Goal: Task Accomplishment & Management: Complete application form

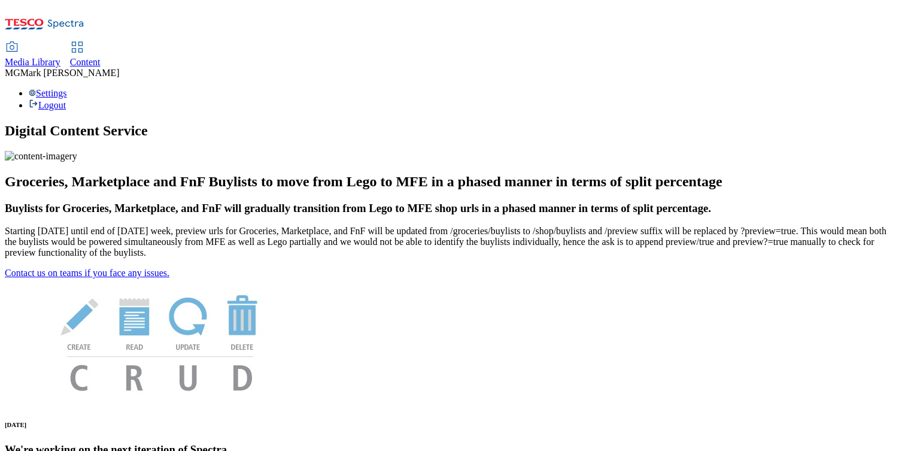
click at [60, 57] on span "Media Library" at bounding box center [33, 62] width 56 height 10
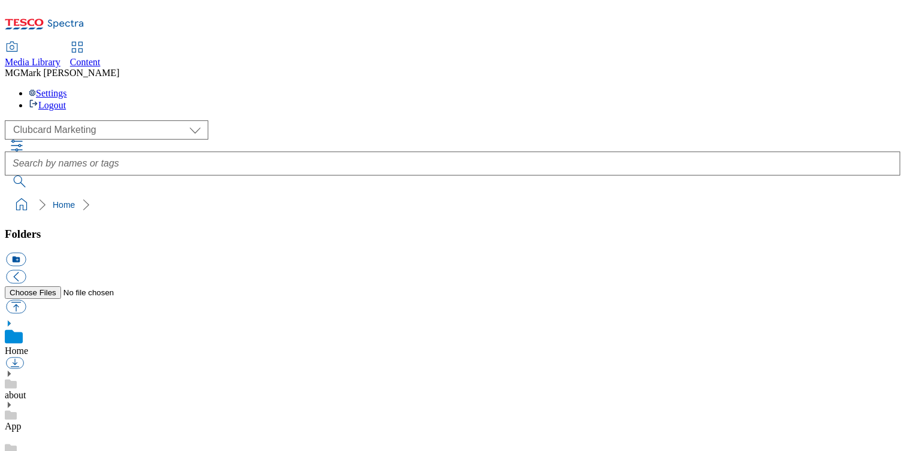
scroll to position [1, 0]
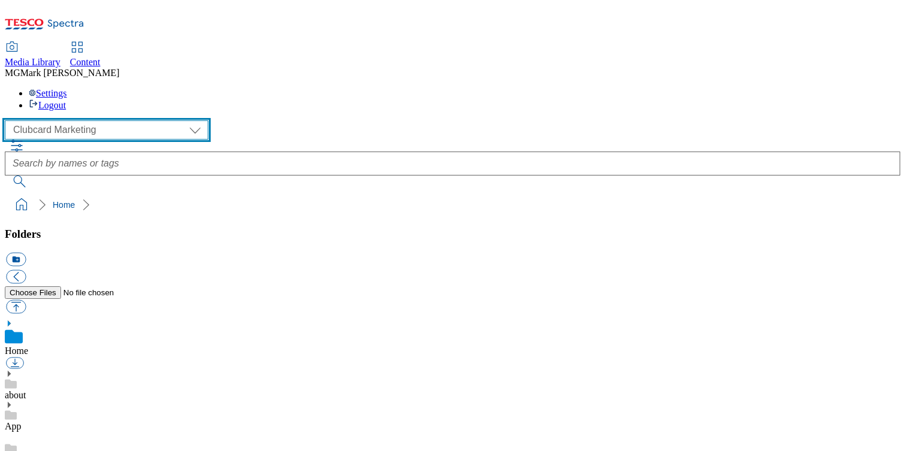
click at [98, 120] on select "Clubcard Marketing Dotcom UK FnF Stores GHS Marketing UK GHS Product UK GHS ROI…" at bounding box center [106, 129] width 203 height 19
select select "flare-ghs-mktg"
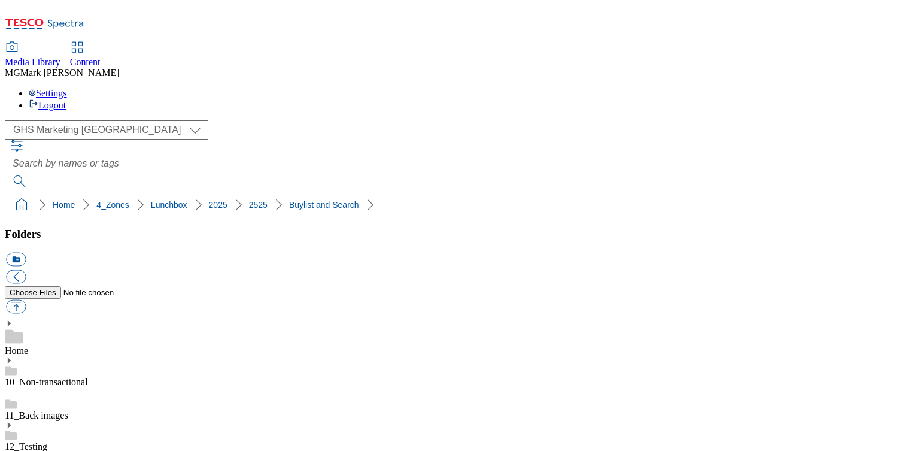
scroll to position [17, 0]
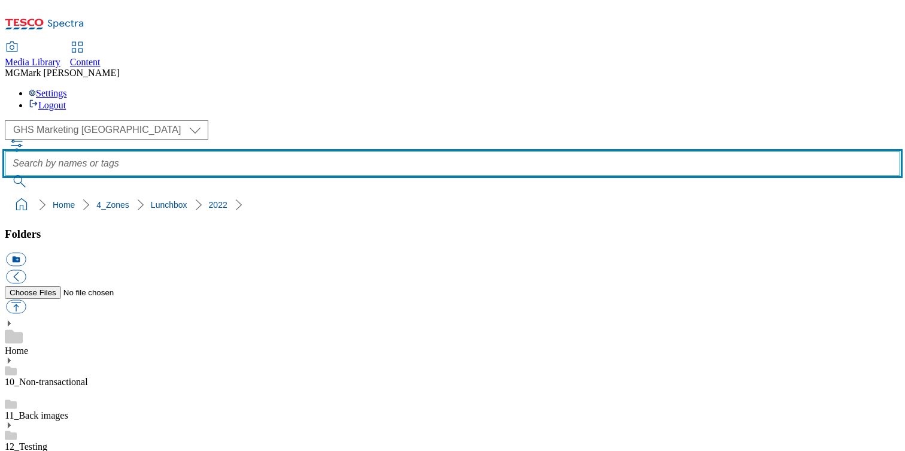
click at [333, 151] on input "text" at bounding box center [452, 163] width 895 height 24
type input "top picks"
click at [5, 175] on button "submit" at bounding box center [20, 181] width 31 height 12
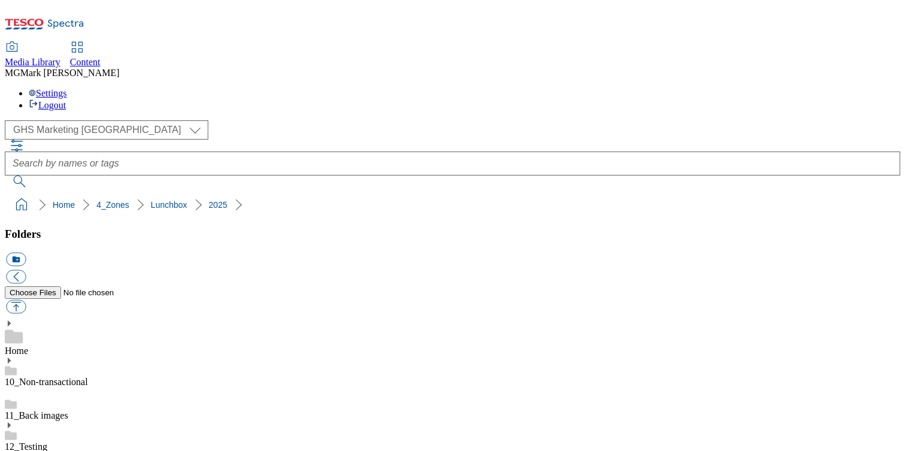
scroll to position [51, 0]
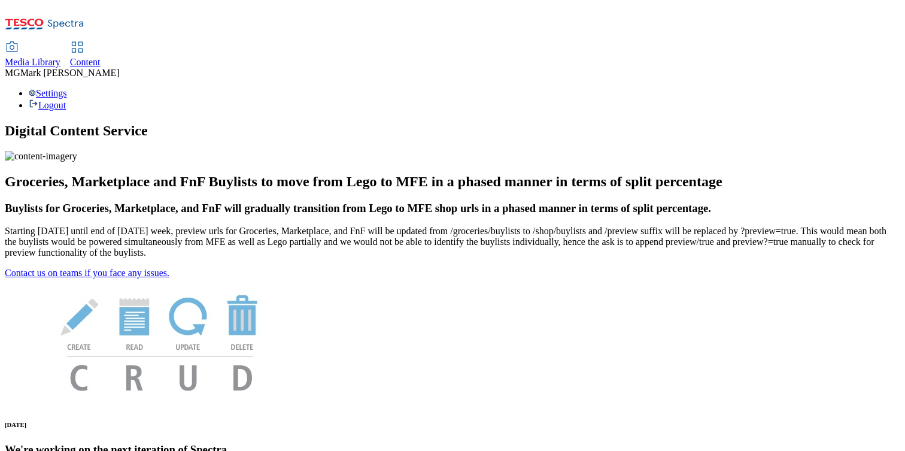
click at [101, 57] on span "Content" at bounding box center [85, 62] width 31 height 10
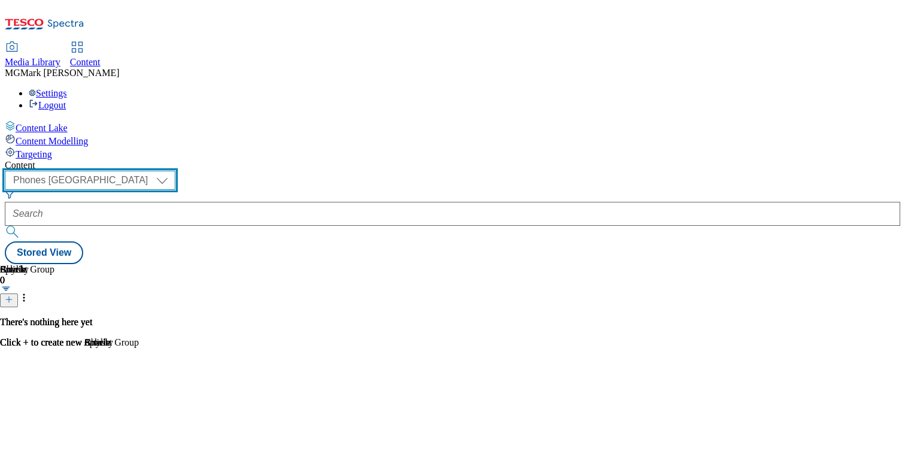
click at [175, 171] on select "Dotcom CZ Dotcom SK ghs-roi ghs-uk Phones UK" at bounding box center [90, 180] width 171 height 19
select select "ghs-uk"
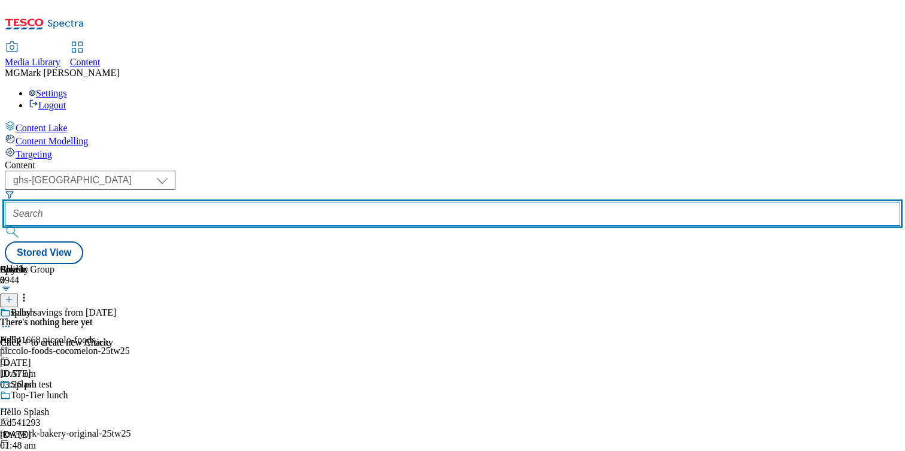
click at [287, 202] on input "text" at bounding box center [452, 214] width 895 height 24
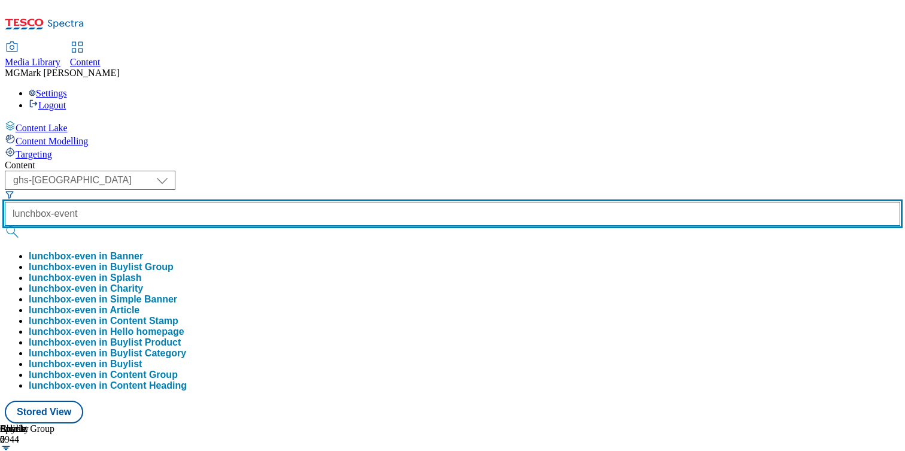
type input "lunchbox-event"
click at [5, 226] on button "submit" at bounding box center [13, 232] width 17 height 12
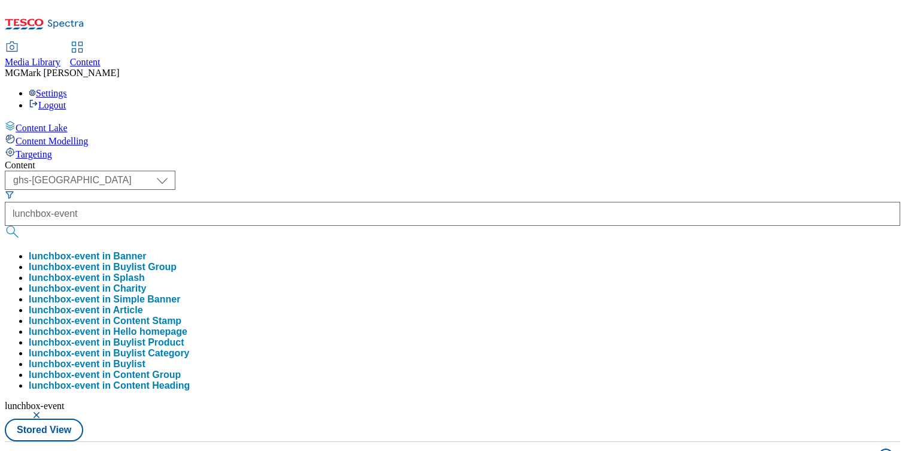
click at [562, 160] on div "Content" at bounding box center [452, 165] width 895 height 11
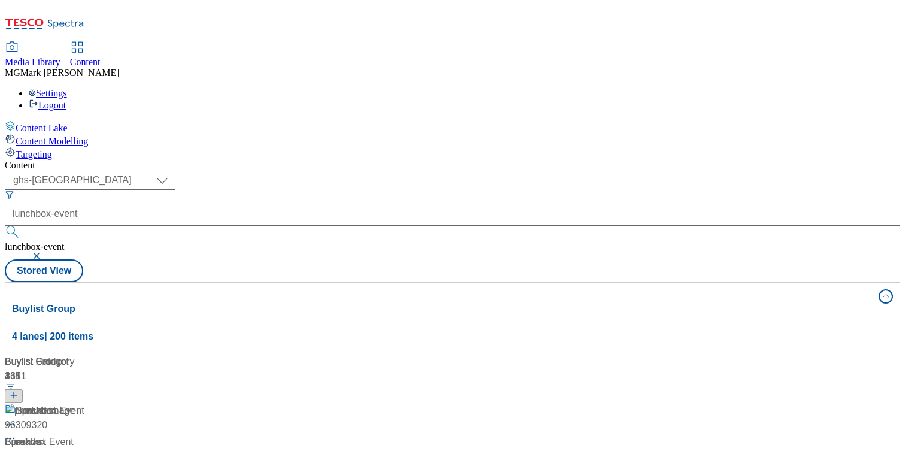
click at [278, 449] on div "/ lunchbox-event" at bounding box center [141, 456] width 273 height 14
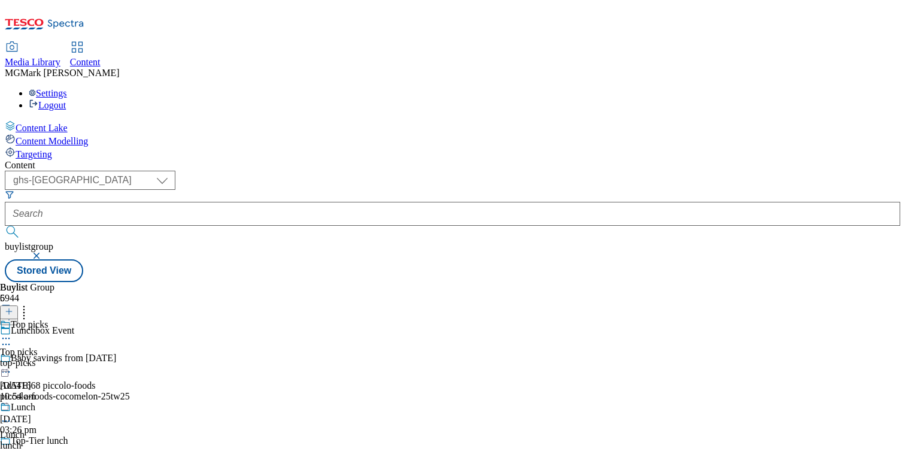
click at [60, 357] on div "top-picks" at bounding box center [30, 362] width 60 height 11
click at [12, 442] on icon at bounding box center [6, 448] width 12 height 12
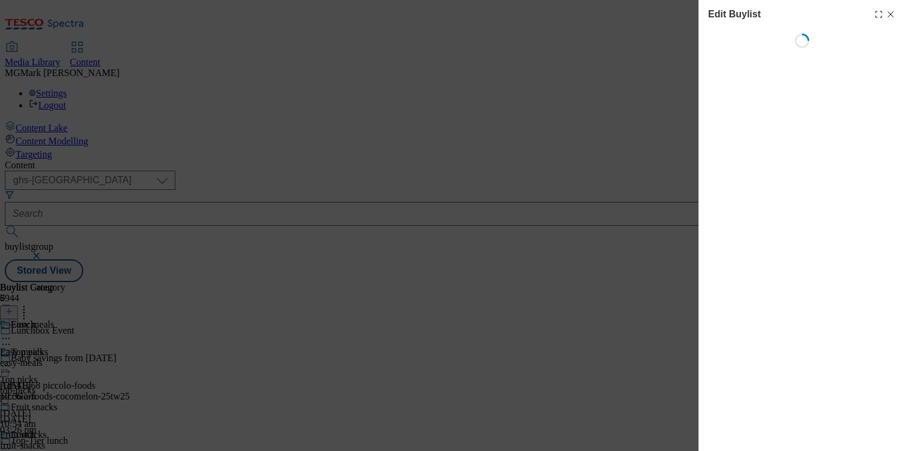
select select "evergreen"
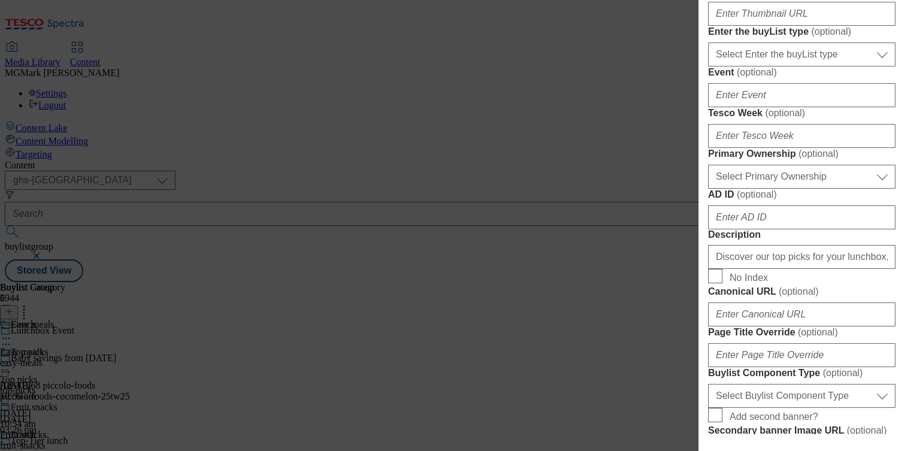
scroll to position [476, 0]
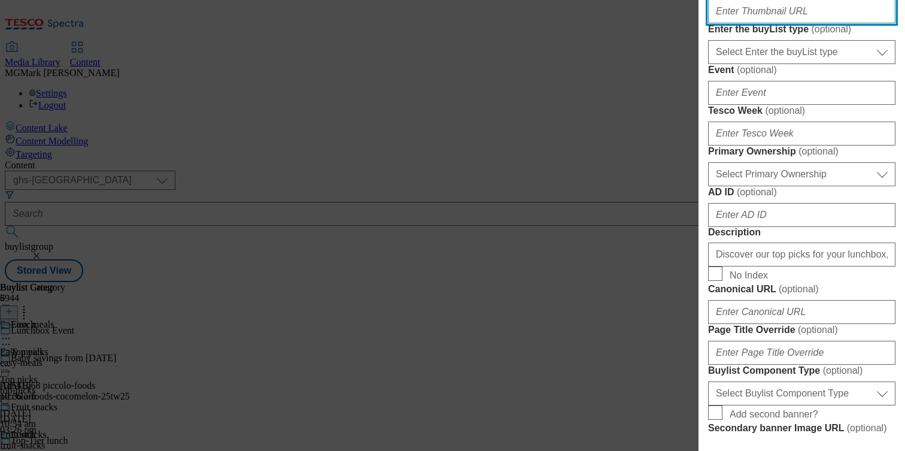
click at [768, 23] on input "Thumbnail URL ( optional )" at bounding box center [801, 11] width 187 height 24
paste input "https://digitalcontent.api.tesco.com/v2/media/ghs-mktg/5f146e08-afad-48f7-bdbc-…"
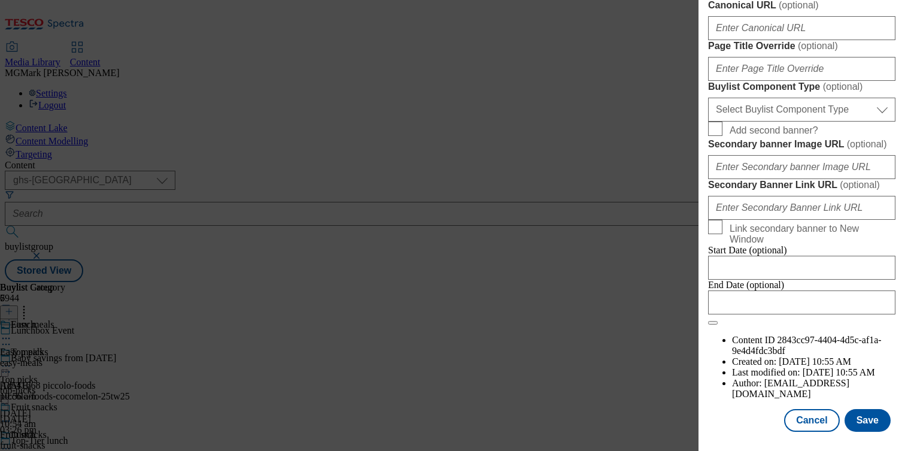
scroll to position [1130, 0]
type input "https://digitalcontent.api.tesco.com/v2/media/ghs-mktg/5f146e08-afad-48f7-bdbc-…"
click at [872, 416] on button "Save" at bounding box center [867, 420] width 46 height 23
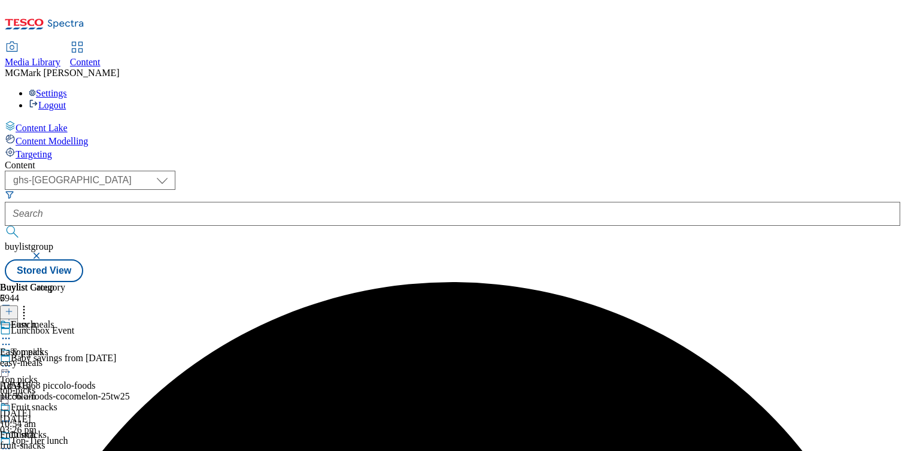
scroll to position [187, 0]
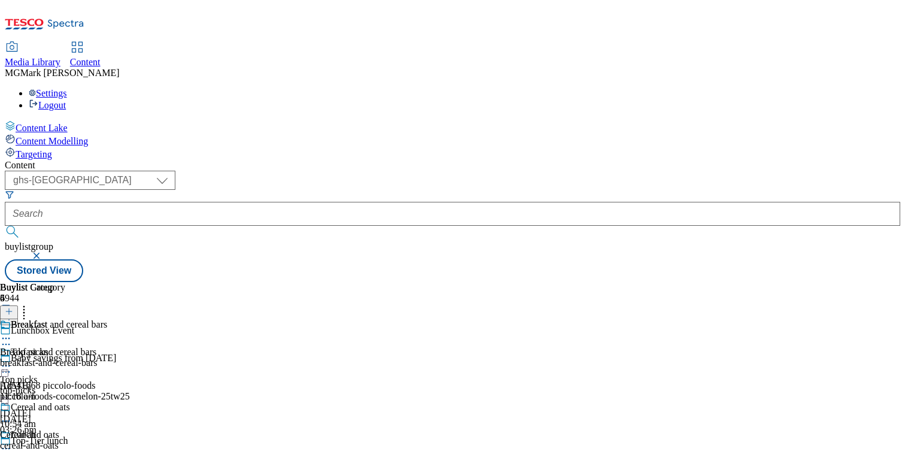
select select "evergreen"
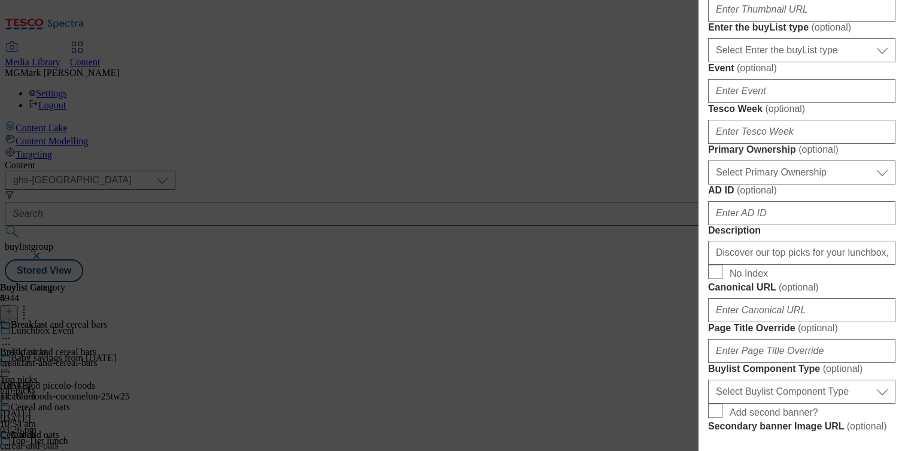
scroll to position [458, 0]
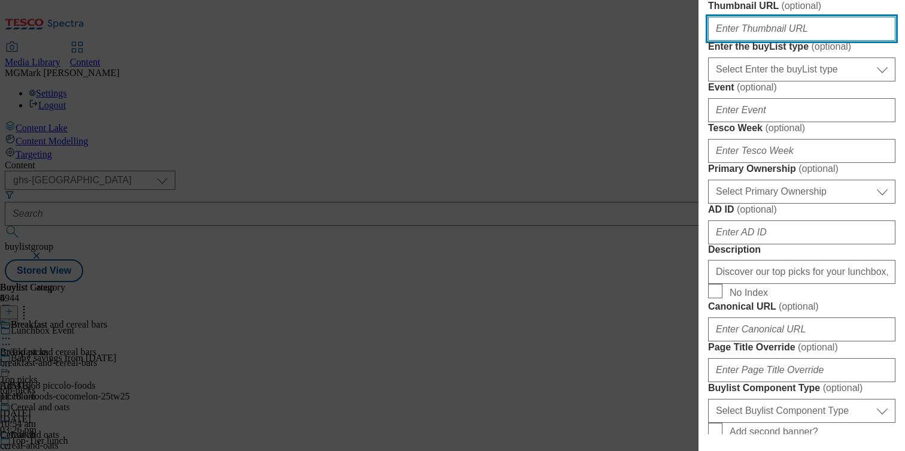
click at [756, 41] on input "Thumbnail URL ( optional )" at bounding box center [801, 29] width 187 height 24
paste input "https://digitalcontent.api.tesco.com/v2/media/ghs-mktg/10256854-5d30-4638-bcaf-…"
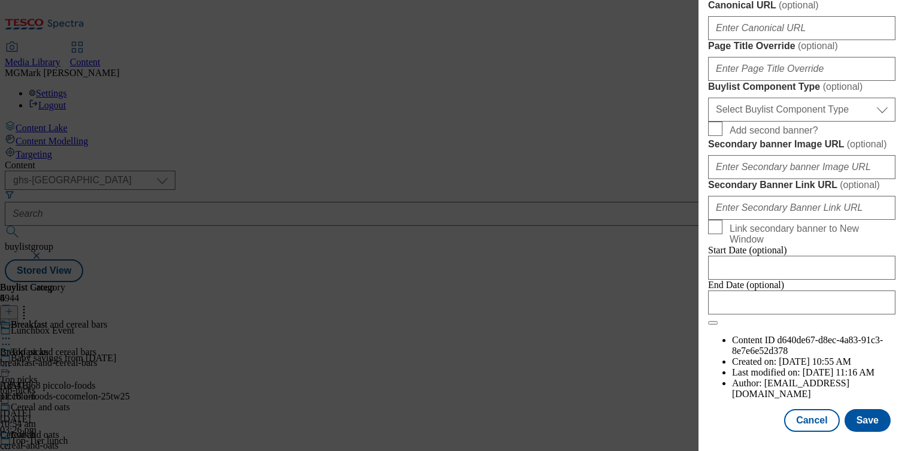
scroll to position [1130, 0]
type input "https://digitalcontent.api.tesco.com/v2/media/ghs-mktg/10256854-5d30-4638-bcaf-…"
click at [871, 424] on button "Save" at bounding box center [867, 420] width 46 height 23
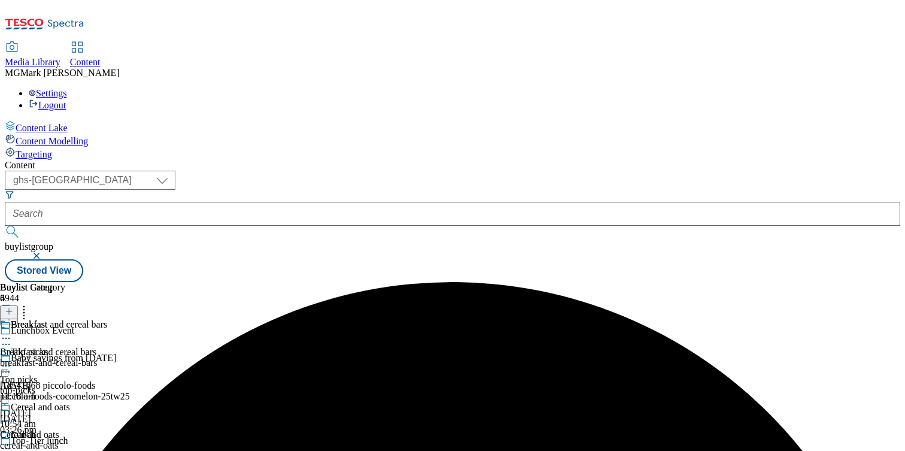
scroll to position [292, 0]
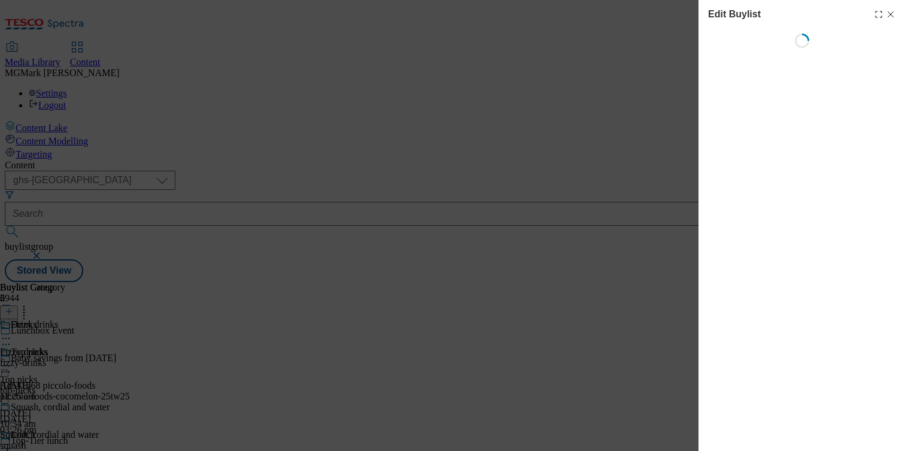
select select "evergreen"
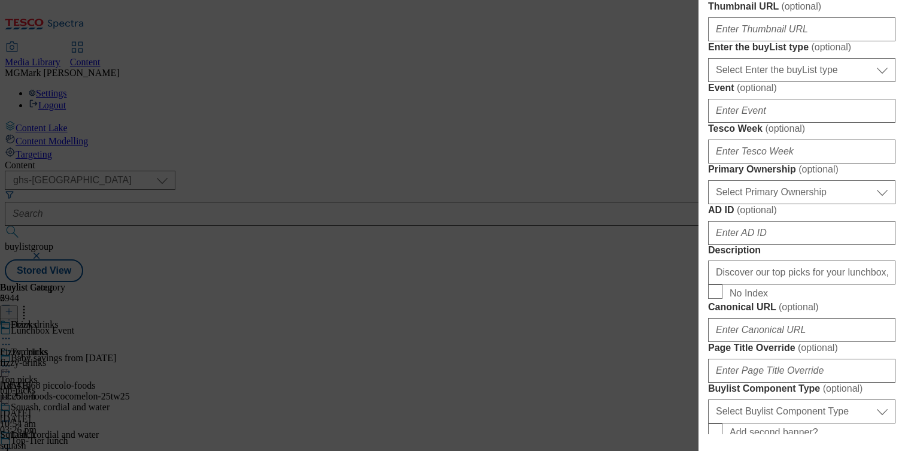
scroll to position [473, 0]
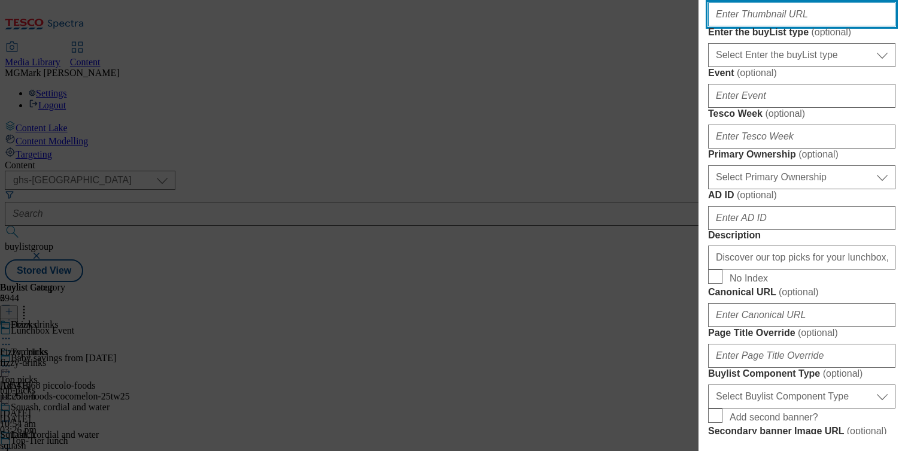
click at [767, 26] on input "Thumbnail URL ( optional )" at bounding box center [801, 14] width 187 height 24
paste input "https://digitalcontent.api.tesco.com/v2/media/ghs-mktg/ad432cb4-27b0-45db-8c53-…"
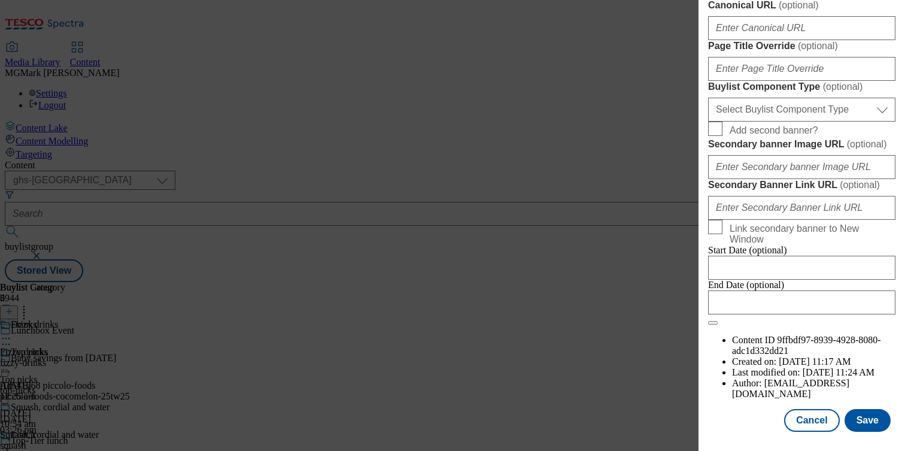
scroll to position [1130, 0]
type input "https://digitalcontent.api.tesco.com/v2/media/ghs-mktg/ad432cb4-27b0-45db-8c53-…"
click at [867, 422] on button "Save" at bounding box center [867, 420] width 46 height 23
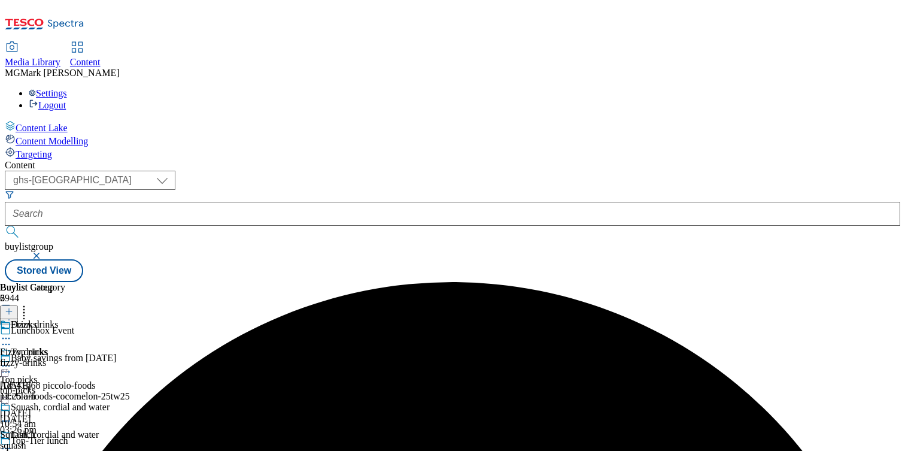
scroll to position [358, 0]
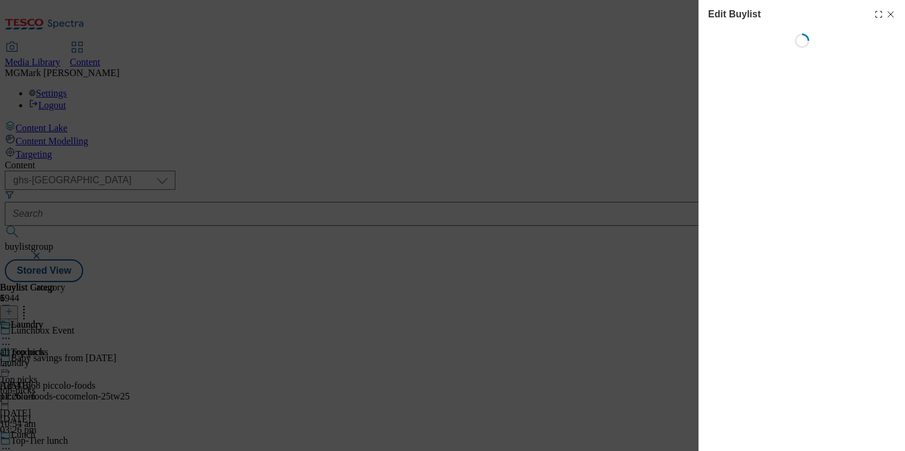
select select "evergreen"
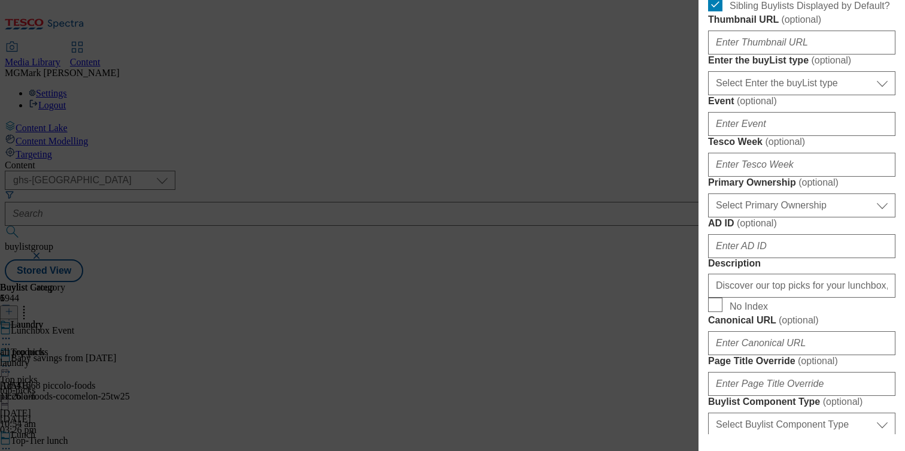
scroll to position [428, 0]
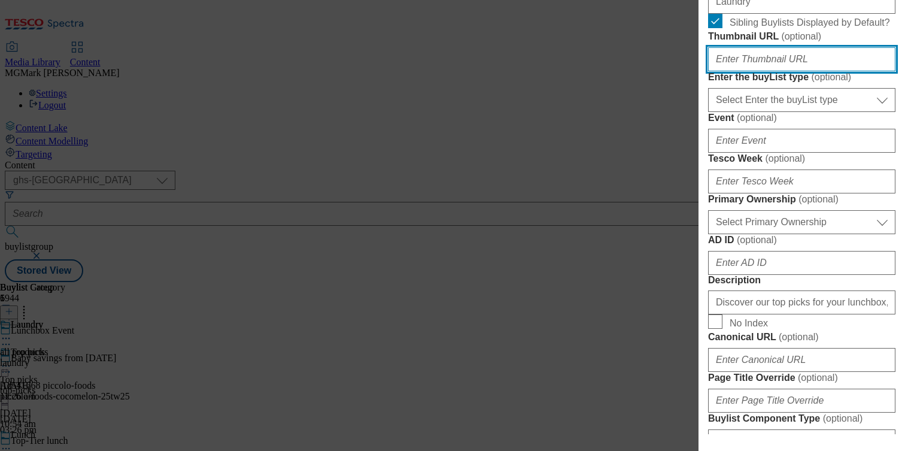
click at [755, 71] on input "Thumbnail URL ( optional )" at bounding box center [801, 59] width 187 height 24
paste input "https://digitalcontent.api.tesco.com/v2/media/ghs-mktg/6fc6094f-ab19-4da3-b711-…"
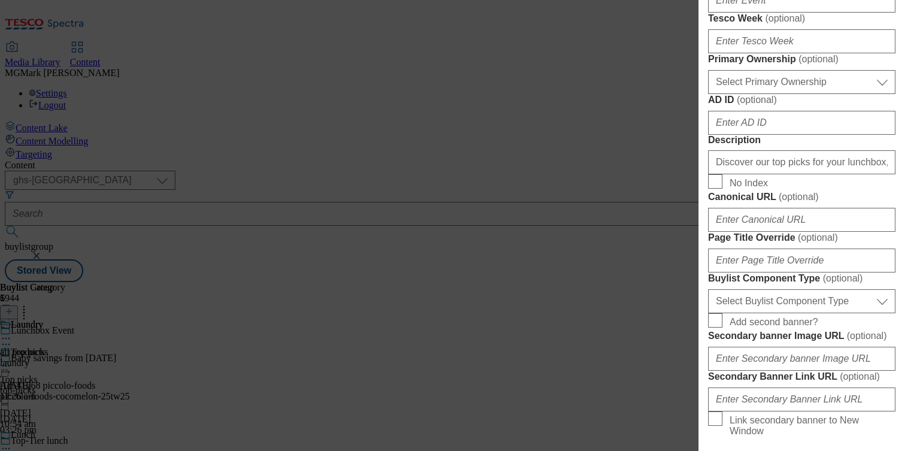
scroll to position [568, 0]
type input "https://digitalcontent.api.tesco.com/v2/media/ghs-mktg/6fc6094f-ab19-4da3-b711-…"
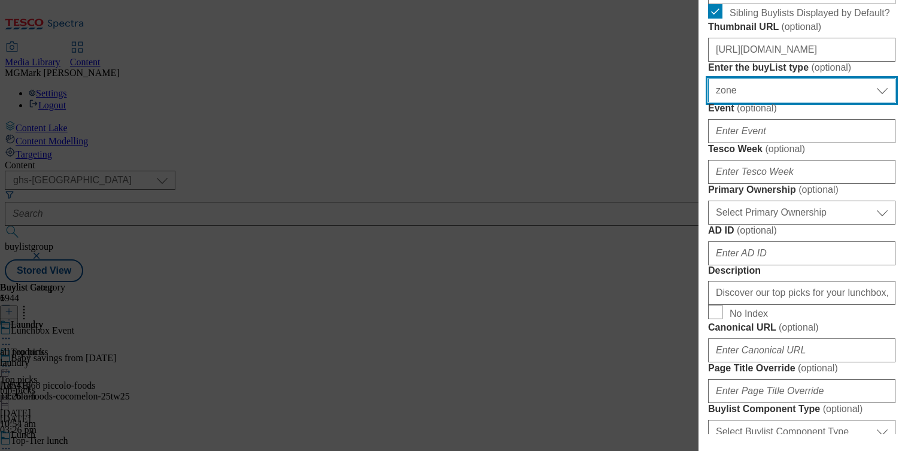
scroll to position [436, 0]
click at [773, 104] on select "Select Enter the buyList type event supplier funded long term >4 weeks supplier…" at bounding box center [801, 92] width 187 height 24
select select "event"
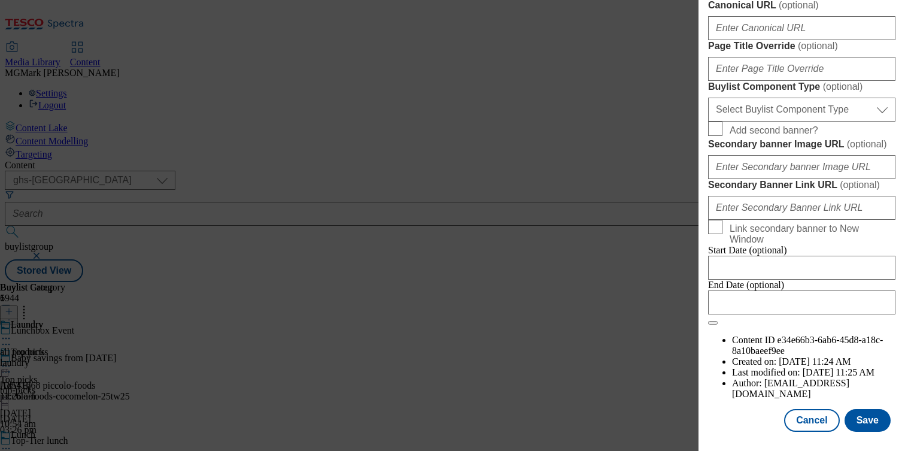
scroll to position [1087, 0]
click at [761, 136] on span "Add second banner?" at bounding box center [773, 130] width 89 height 11
click at [722, 136] on input "Add second banner?" at bounding box center [715, 128] width 14 height 14
click at [761, 136] on span "Add second banner?" at bounding box center [773, 130] width 89 height 11
click at [722, 136] on input "Add second banner?" at bounding box center [715, 128] width 14 height 14
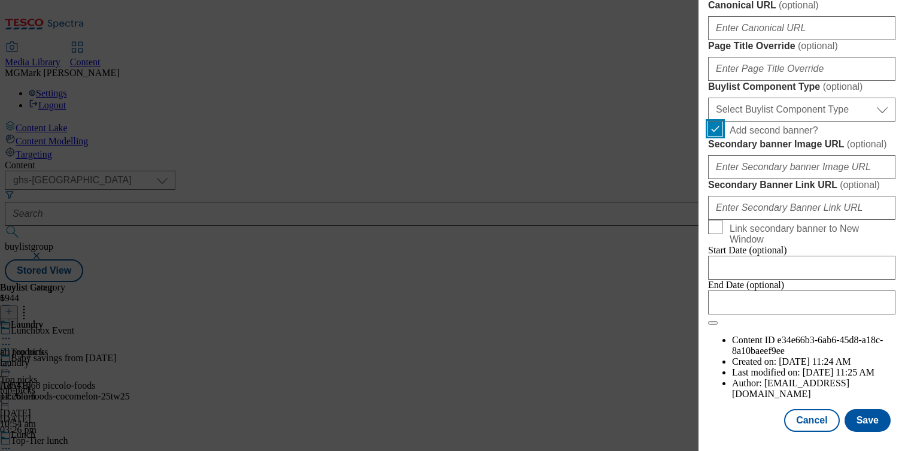
checkbox input "false"
click at [863, 423] on button "Save" at bounding box center [867, 420] width 46 height 23
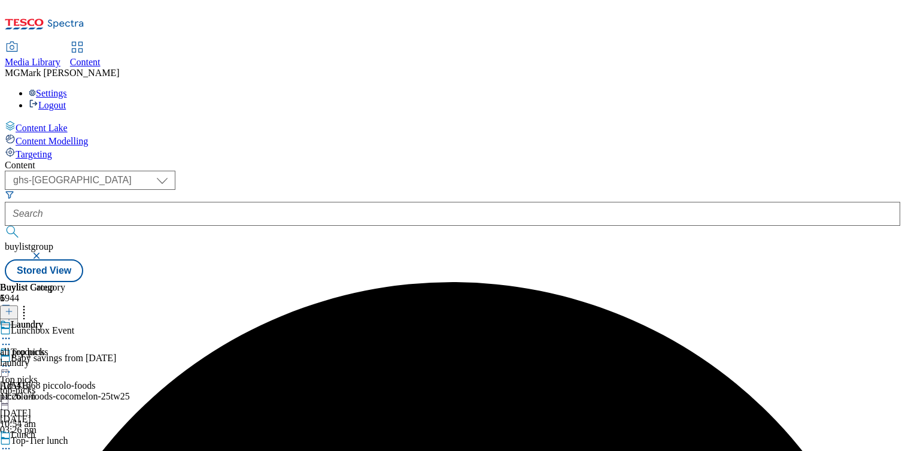
scroll to position [109, 0]
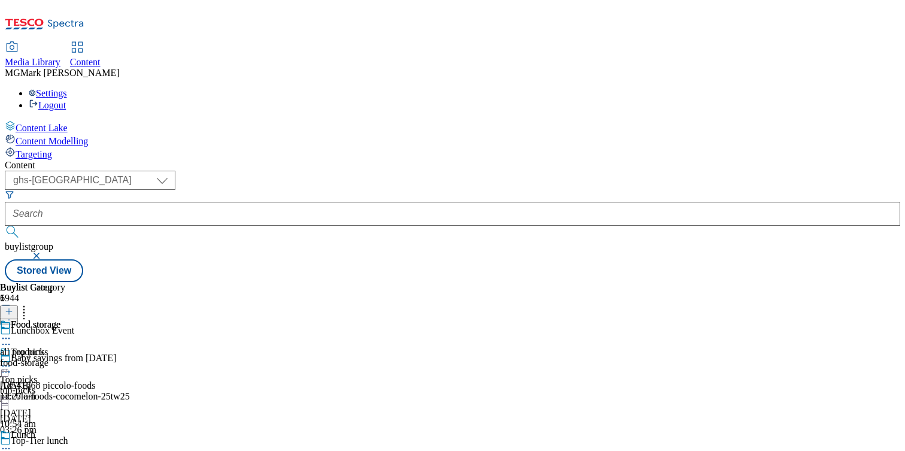
select select "evergreen"
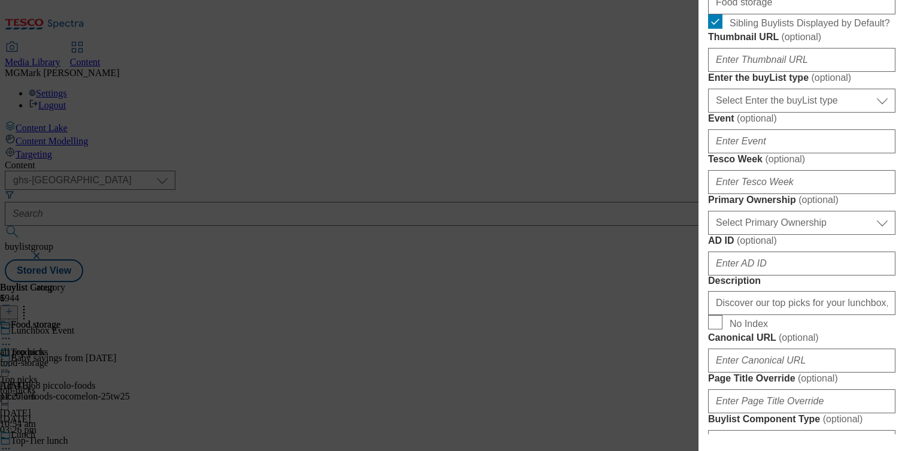
scroll to position [441, 0]
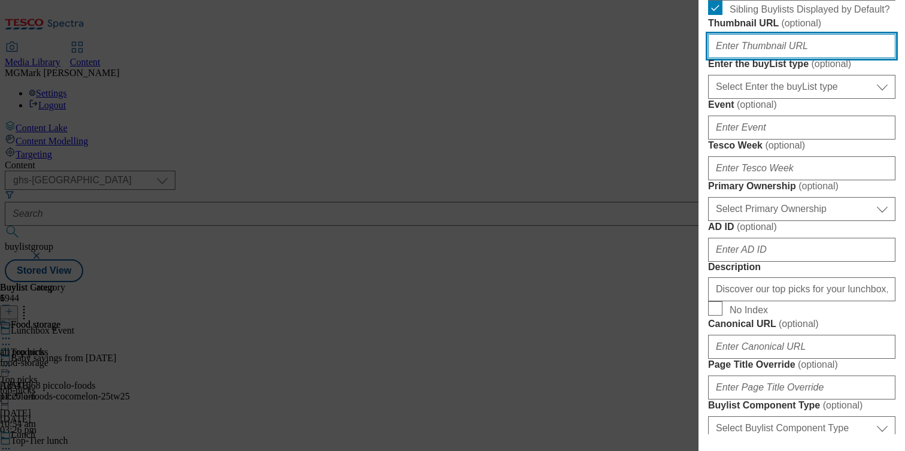
click at [820, 58] on input "Thumbnail URL ( optional )" at bounding box center [801, 46] width 187 height 24
paste input "https://digitalcontent.api.tesco.com/v2/media/ghs-mktg/f1a5ca92-9b21-4bdf-9534-…"
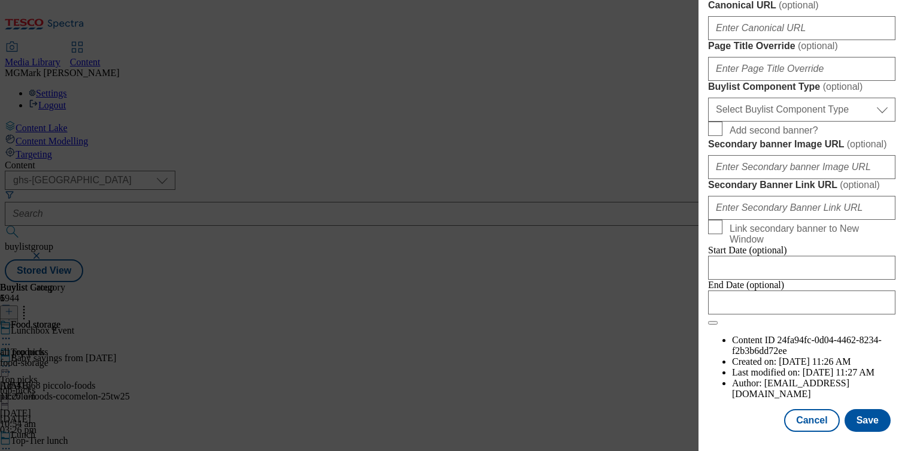
scroll to position [1130, 0]
type input "https://digitalcontent.api.tesco.com/v2/media/ghs-mktg/f1a5ca92-9b21-4bdf-9534-…"
click at [874, 422] on button "Save" at bounding box center [867, 420] width 46 height 23
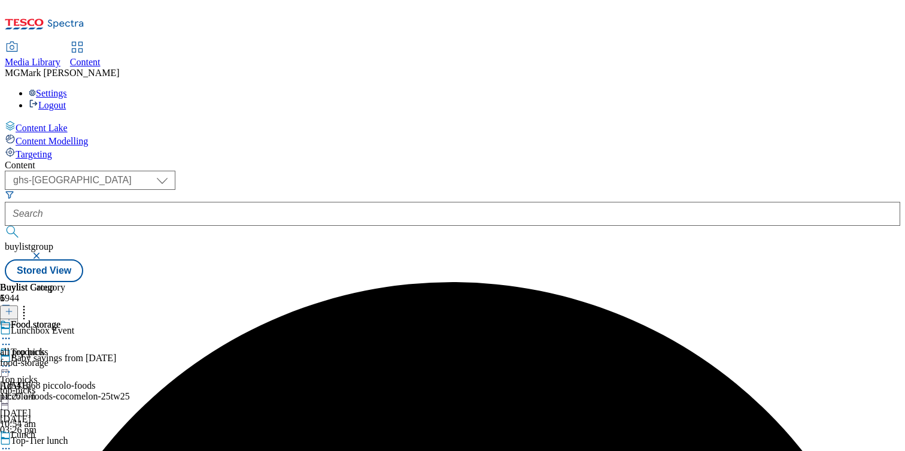
scroll to position [50, 0]
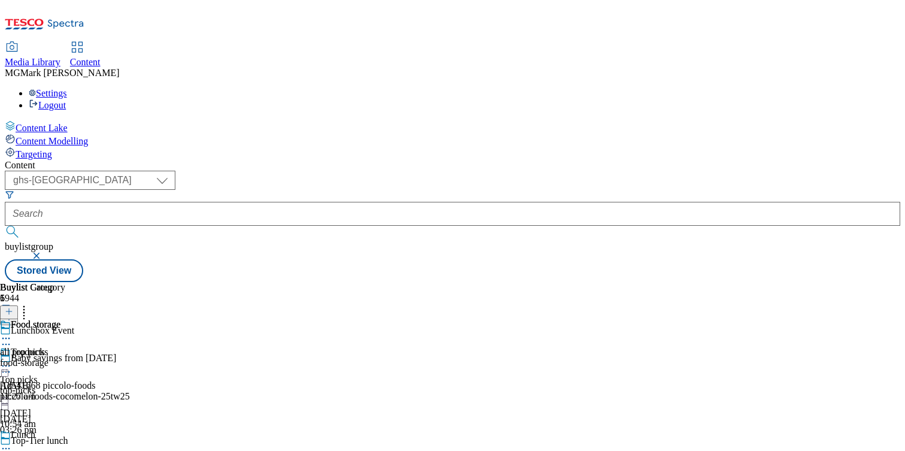
click at [12, 338] on icon at bounding box center [6, 344] width 12 height 12
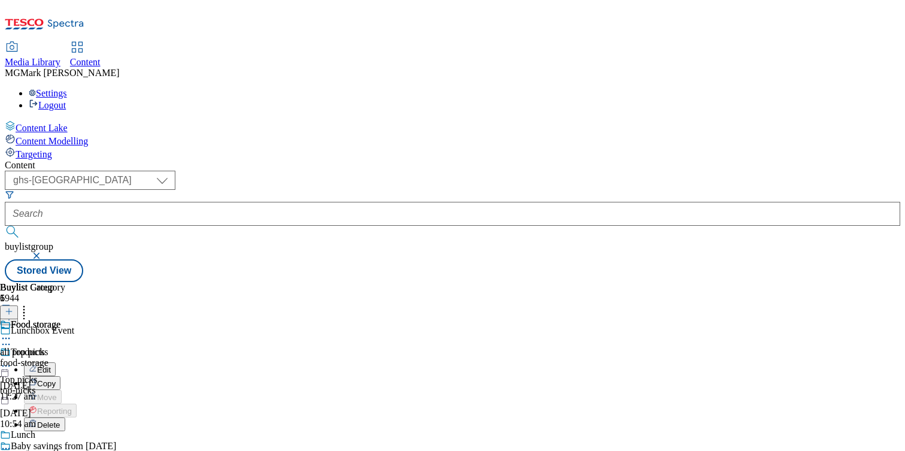
click at [56, 362] on button "Edit" at bounding box center [40, 369] width 32 height 14
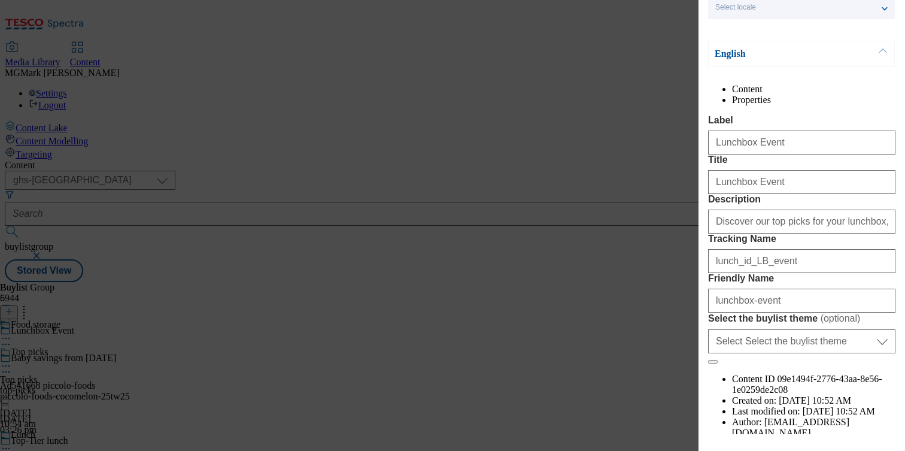
scroll to position [161, 0]
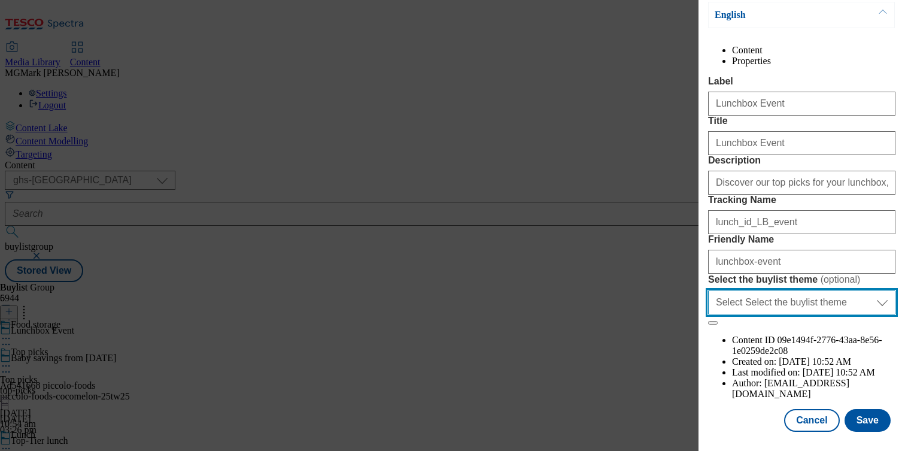
click at [810, 314] on select "Select Select the buylist theme default fandf" at bounding box center [801, 302] width 187 height 24
select select "default"
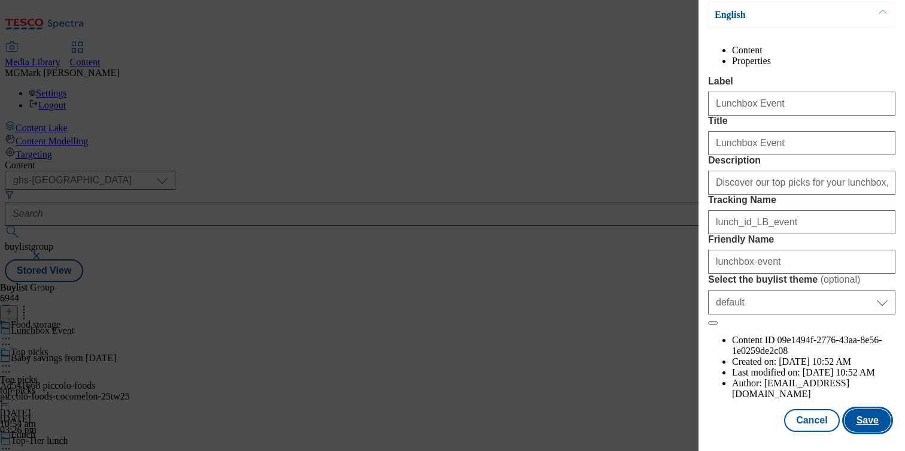
click at [865, 418] on button "Save" at bounding box center [867, 420] width 46 height 23
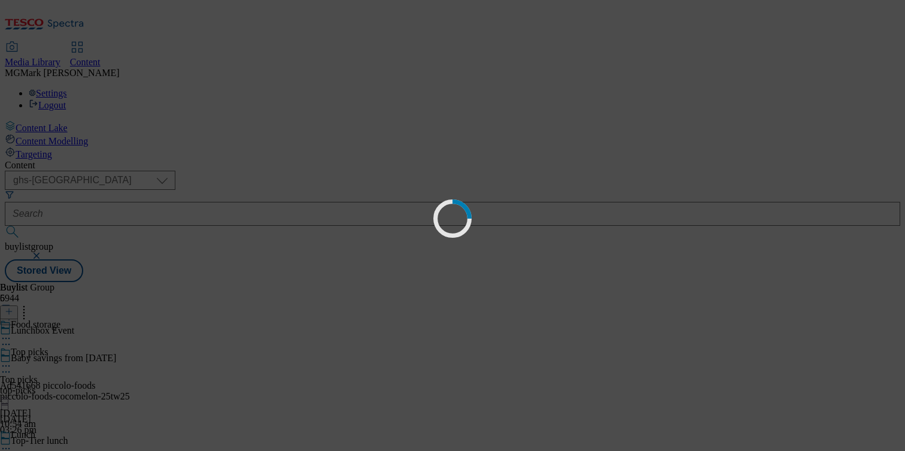
scroll to position [0, 0]
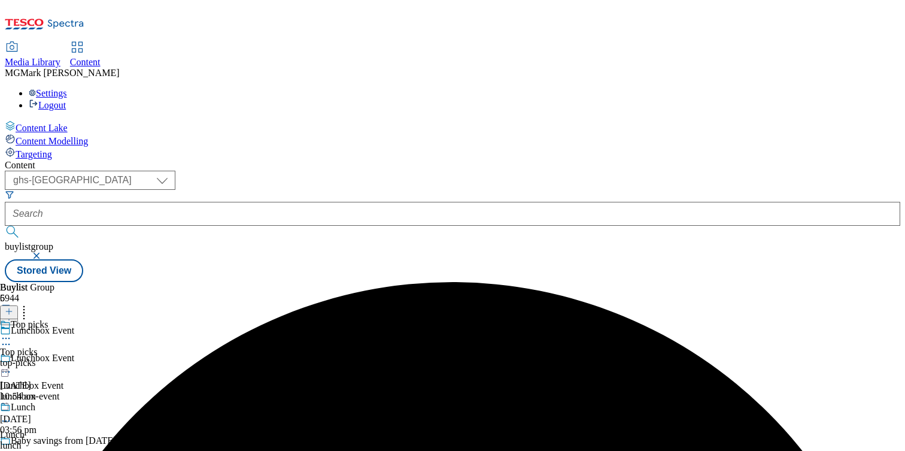
click at [60, 319] on div "Top picks Top picks top-picks 12 Aug 2025 10:54 am" at bounding box center [30, 360] width 60 height 83
click at [12, 360] on icon at bounding box center [6, 366] width 12 height 12
click at [56, 384] on button "Edit" at bounding box center [40, 391] width 32 height 14
select select "evergreen"
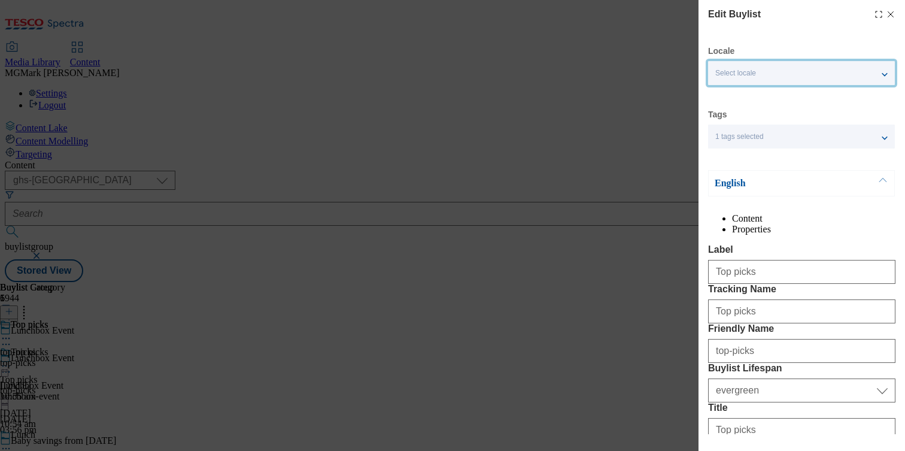
click at [747, 64] on div "Select locale" at bounding box center [801, 73] width 187 height 24
click at [765, 136] on div "1 tags selected" at bounding box center [801, 136] width 187 height 24
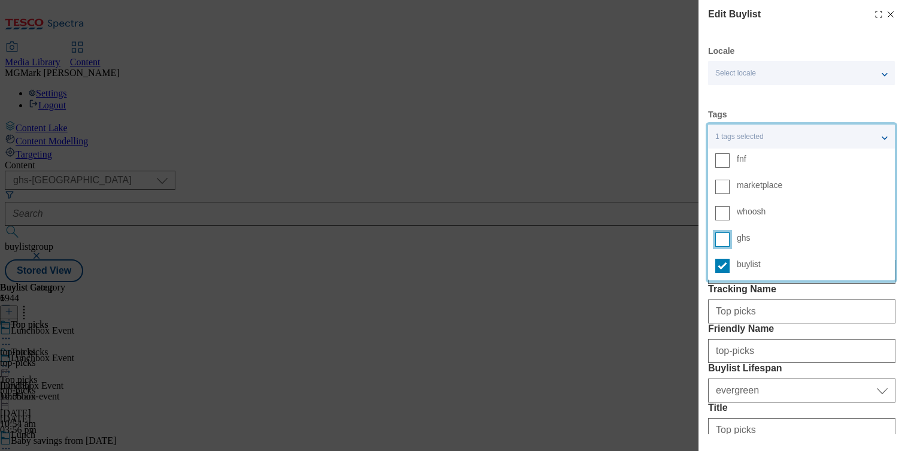
click at [728, 235] on input "ghs" at bounding box center [722, 239] width 14 height 14
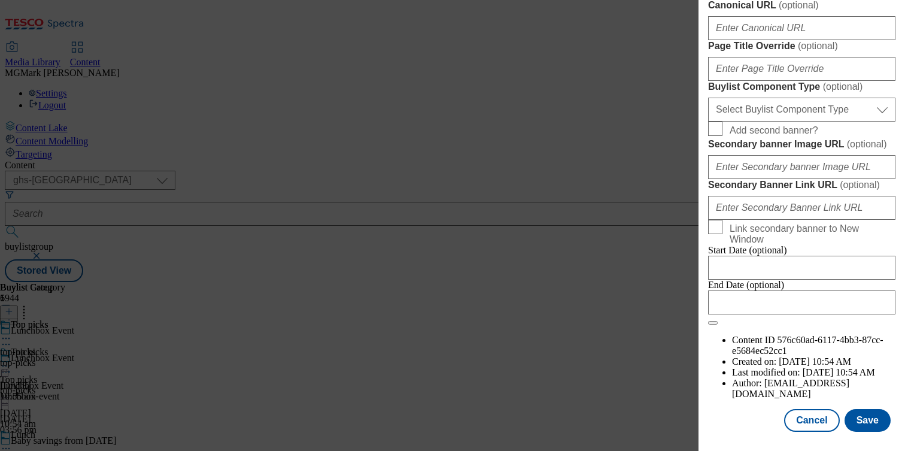
scroll to position [1050, 0]
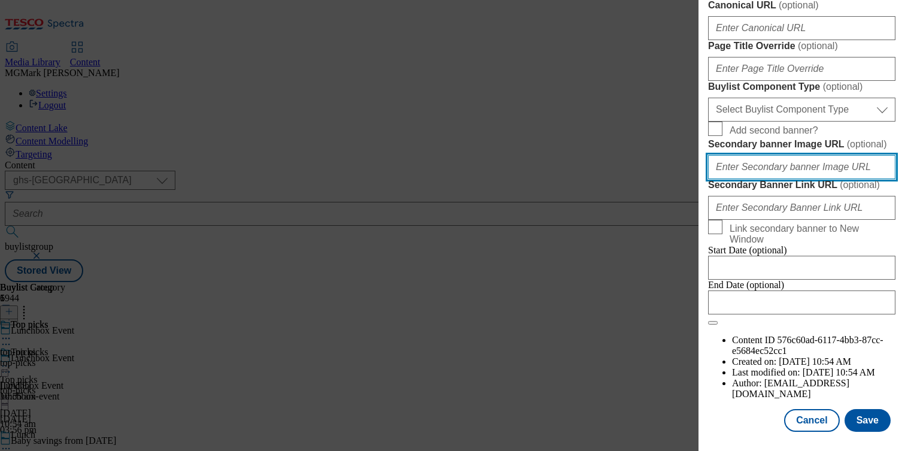
click at [771, 179] on input "Secondary banner Image URL ( optional )" at bounding box center [801, 167] width 187 height 24
paste input "https://digitalcontent.api.tesco.com/v2/media/ghs-mktg/977fe8be-f2b8-4fbd-9ef5-…"
type input "https://digitalcontent.api.tesco.com/v2/media/ghs-mktg/977fe8be-f2b8-4fbd-9ef5-…"
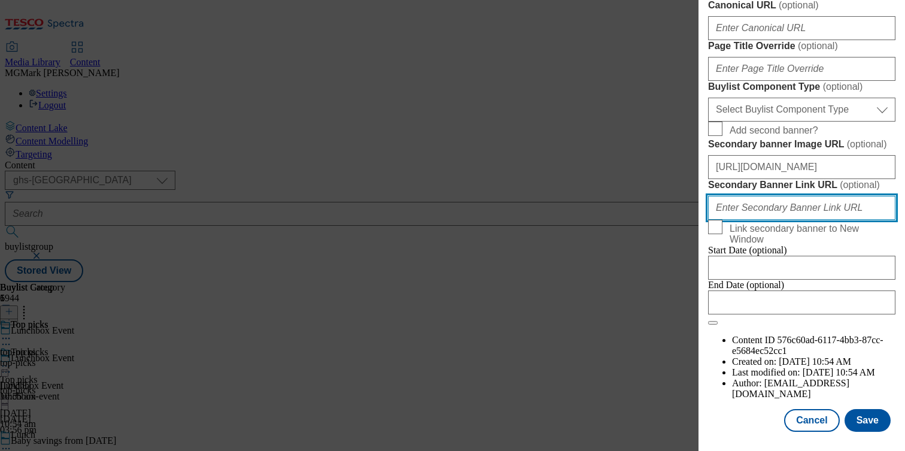
click at [768, 220] on input "Secondary Banner Link URL ( optional )" at bounding box center [801, 208] width 187 height 24
paste input "https://www.tesco.com/groceries/en-GB/zone/lunchbox"
type input "https://www.tesco.com/groceries/en-GB/zone/lunchbox"
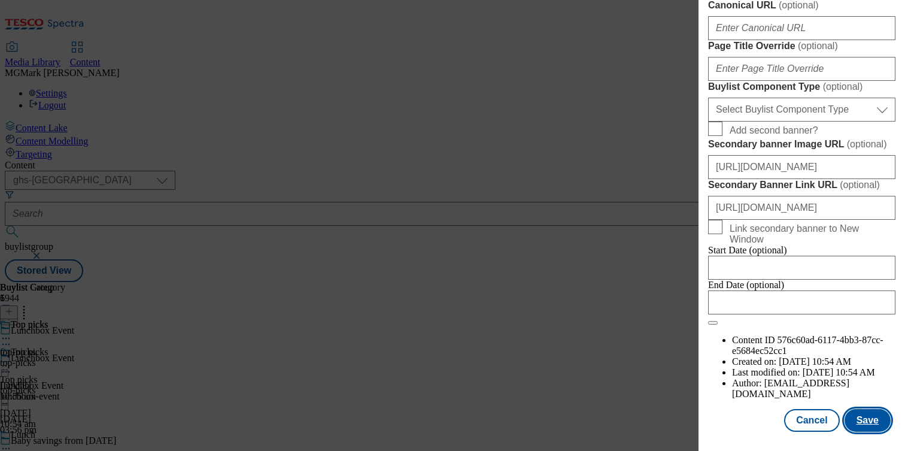
click at [866, 421] on button "Save" at bounding box center [867, 420] width 46 height 23
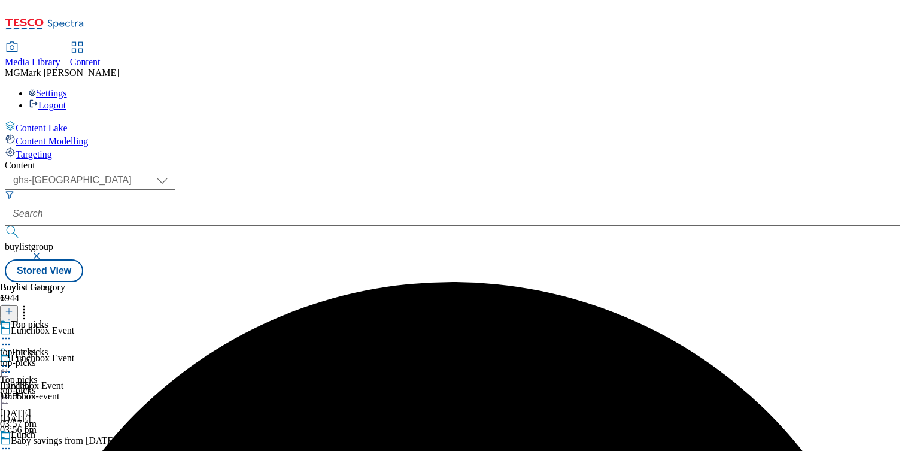
click at [12, 360] on icon at bounding box center [6, 366] width 12 height 12
click at [65, 442] on span "Preview" at bounding box center [51, 446] width 28 height 9
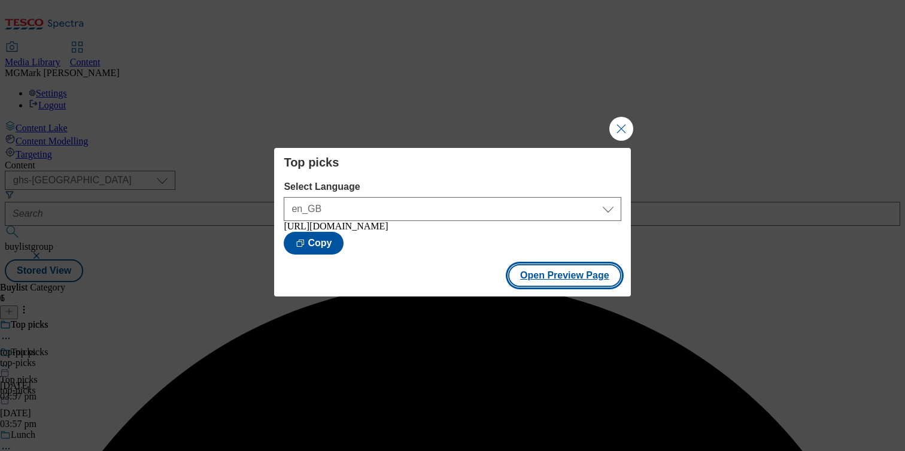
click at [567, 286] on button "Open Preview Page" at bounding box center [564, 275] width 113 height 23
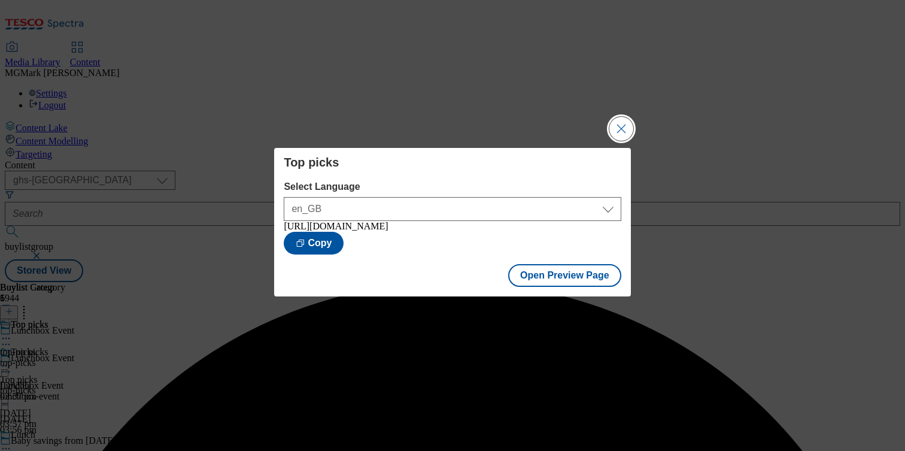
click at [621, 129] on button "Close Modal" at bounding box center [621, 129] width 24 height 24
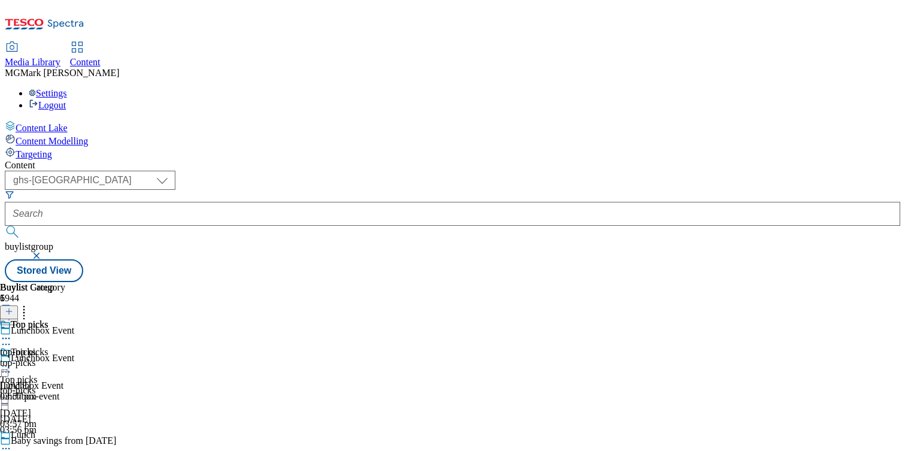
click at [12, 360] on icon at bounding box center [6, 366] width 12 height 12
click at [56, 384] on button "Edit" at bounding box center [40, 391] width 32 height 14
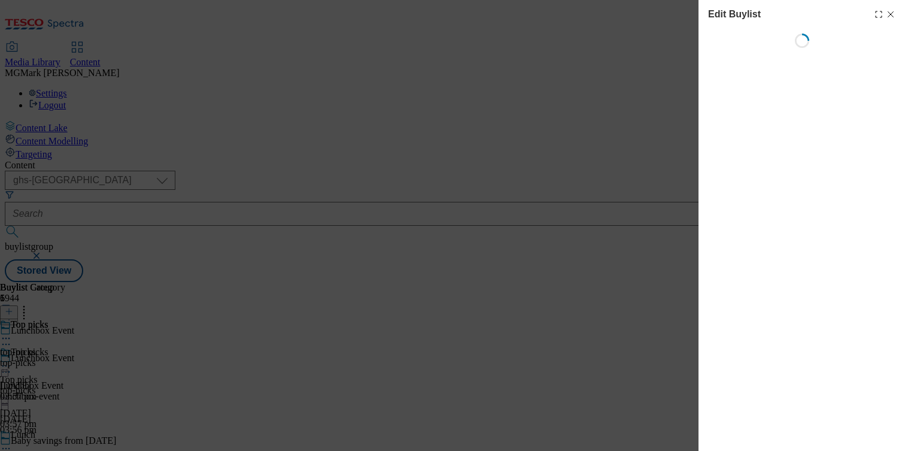
select select "evergreen"
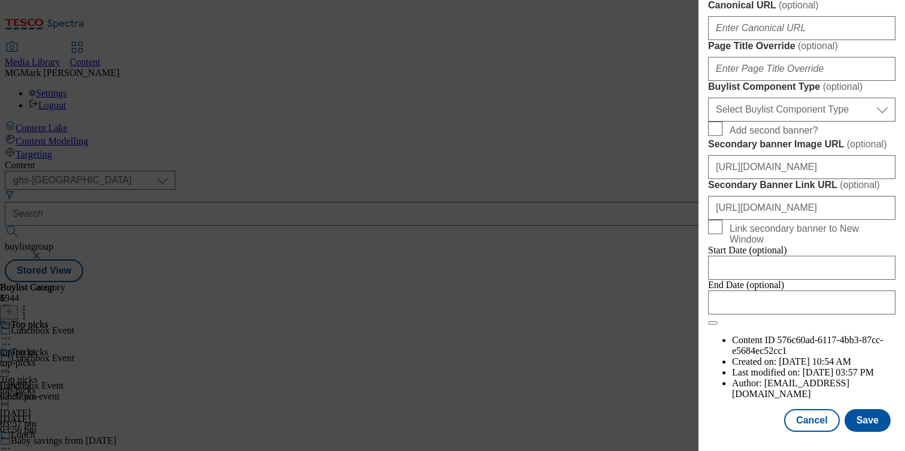
scroll to position [889, 0]
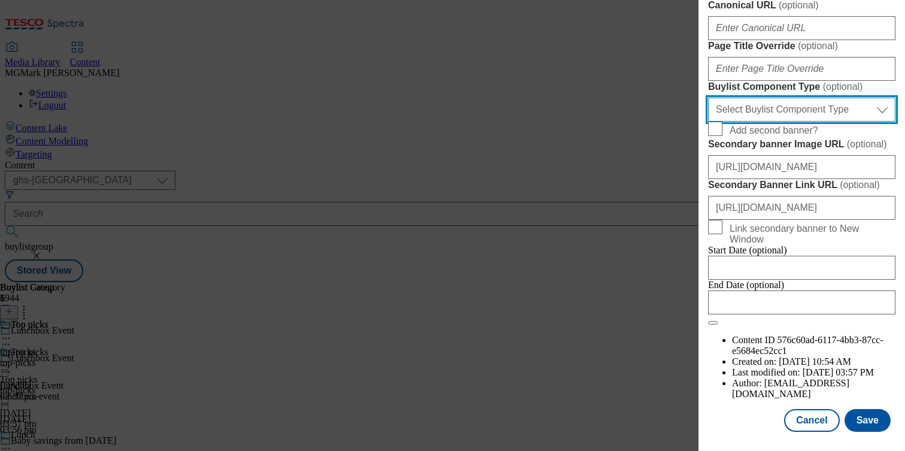
click at [802, 121] on select "Select Buylist Component Type Banner Competition Header Meal" at bounding box center [801, 110] width 187 height 24
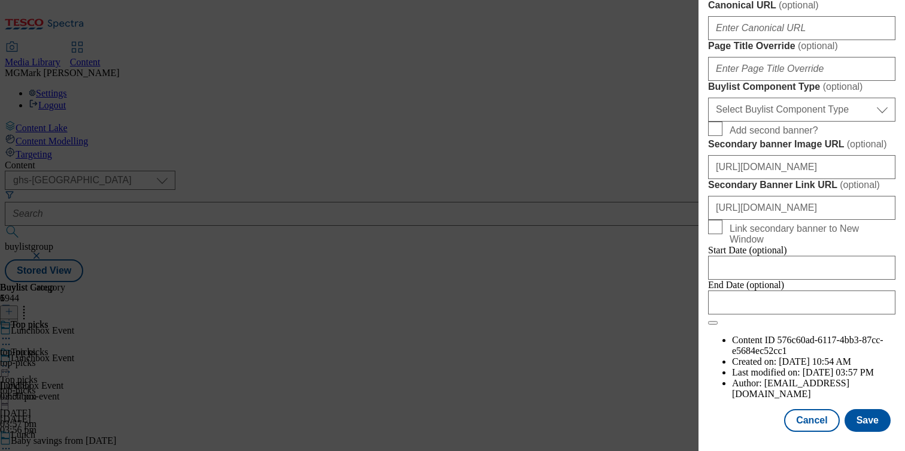
select select "Banner"
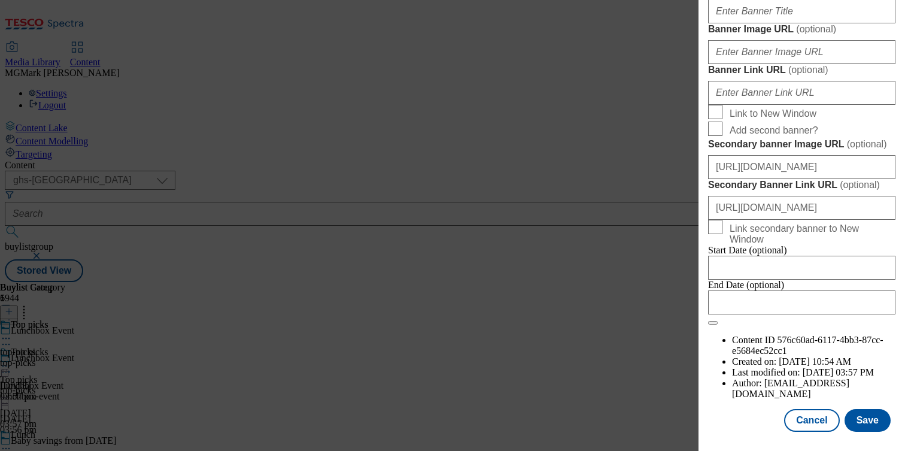
scroll to position [1278, 0]
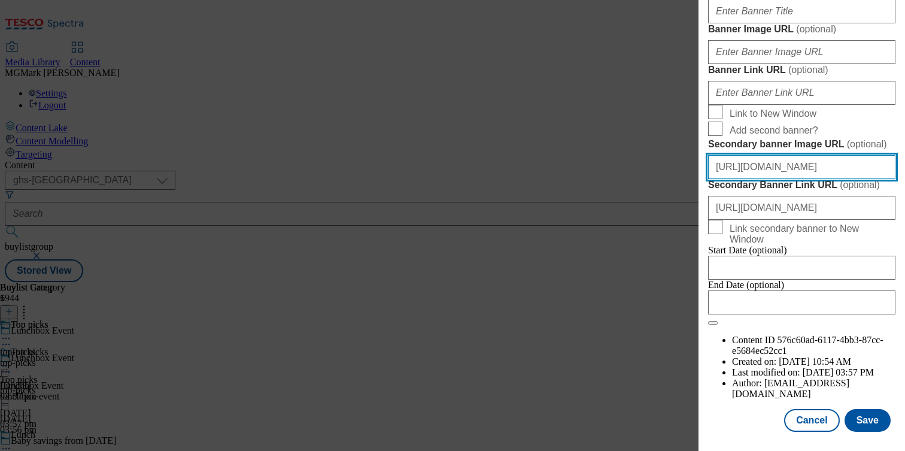
click at [789, 179] on input "https://digitalcontent.api.tesco.com/v2/media/ghs-mktg/977fe8be-f2b8-4fbd-9ef5-…" at bounding box center [801, 167] width 187 height 24
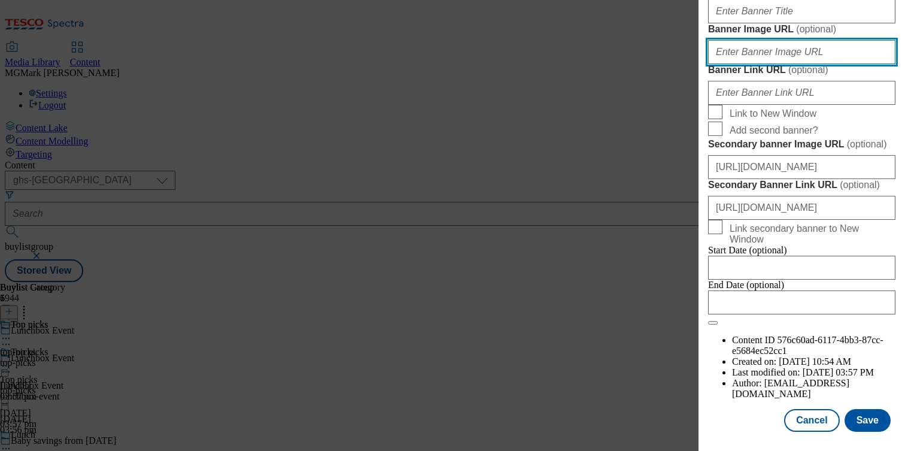
click at [753, 64] on input "Banner Image URL ( optional )" at bounding box center [801, 52] width 187 height 24
paste input "https://digitalcontent.api.tesco.com/v2/media/ghs-mktg/977fe8be-f2b8-4fbd-9ef5-…"
type input "https://digitalcontent.api.tesco.com/v2/media/ghs-mktg/977fe8be-f2b8-4fbd-9ef5-…"
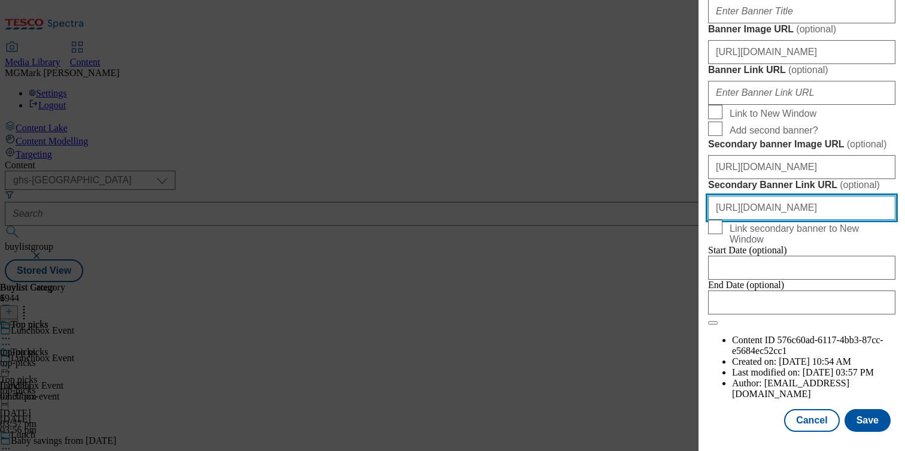
scroll to position [0, 0]
click at [778, 220] on input "https://www.tesco.com/groceries/en-GB/zone/lunchbox" at bounding box center [801, 208] width 187 height 24
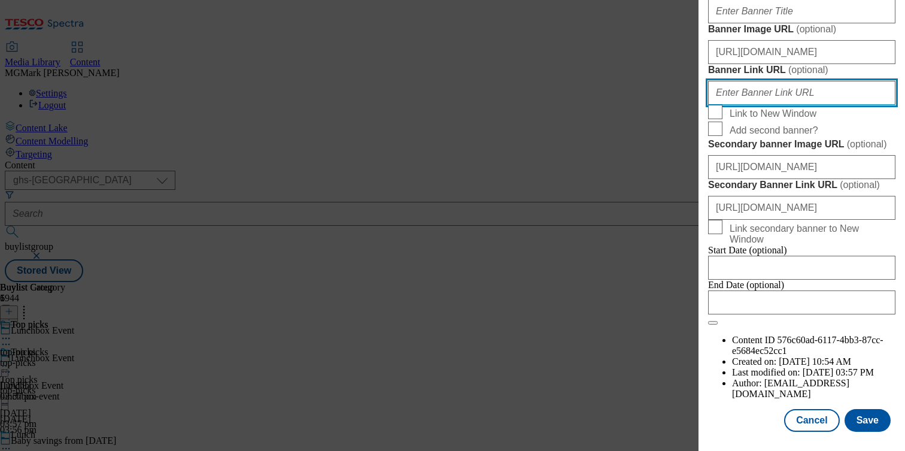
click at [743, 105] on input "Banner Link URL ( optional )" at bounding box center [801, 93] width 187 height 24
paste input "https://www.tesco.com/groceries/en-GB/zone/lunchbox"
type input "https://www.tesco.com/groceries/en-GB/zone/lunchbox"
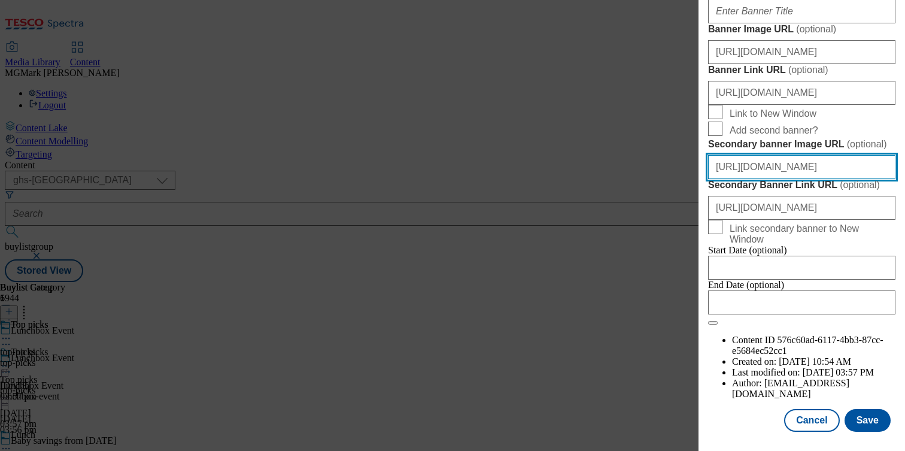
scroll to position [0, 0]
click at [741, 179] on input "https://digitalcontent.api.tesco.com/v2/media/ghs-mktg/977fe8be-f2b8-4fbd-9ef5-…" at bounding box center [801, 167] width 187 height 24
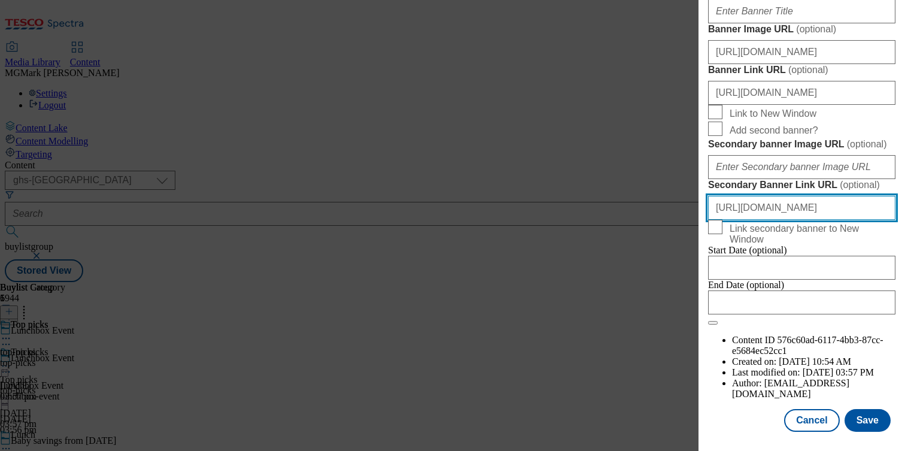
click at [743, 220] on input "https://www.tesco.com/groceries/en-GB/zone/lunchbox" at bounding box center [801, 208] width 187 height 24
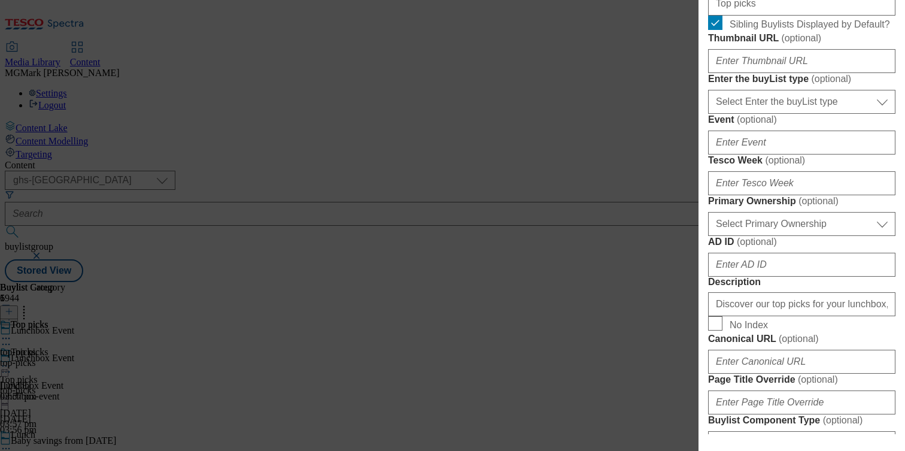
scroll to position [422, 0]
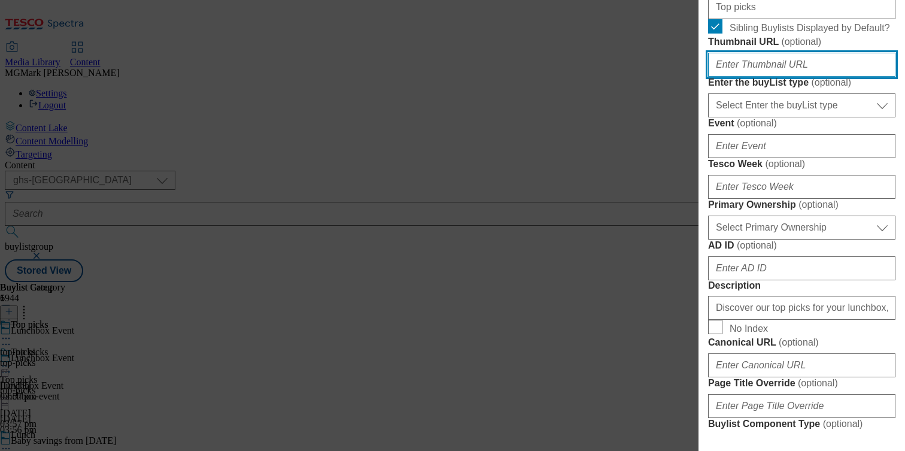
click at [769, 77] on input "Thumbnail URL ( optional )" at bounding box center [801, 65] width 187 height 24
paste input "https://digitalcontent.api.tesco.com/v2/media/ghs-mktg/c40ac70a-15d9-4043-ae23-…"
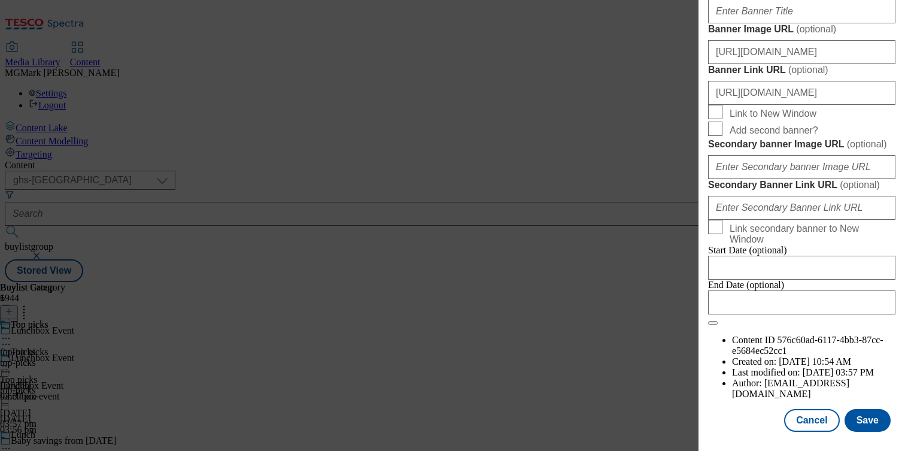
scroll to position [1345, 0]
type input "https://digitalcontent.api.tesco.com/v2/media/ghs-mktg/c40ac70a-15d9-4043-ae23-…"
click at [878, 418] on button "Save" at bounding box center [867, 420] width 46 height 23
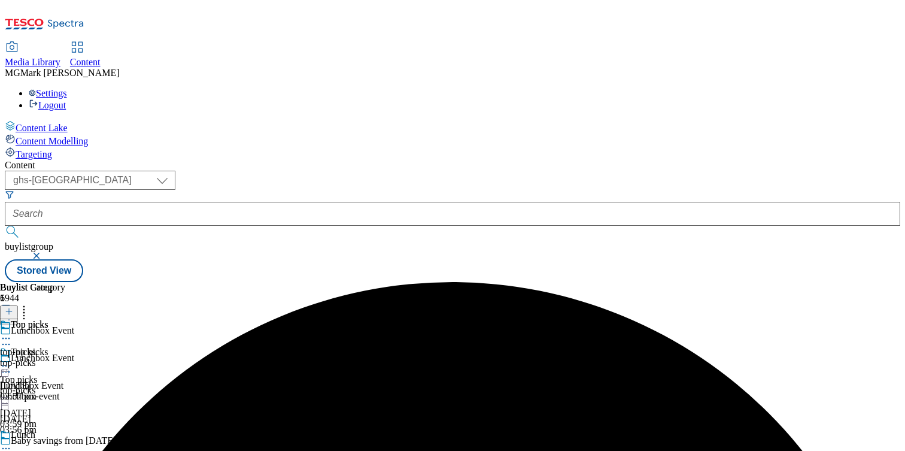
click at [60, 346] on div "Top picks Top picks top-picks 12 Aug 2025 03:59 pm" at bounding box center [30, 387] width 60 height 83
click at [12, 360] on icon at bounding box center [6, 366] width 12 height 12
click at [65, 442] on span "Preview" at bounding box center [51, 446] width 28 height 9
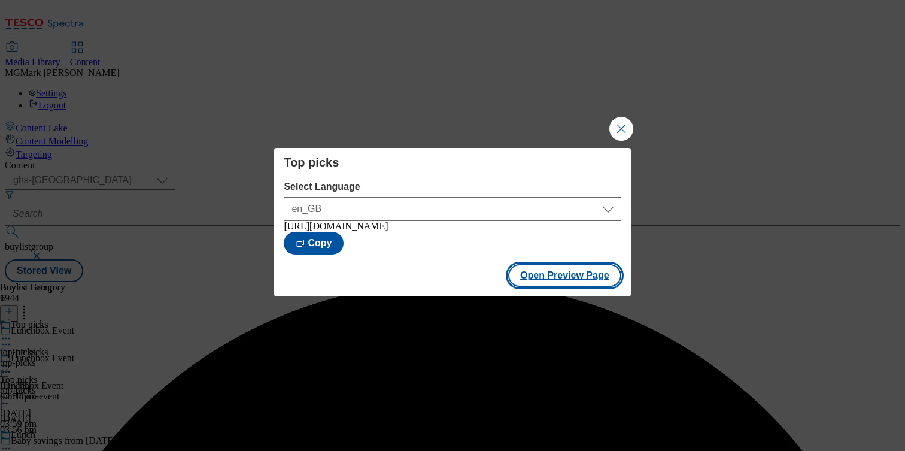
click at [595, 282] on button "Open Preview Page" at bounding box center [564, 275] width 113 height 23
click at [618, 123] on button "Close Modal" at bounding box center [621, 129] width 24 height 24
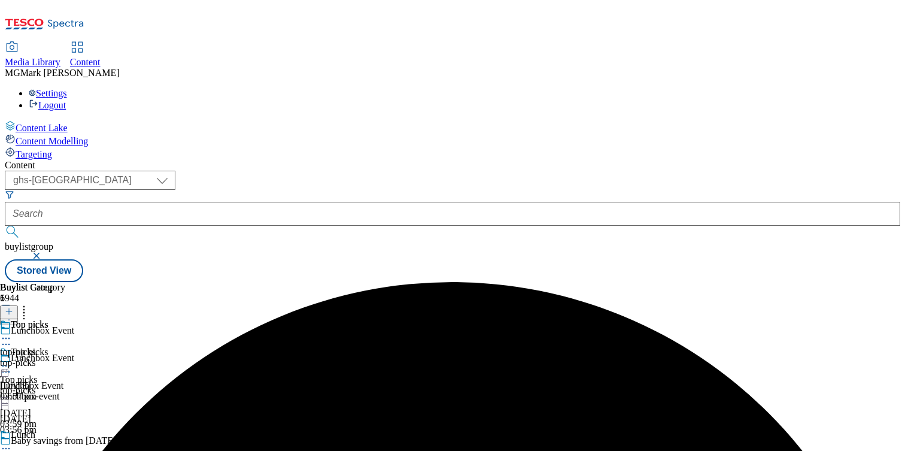
click at [12, 360] on icon at bounding box center [6, 366] width 12 height 12
click at [56, 384] on button "Edit" at bounding box center [40, 391] width 32 height 14
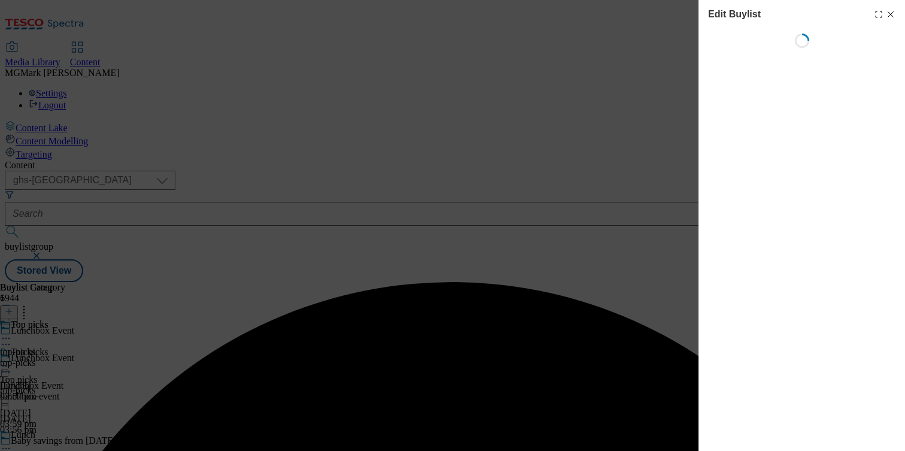
select select "evergreen"
select select "Banner"
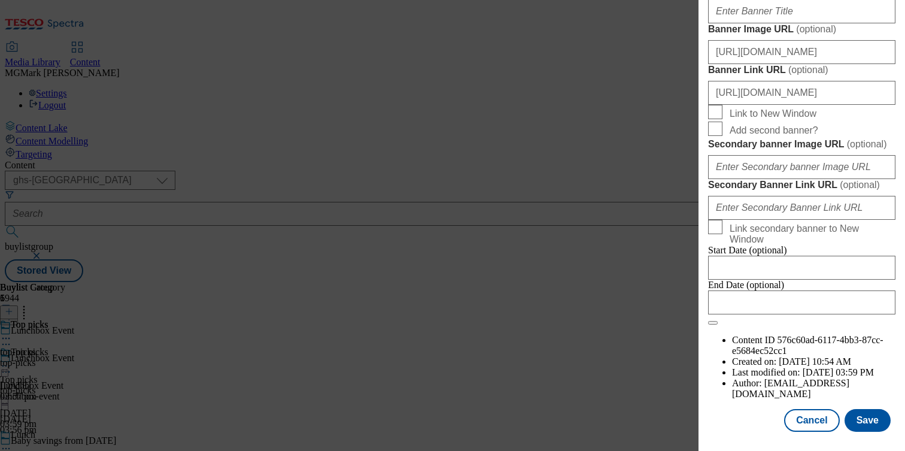
scroll to position [968, 0]
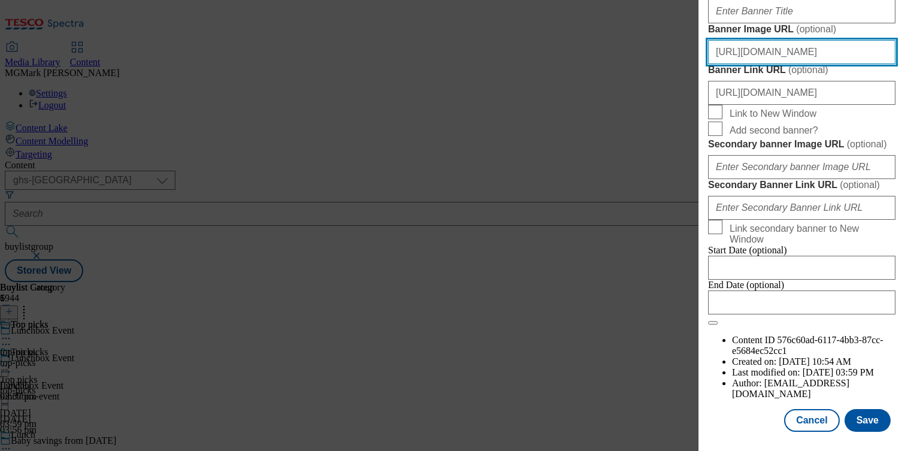
click at [771, 64] on input "https://digitalcontent.api.tesco.com/v2/media/ghs-mktg/977fe8be-f2b8-4fbd-9ef5-…" at bounding box center [801, 52] width 187 height 24
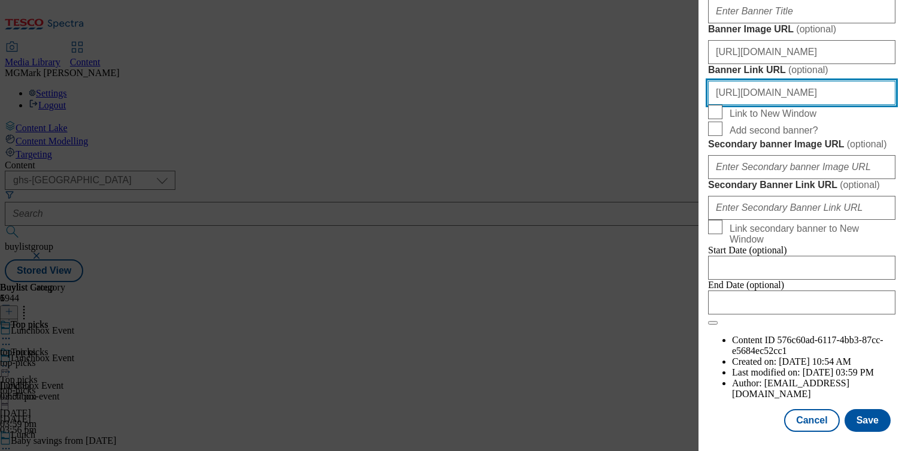
click at [784, 105] on input "https://www.tesco.com/groceries/en-GB/zone/lunchbox" at bounding box center [801, 93] width 187 height 24
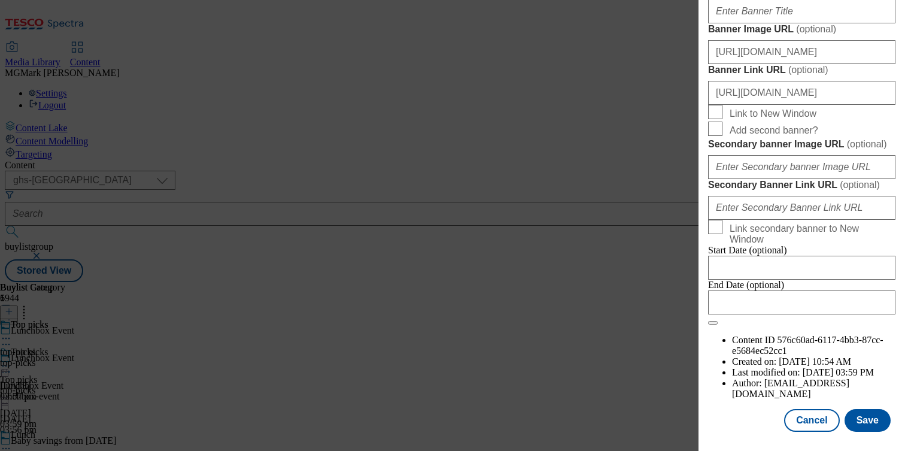
click at [654, 53] on div "Edit Buylist Locale Select locale English Welsh Tags 2 tags selected fnf market…" at bounding box center [452, 225] width 905 height 451
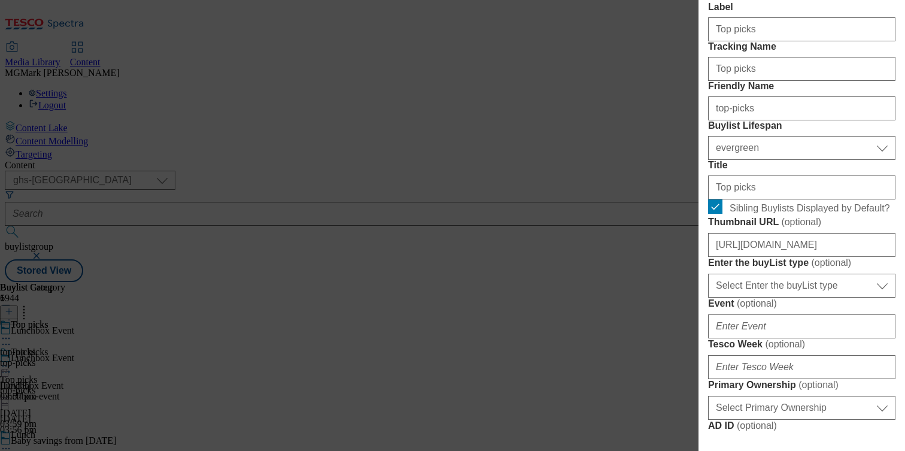
scroll to position [0, 0]
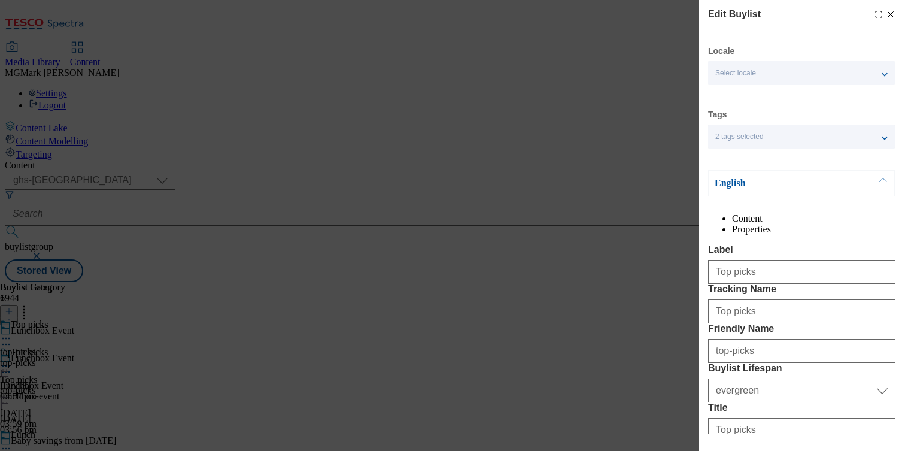
click at [890, 16] on icon "Modal" at bounding box center [891, 15] width 10 height 10
select select "evergreen"
select select "Banner"
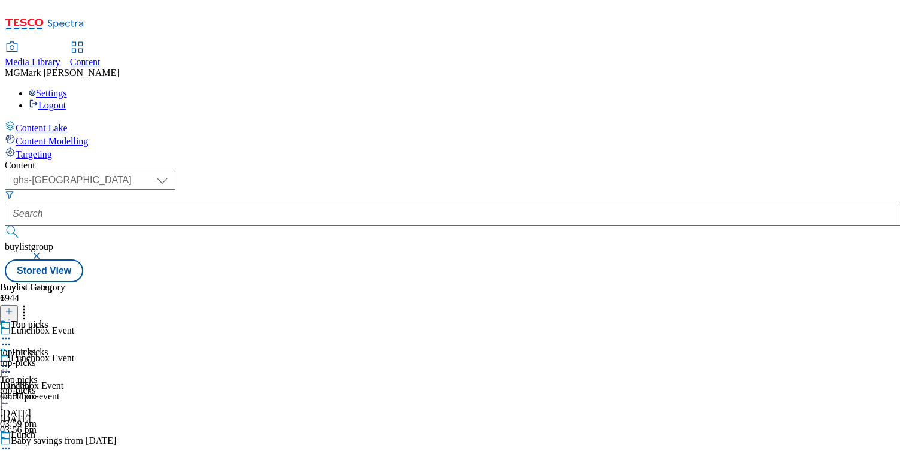
scroll to position [62, 0]
click at [12, 442] on icon at bounding box center [6, 448] width 12 height 12
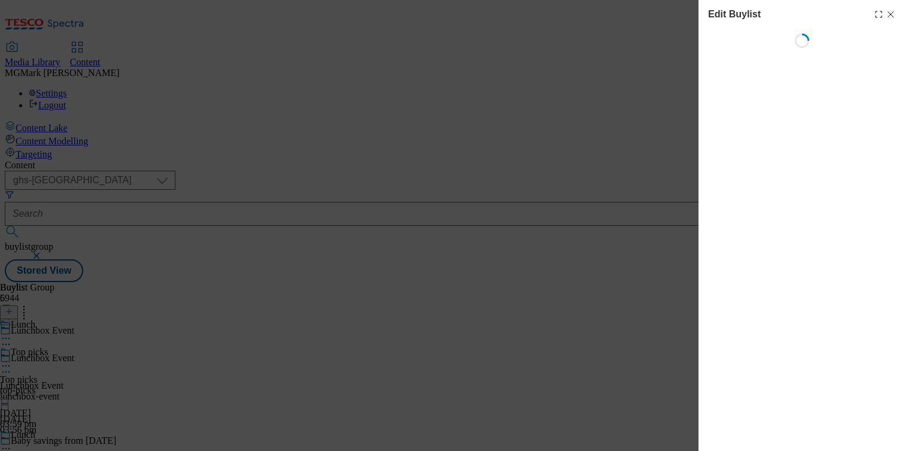
select select "evergreen"
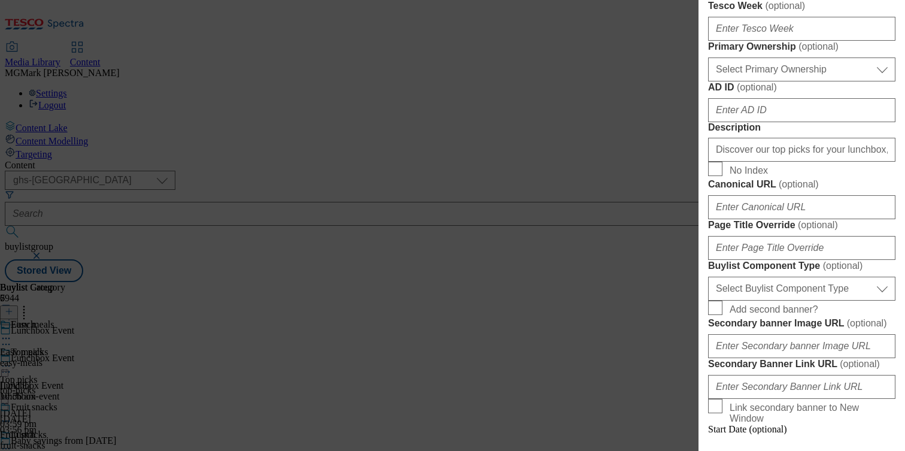
scroll to position [586, 0]
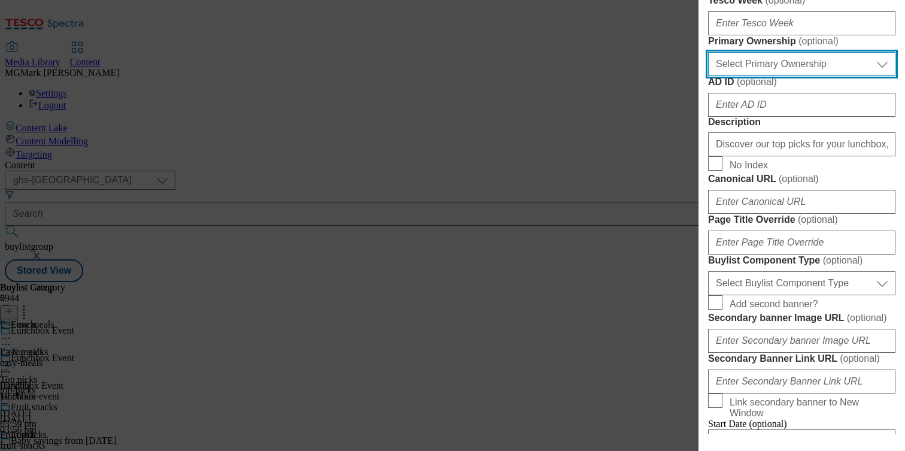
click at [768, 76] on select "Select Primary Ownership tesco dunnhumby" at bounding box center [801, 64] width 187 height 24
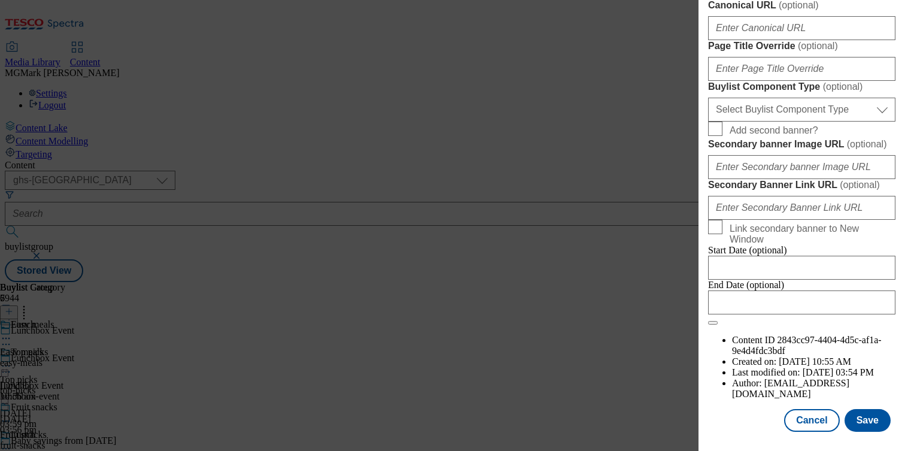
scroll to position [863, 0]
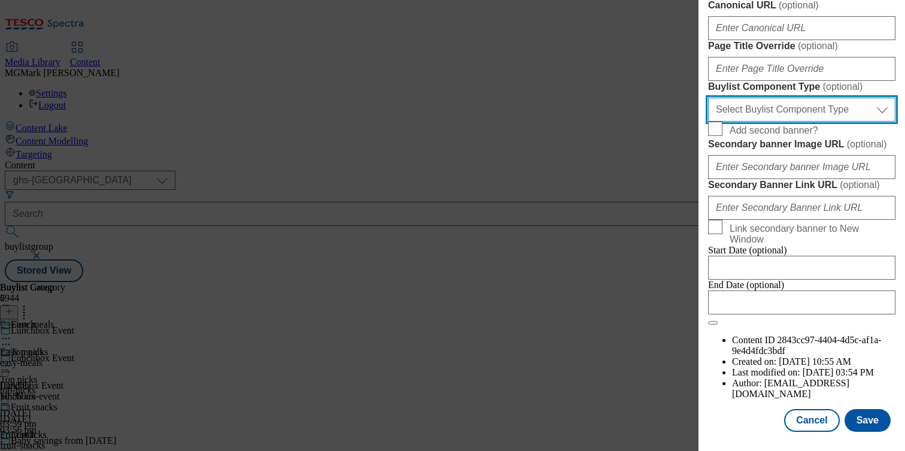
click at [799, 121] on select "Select Buylist Component Type Banner Competition Header Meal" at bounding box center [801, 110] width 187 height 24
select select "Banner"
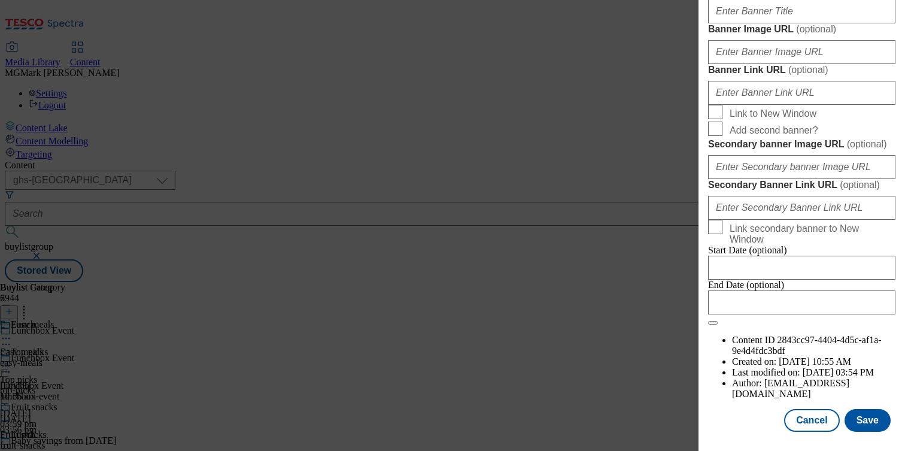
scroll to position [996, 0]
click at [801, 23] on input "Banner Title ( optional )" at bounding box center [801, 11] width 187 height 24
paste input "https://digitalcontent.api.tesco.com/v2/media/ghs-mktg/977fe8be-f2b8-4fbd-9ef5-…"
type input "https://digitalcontent.api.tesco.com/v2/media/ghs-mktg/977fe8be-f2b8-4fbd-9ef5-…"
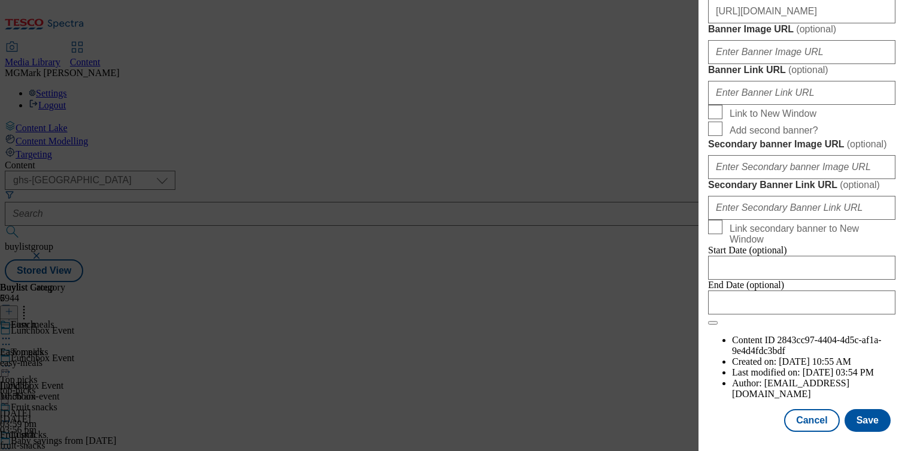
scroll to position [0, 0]
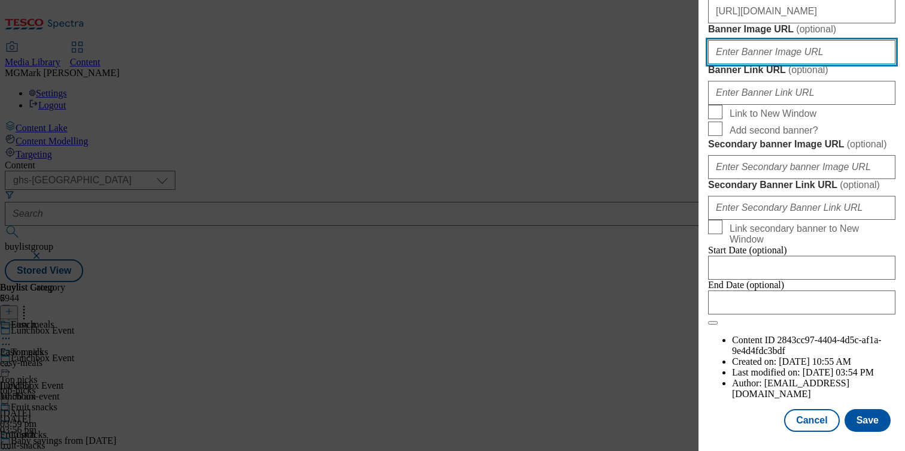
click at [820, 64] on input "Banner Image URL ( optional )" at bounding box center [801, 52] width 187 height 24
paste input "https://www.tesco.com/groceries/en-GB/zone/lunchbox"
type input "https://www.tesco.com/groceries/en-GB/zone/lunchbox"
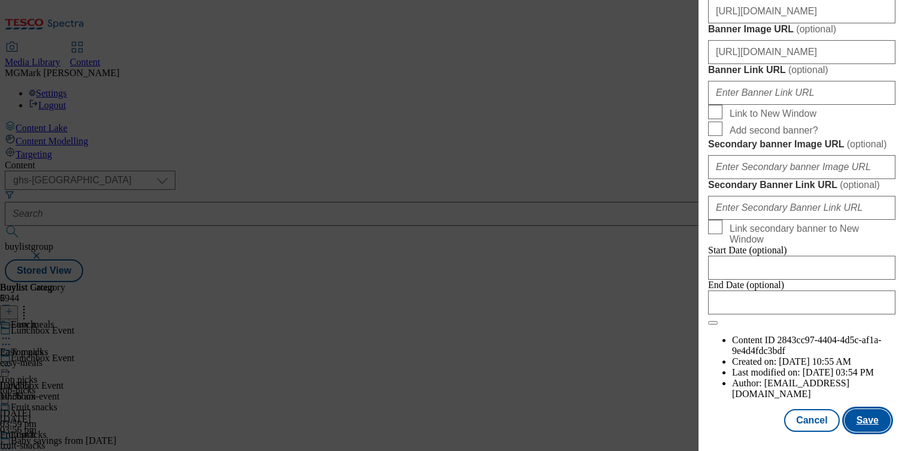
click at [875, 427] on button "Save" at bounding box center [867, 420] width 46 height 23
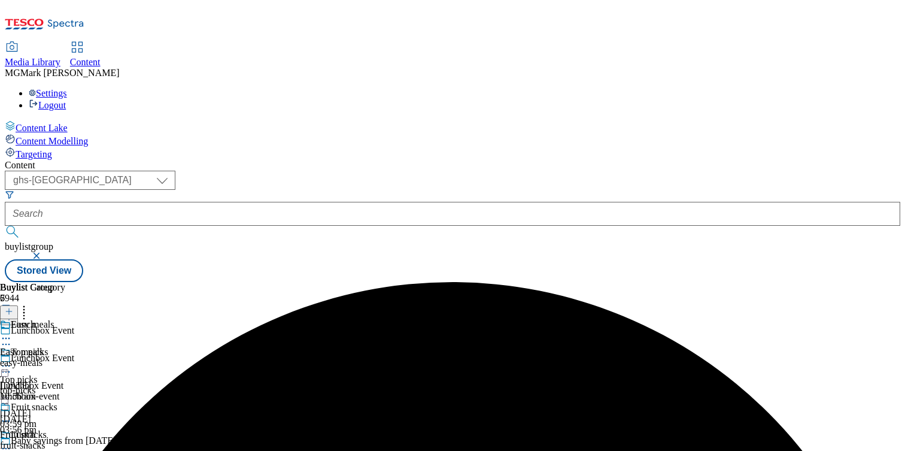
scroll to position [121, 0]
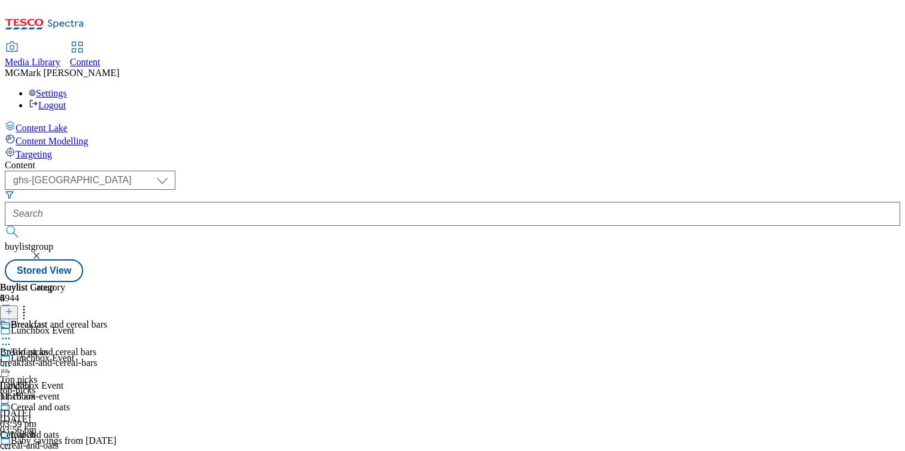
select select "evergreen"
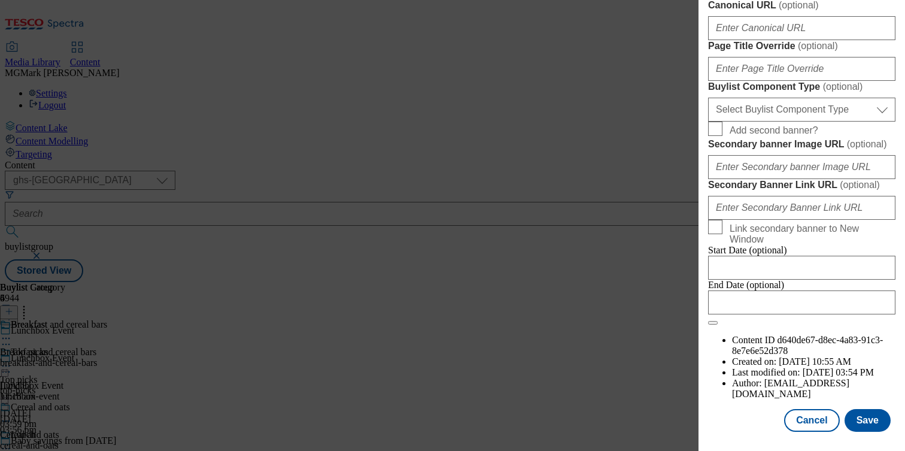
scroll to position [932, 0]
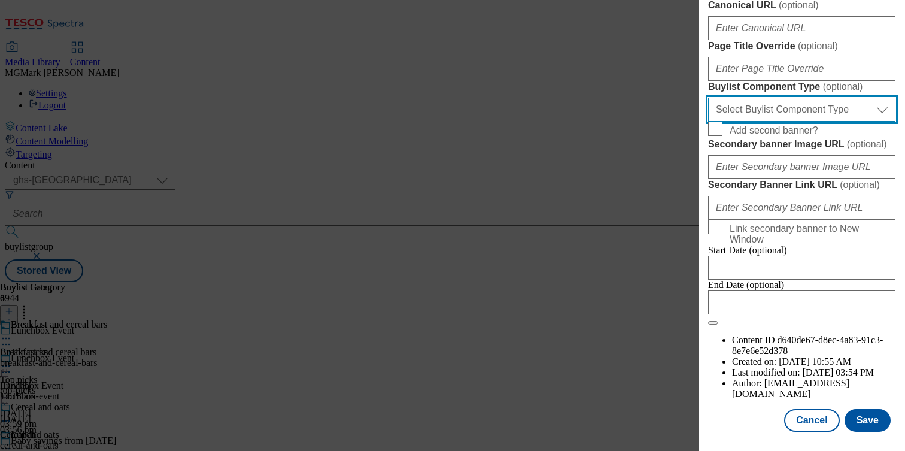
click at [819, 121] on select "Select Buylist Component Type Banner Competition Header Meal" at bounding box center [801, 110] width 187 height 24
select select "Banner"
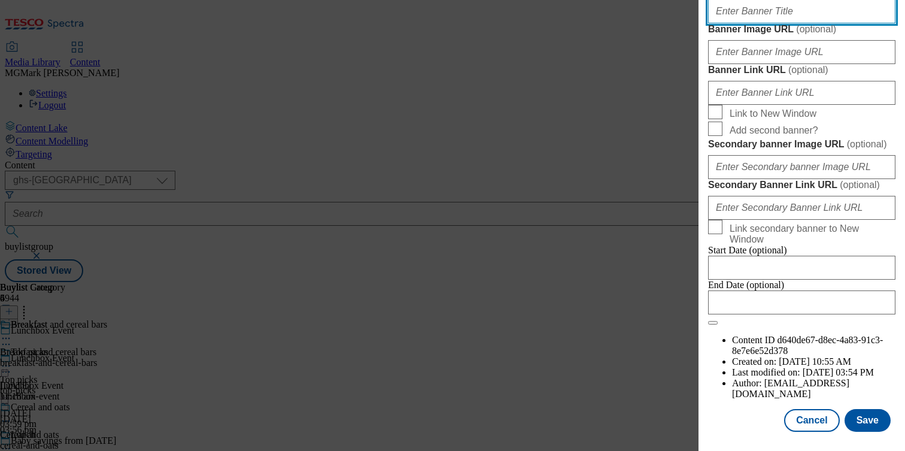
click at [776, 23] on input "Banner Title ( optional )" at bounding box center [801, 11] width 187 height 24
paste input "https://digitalcontent.api.tesco.com/v2/media/ghs-mktg/977fe8be-f2b8-4fbd-9ef5-…"
type input "https://digitalcontent.api.tesco.com/v2/media/ghs-mktg/977fe8be-f2b8-4fbd-9ef5-…"
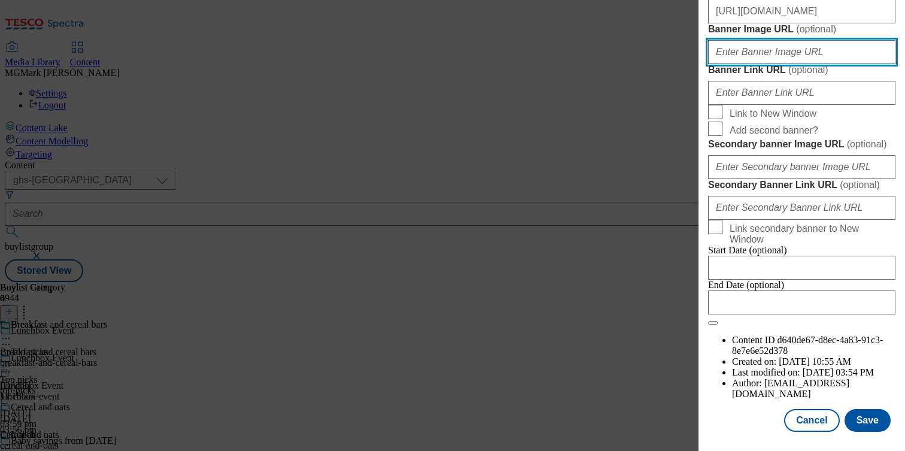
click at [825, 64] on input "Banner Image URL ( optional )" at bounding box center [801, 52] width 187 height 24
paste input "https://www.tesco.com/groceries/en-GB/zone/lunchbox"
type input "https://www.tesco.com/groceries/en-GB/zone/lunchbox"
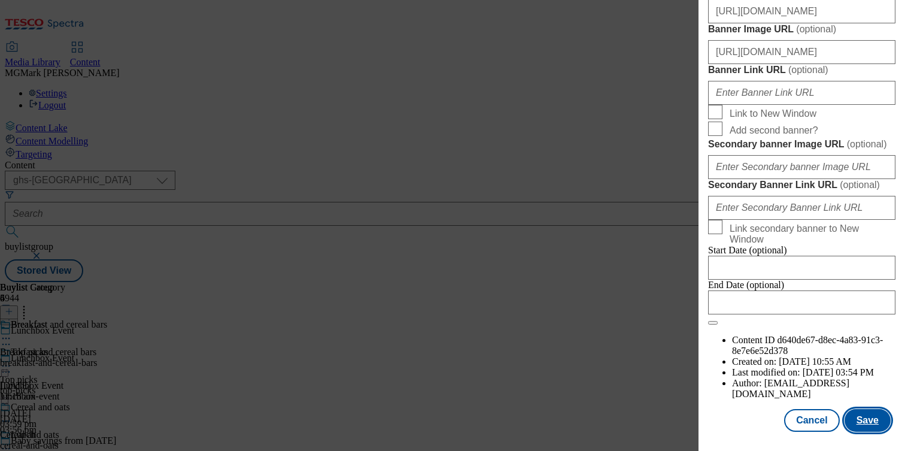
click at [862, 413] on button "Save" at bounding box center [867, 420] width 46 height 23
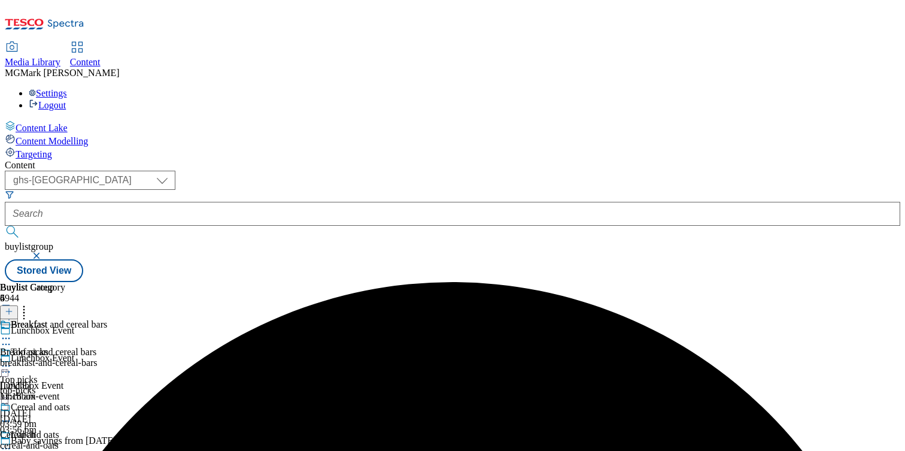
scroll to position [256, 0]
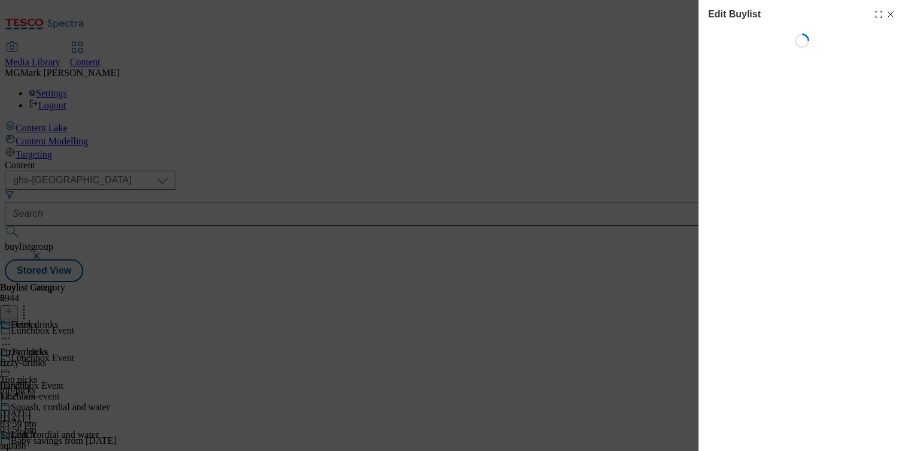
select select "evergreen"
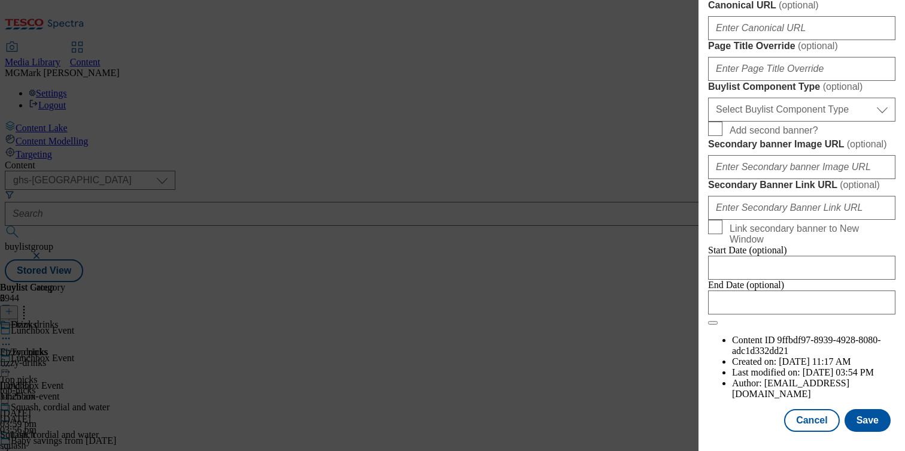
scroll to position [978, 0]
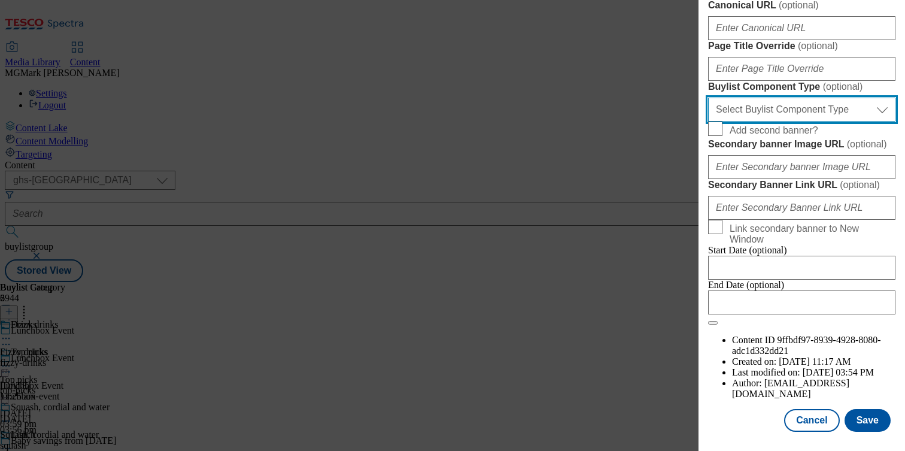
click at [781, 121] on select "Select Buylist Component Type Banner Competition Header Meal" at bounding box center [801, 110] width 187 height 24
select select "Banner"
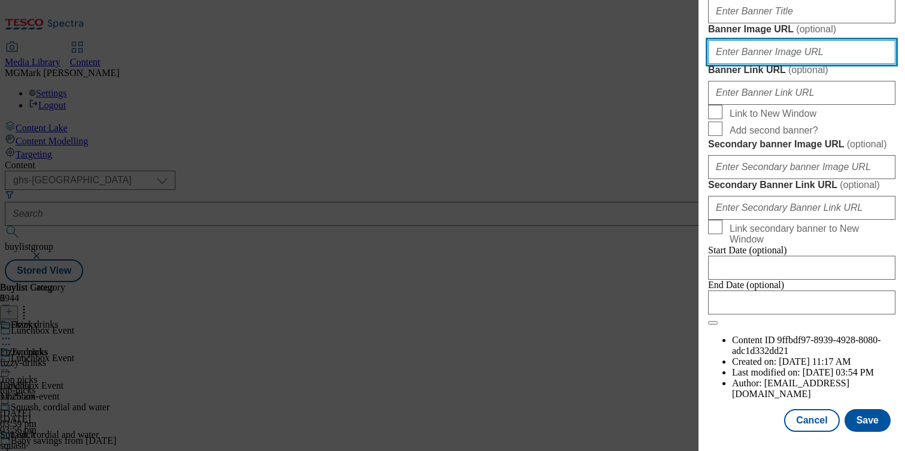
click at [768, 64] on input "Banner Image URL ( optional )" at bounding box center [801, 52] width 187 height 24
paste input "https://www.tesco.com/groceries/en-GB/zone/lunchbox"
type input "https://www.tesco.com/groceries/en-GB/zone/lunchbox"
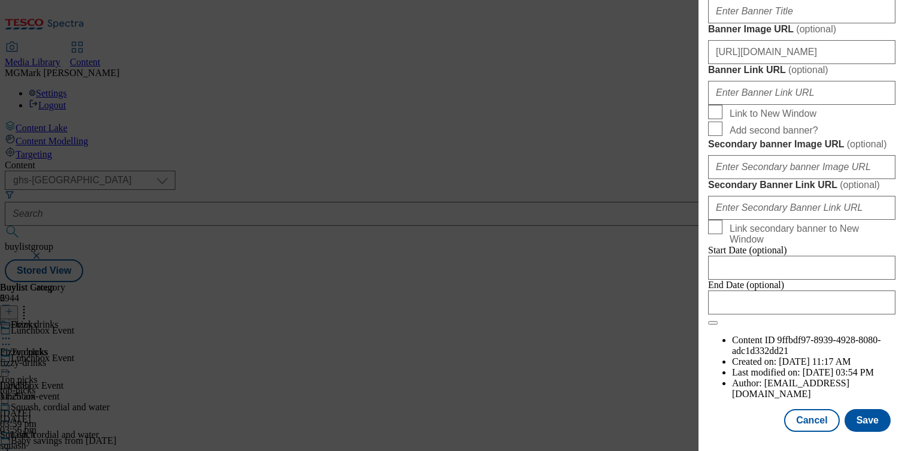
scroll to position [0, 0]
click at [823, 23] on input "Banner Title ( optional )" at bounding box center [801, 11] width 187 height 24
paste input "https://digitalcontent.api.tesco.com/v2/media/ghs-mktg/977fe8be-f2b8-4fbd-9ef5-…"
type input "https://digitalcontent.api.tesco.com/v2/media/ghs-mktg/977fe8be-f2b8-4fbd-9ef5-…"
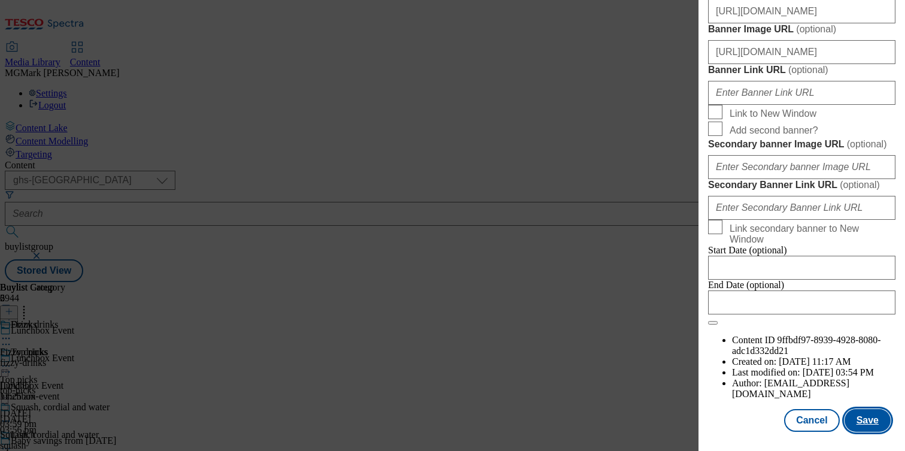
scroll to position [0, 0]
click at [868, 420] on button "Save" at bounding box center [867, 420] width 46 height 23
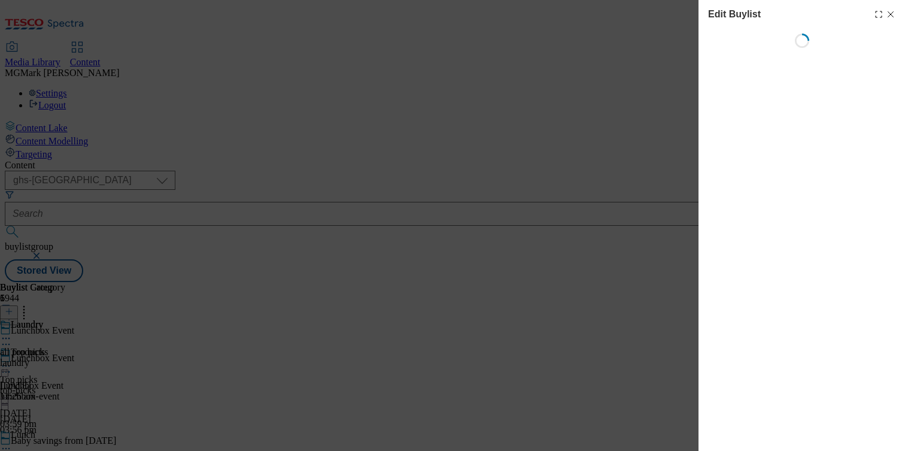
select select "evergreen"
select select "event"
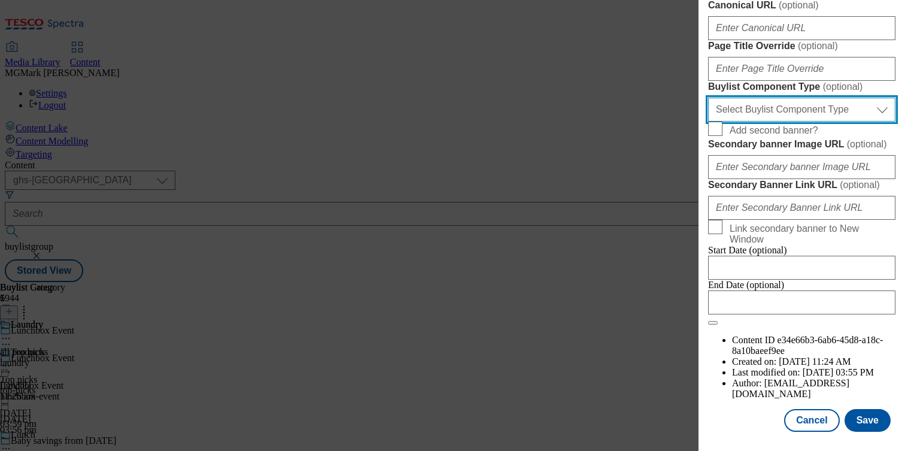
click at [771, 121] on select "Select Buylist Component Type Banner Competition Header Meal" at bounding box center [801, 110] width 187 height 24
select select "Banner"
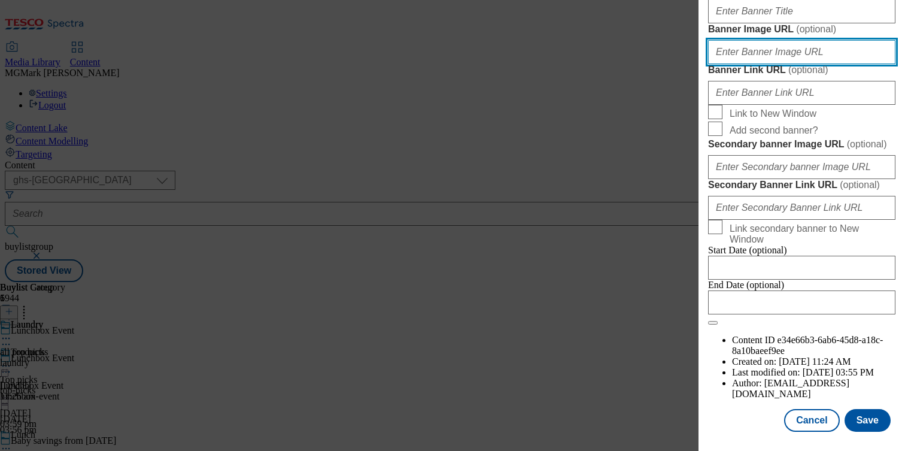
click at [758, 64] on input "Banner Image URL ( optional )" at bounding box center [801, 52] width 187 height 24
paste input "https://digitalcontent.api.tesco.com/v2/media/ghs-mktg/977fe8be-f2b8-4fbd-9ef5-…"
type input "https://digitalcontent.api.tesco.com/v2/media/ghs-mktg/977fe8be-f2b8-4fbd-9ef5-…"
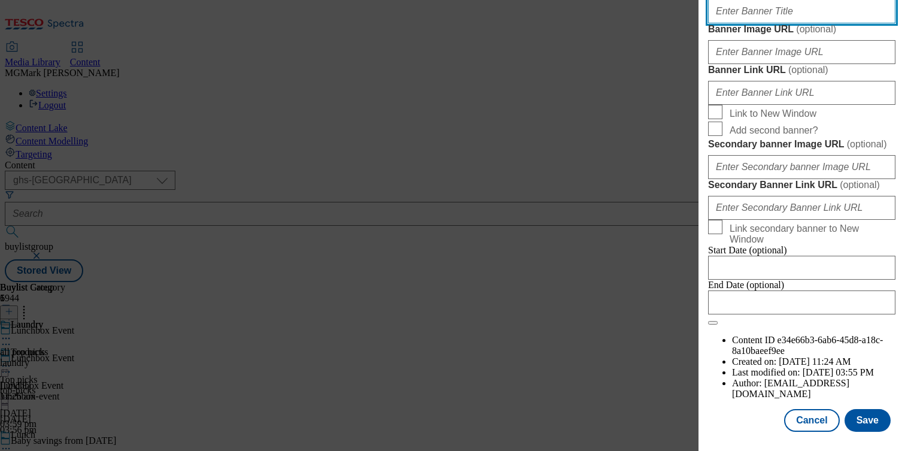
click at [769, 23] on input "Banner Title ( optional )" at bounding box center [801, 11] width 187 height 24
paste input "https://digitalcontent.api.tesco.com/v2/media/ghs-mktg/977fe8be-f2b8-4fbd-9ef5-…"
type input "https://digitalcontent.api.tesco.com/v2/media/ghs-mktg/977fe8be-f2b8-4fbd-9ef5-…"
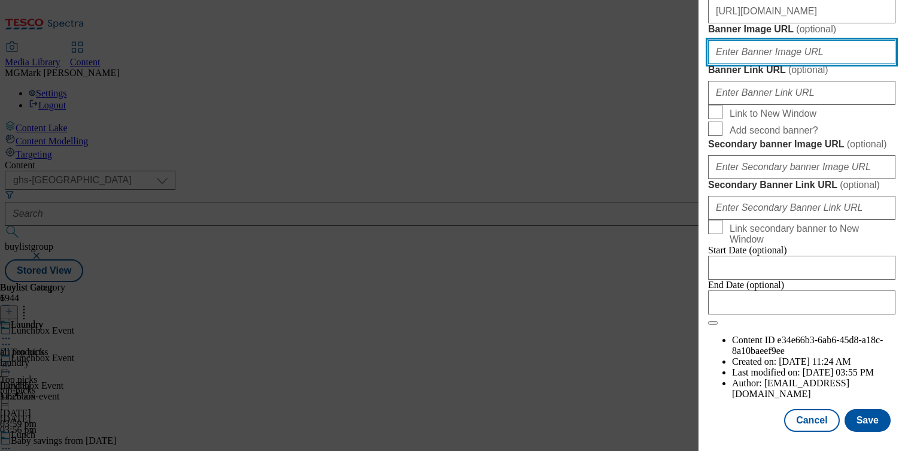
click at [840, 64] on input "Banner Image URL ( optional )" at bounding box center [801, 52] width 187 height 24
paste input "https://www.tesco.com/groceries/en-GB/zone/lunchbox"
drag, startPoint x: 787, startPoint y: 343, endPoint x: 898, endPoint y: 343, distance: 110.1
click at [898, 343] on div "Edit Buylist Locale Select locale English Welsh Tags 1 tags selected fnf market…" at bounding box center [801, 217] width 206 height 434
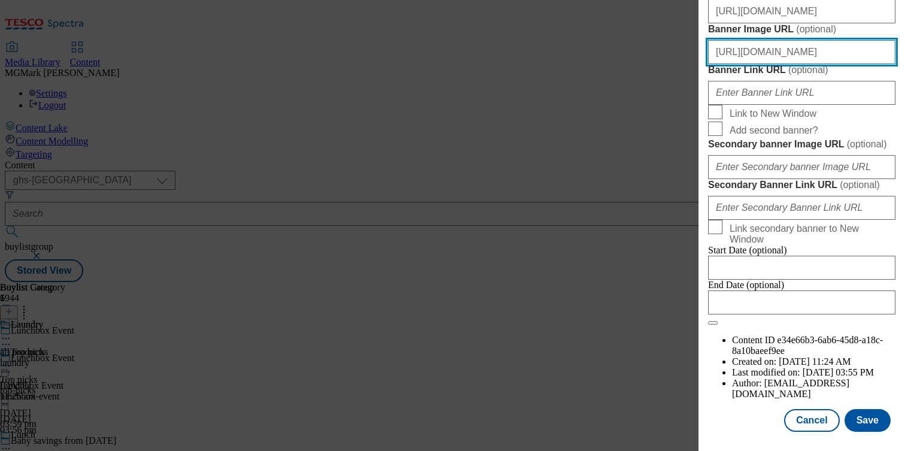
drag, startPoint x: 767, startPoint y: 356, endPoint x: 902, endPoint y: 352, distance: 135.3
click at [903, 354] on div "Edit Buylist Locale Select locale English Welsh Tags 1 tags selected fnf market…" at bounding box center [801, 217] width 206 height 434
type input "https://www.tesco.com/groceries/en-GB/zone/lunchbox"
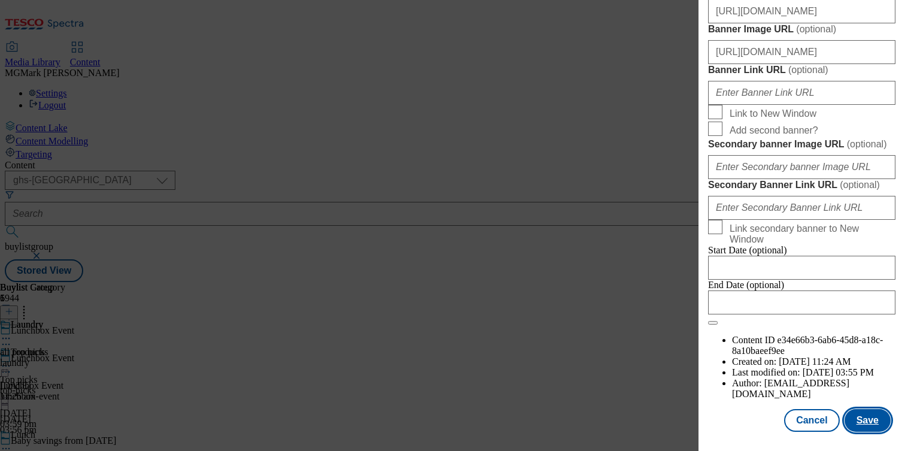
click at [874, 428] on button "Save" at bounding box center [867, 420] width 46 height 23
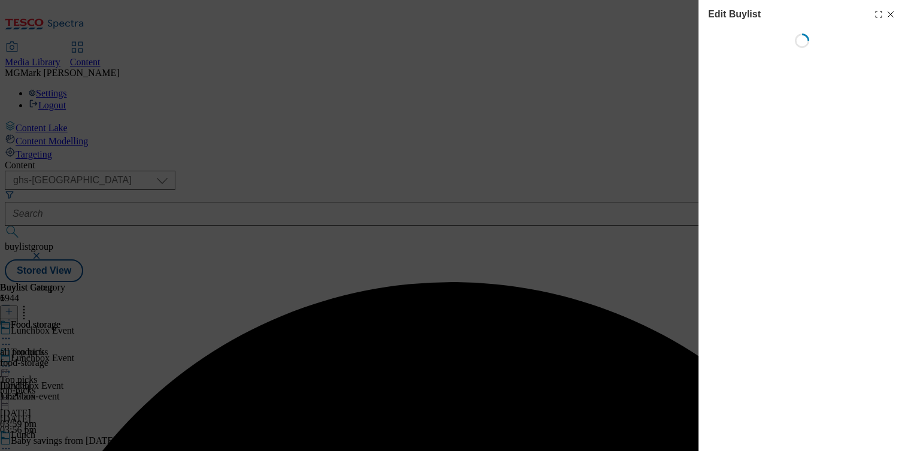
select select "evergreen"
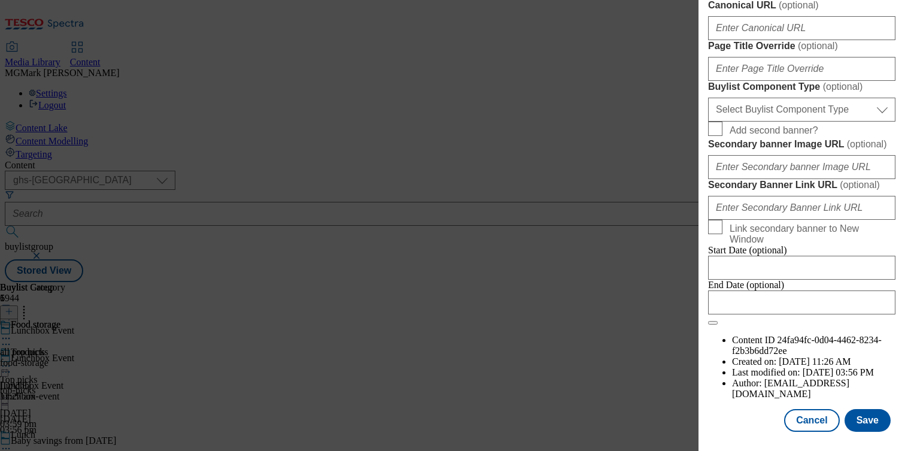
scroll to position [915, 0]
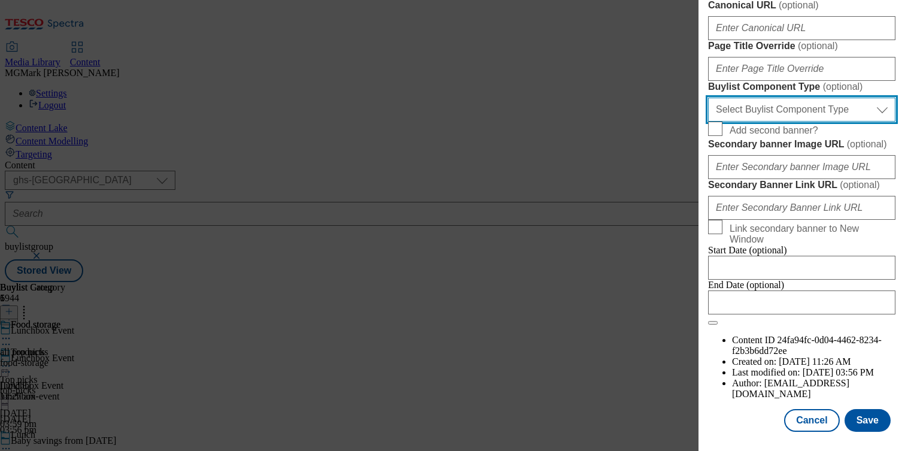
click at [747, 121] on select "Select Buylist Component Type Banner Competition Header Meal" at bounding box center [801, 110] width 187 height 24
select select "Banner"
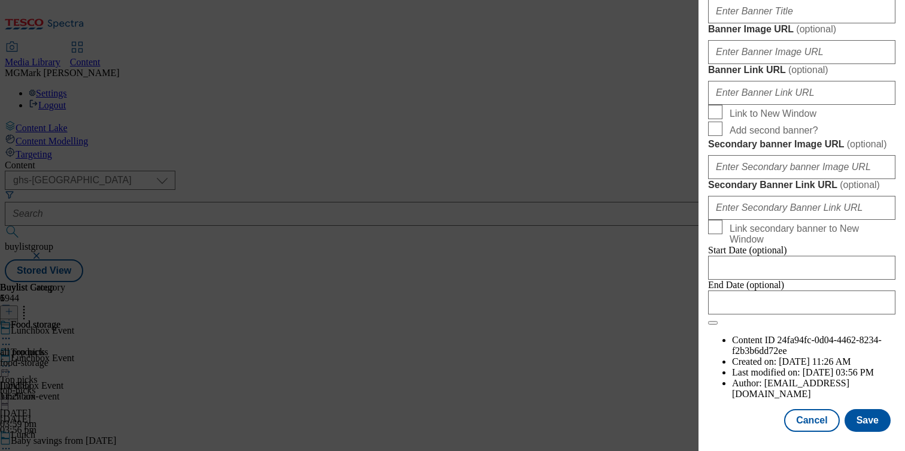
scroll to position [979, 0]
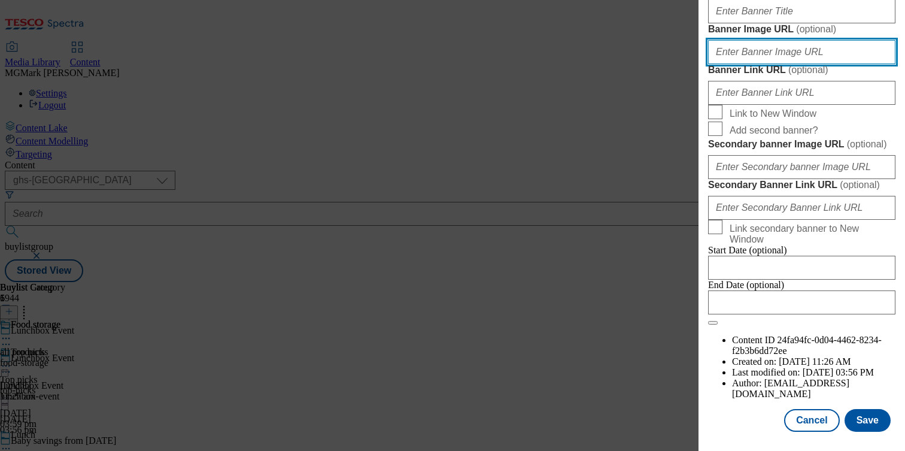
click at [780, 64] on input "Banner Image URL ( optional )" at bounding box center [801, 52] width 187 height 24
paste input "https://digitalcontent.api.tesco.com/v2/media/ghs-mktg/977fe8be-f2b8-4fbd-9ef5-…"
type input "https://digitalcontent.api.tesco.com/v2/media/ghs-mktg/977fe8be-f2b8-4fbd-9ef5-…"
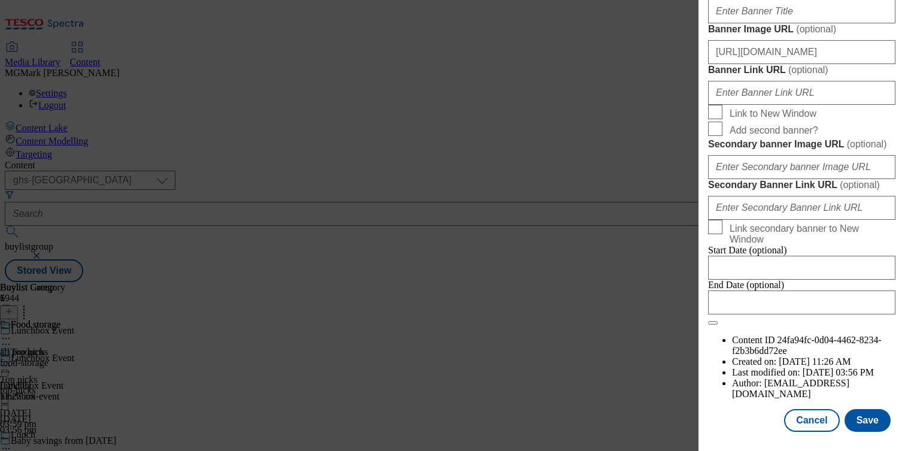
scroll to position [0, 0]
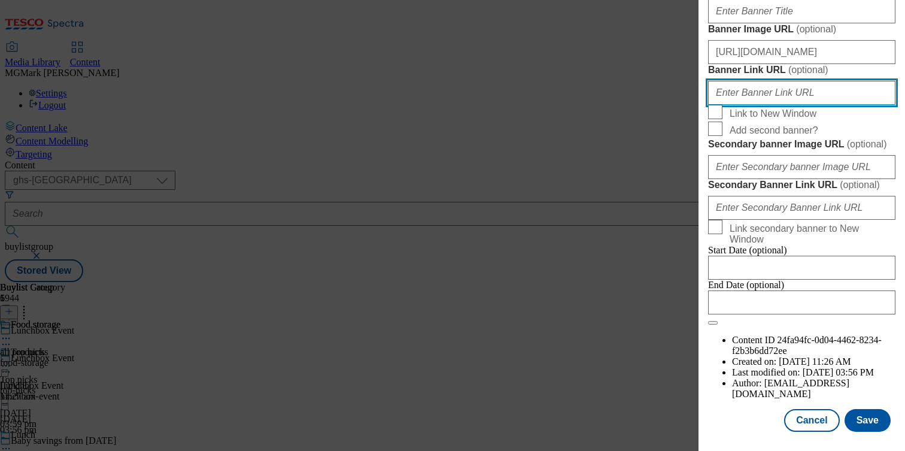
click at [835, 105] on input "Banner Link URL ( optional )" at bounding box center [801, 93] width 187 height 24
paste input "https://www.tesco.com/groceries/en-GB/zone/lunchbox"
type input "https://www.tesco.com/groceries/en-GB/zone/lunchbox"
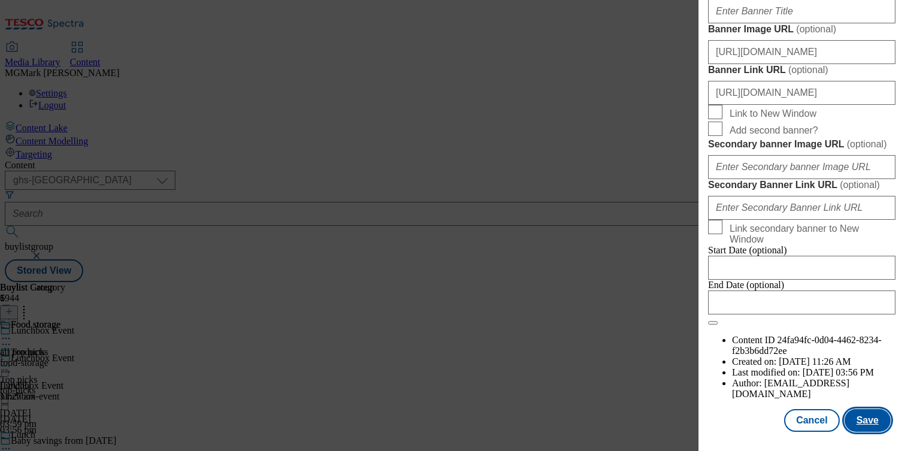
scroll to position [0, 0]
click at [867, 421] on button "Save" at bounding box center [867, 420] width 46 height 23
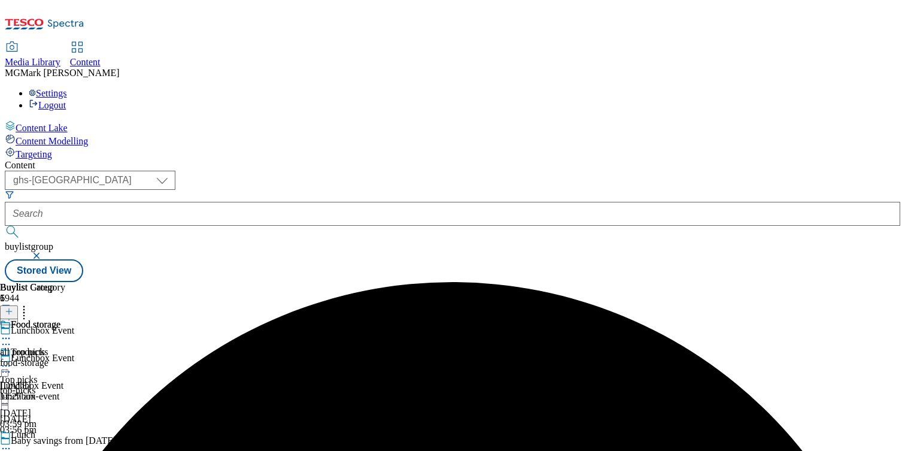
click at [60, 385] on div "top-picks" at bounding box center [30, 390] width 60 height 11
click at [12, 360] on icon at bounding box center [6, 366] width 12 height 12
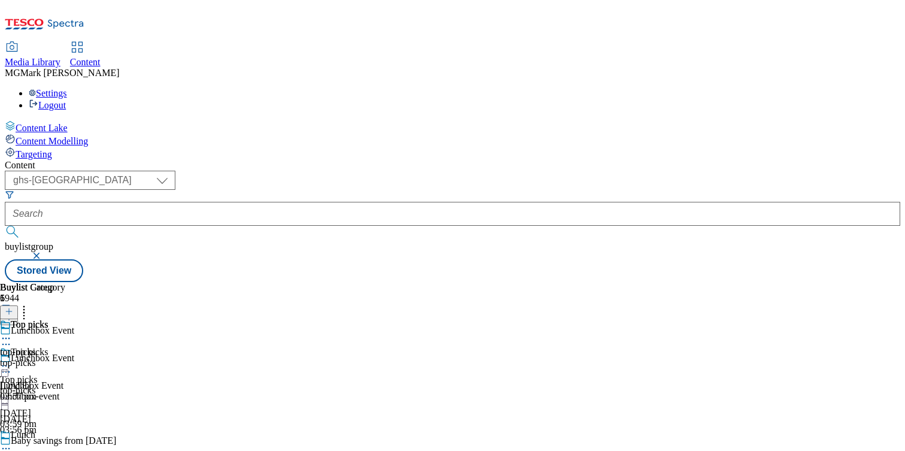
click at [12, 442] on icon at bounding box center [6, 448] width 12 height 12
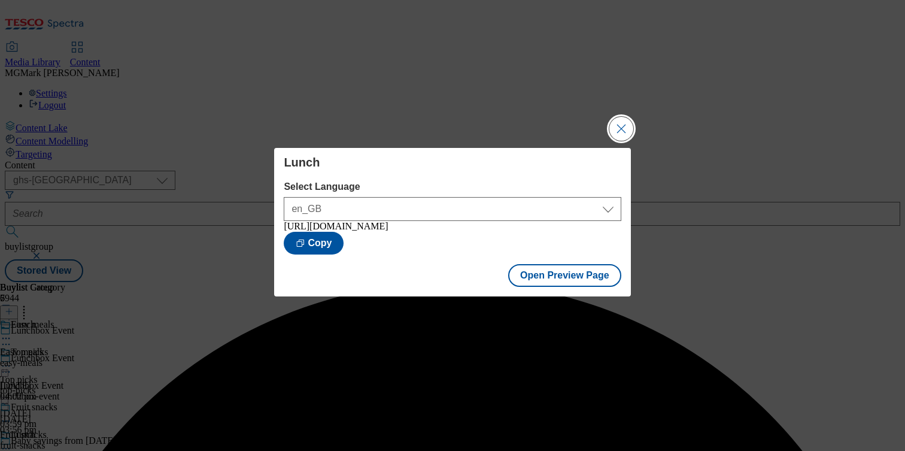
click at [621, 129] on button "Close Modal" at bounding box center [621, 129] width 24 height 24
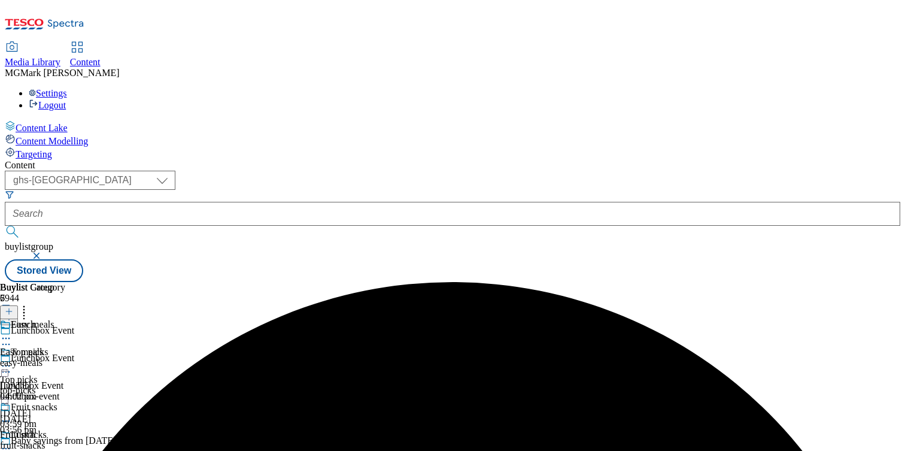
scroll to position [154, 0]
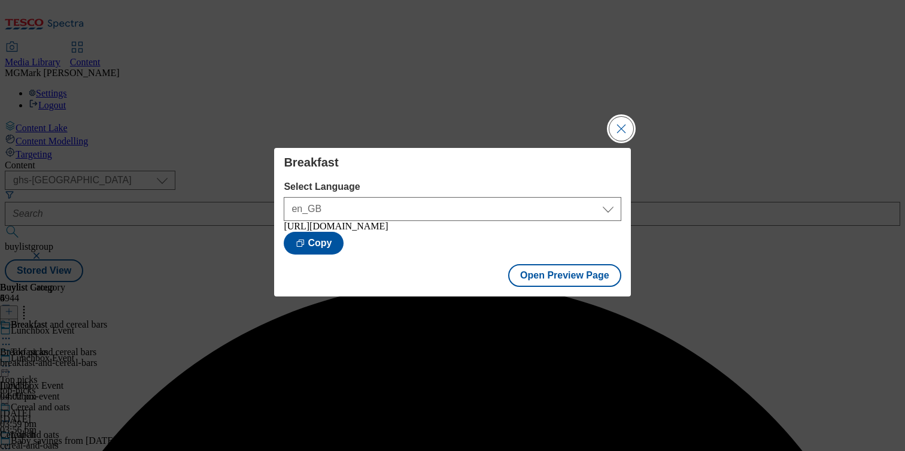
click at [629, 130] on button "Close Modal" at bounding box center [621, 129] width 24 height 24
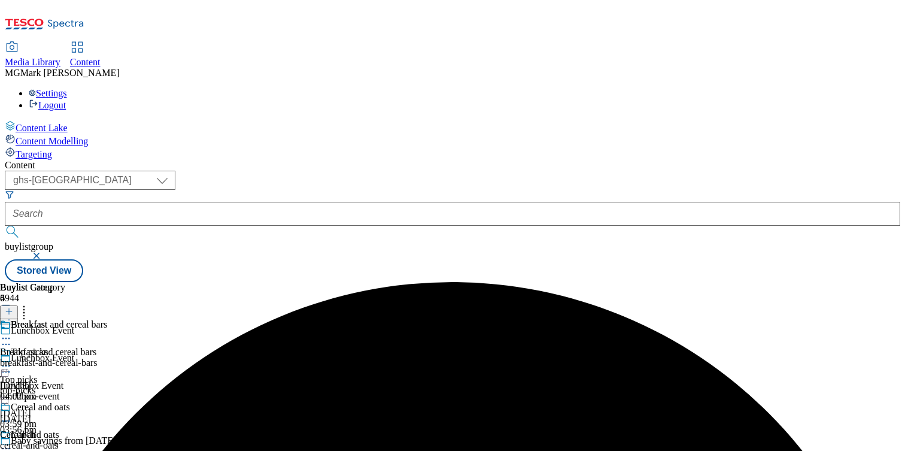
scroll to position [196, 0]
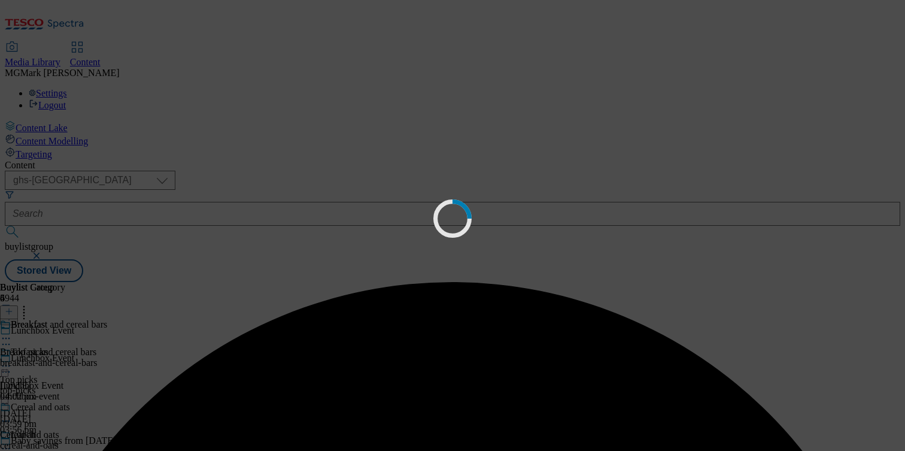
scroll to position [0, 0]
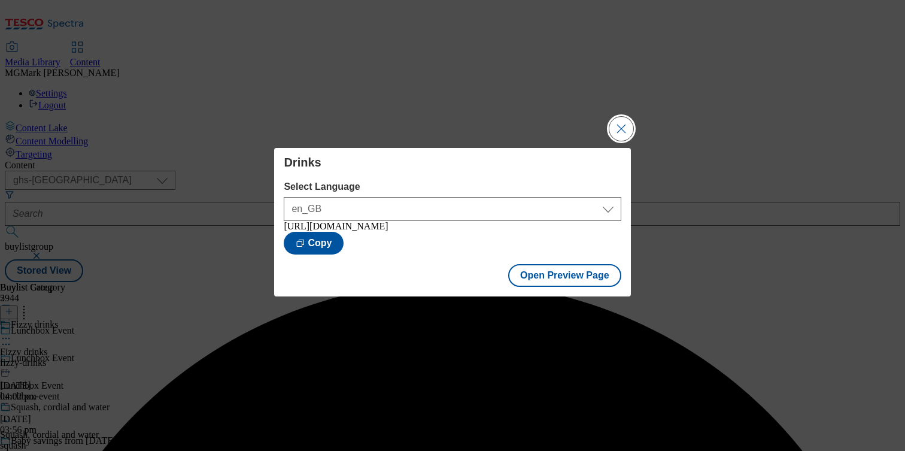
click at [620, 126] on button "Close Modal" at bounding box center [621, 129] width 24 height 24
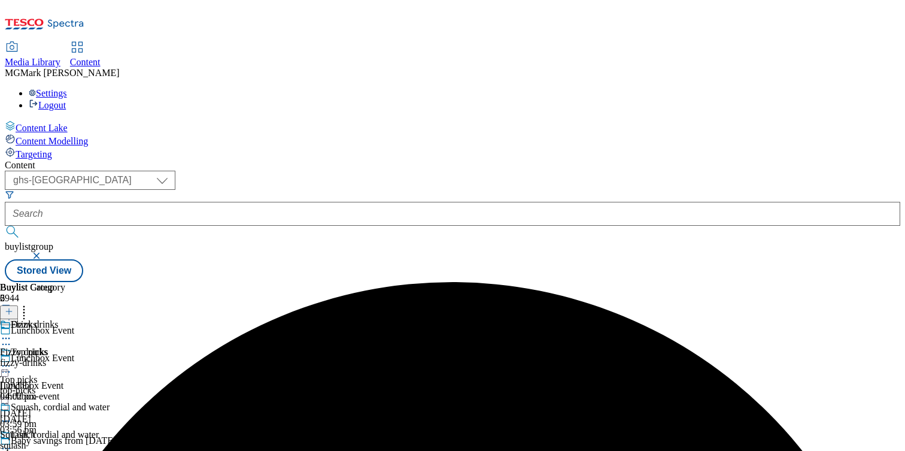
scroll to position [358, 0]
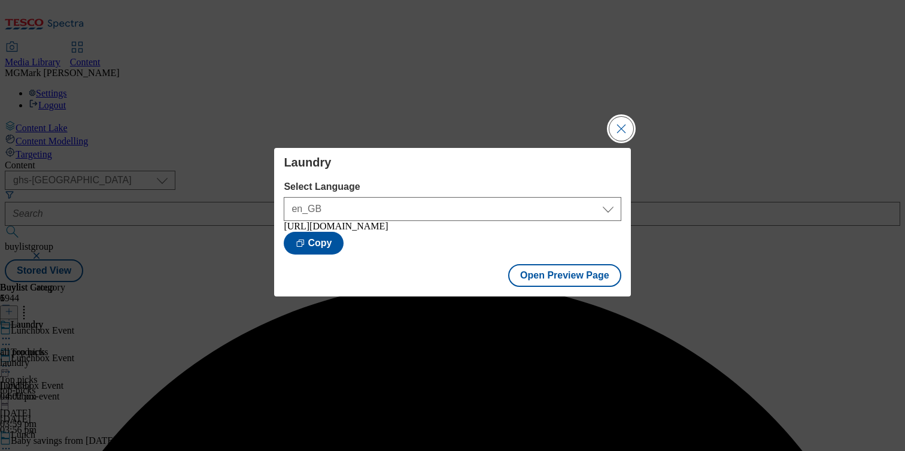
click at [619, 123] on button "Close Modal" at bounding box center [621, 129] width 24 height 24
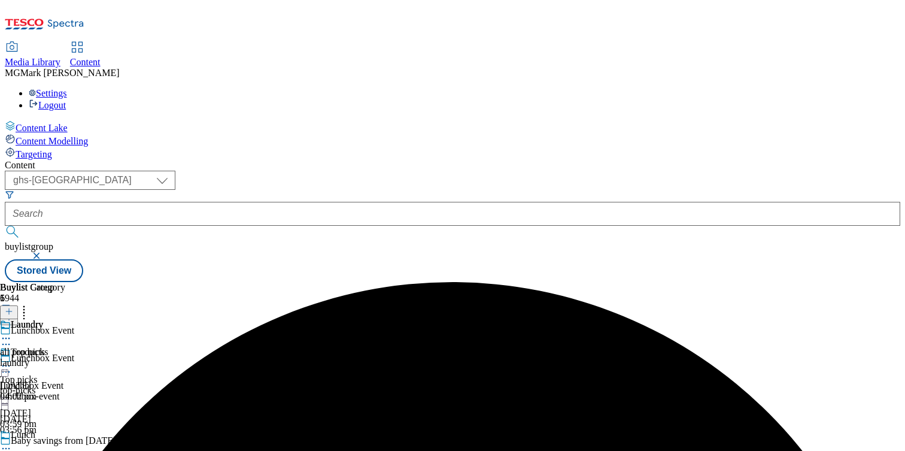
scroll to position [109, 0]
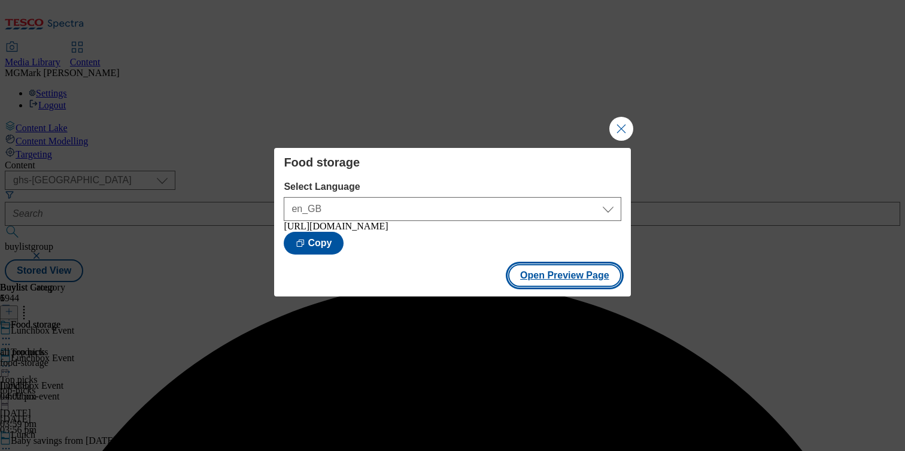
click at [597, 281] on button "Open Preview Page" at bounding box center [564, 275] width 113 height 23
click at [623, 124] on button "Close Modal" at bounding box center [621, 129] width 24 height 24
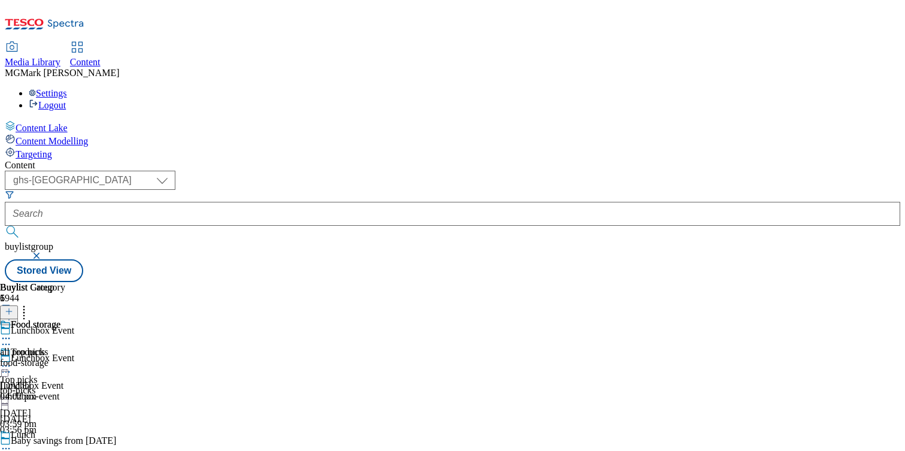
click at [7, 448] on circle at bounding box center [6, 449] width 2 height 2
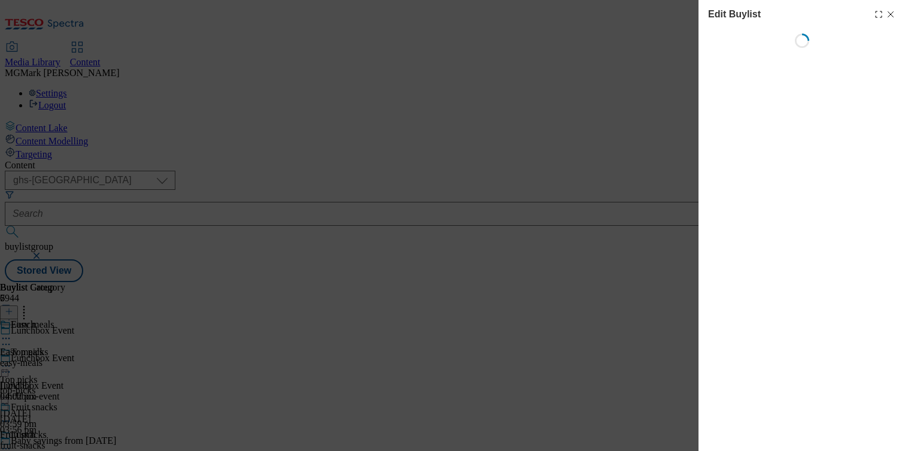
select select "evergreen"
select select "Banner"
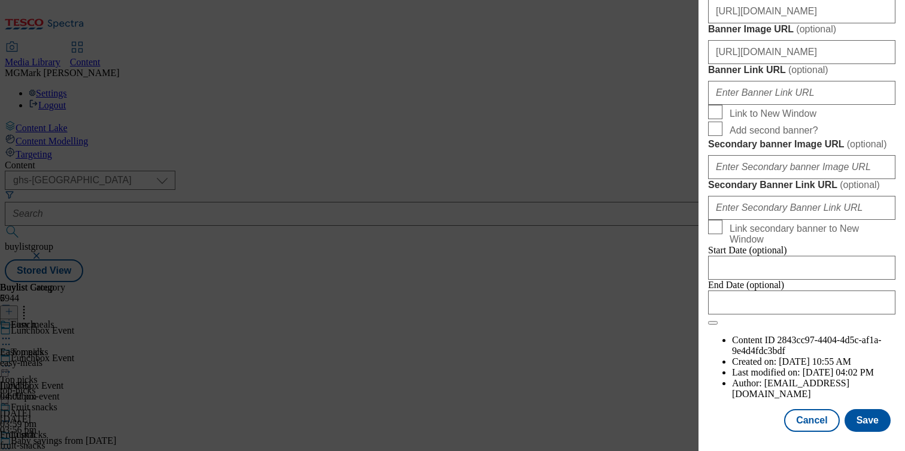
scroll to position [1132, 0]
click at [761, 23] on input "https://digitalcontent.api.tesco.com/v2/media/ghs-mktg/977fe8be-f2b8-4fbd-9ef5-…" at bounding box center [801, 11] width 187 height 24
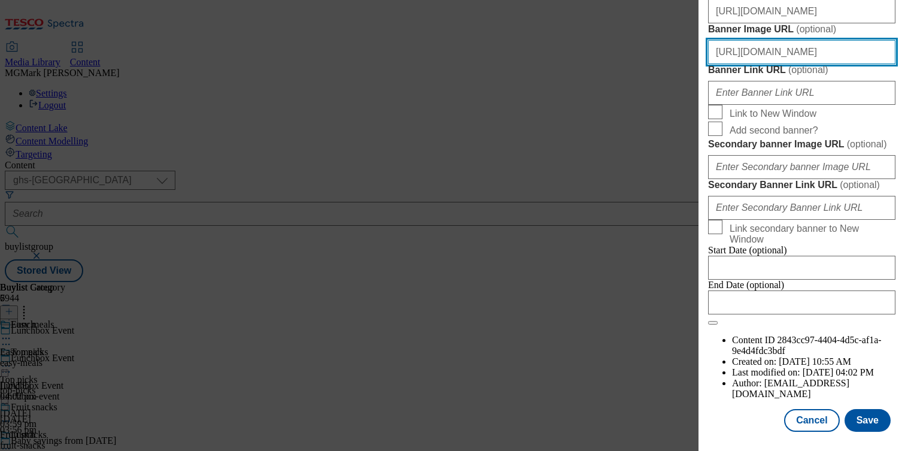
click at [796, 64] on input "https://www.tesco.com/groceries/en-GB/zone/lunchbox" at bounding box center [801, 52] width 187 height 24
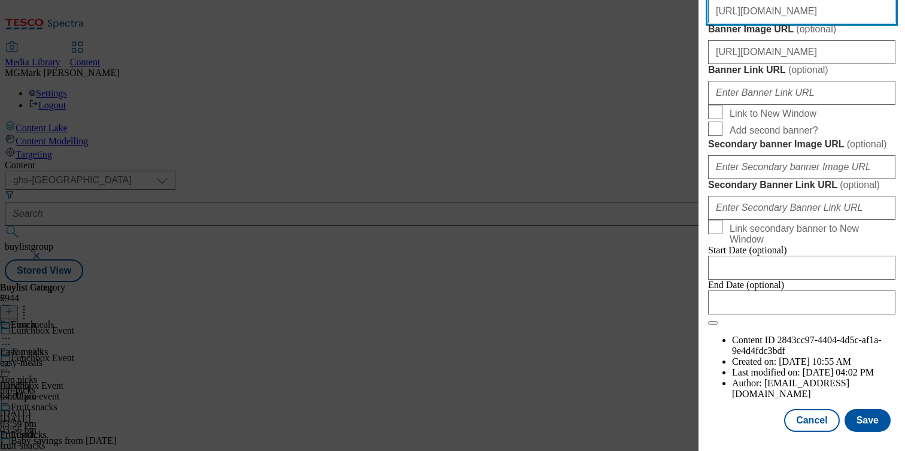
click at [760, 23] on input "https://digitalcontent.api.tesco.com/v2/media/ghs-mktg/977fe8be-f2b8-4fbd-9ef5-…" at bounding box center [801, 11] width 187 height 24
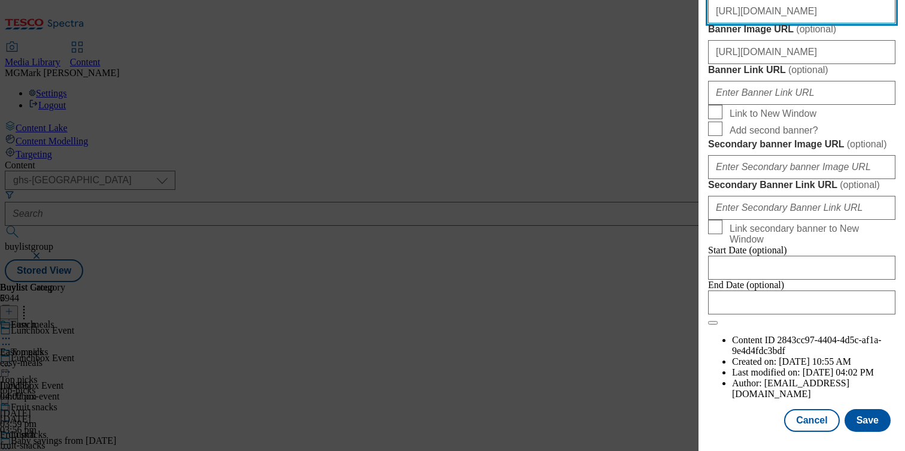
click at [760, 23] on input "https://digitalcontent.api.tesco.com/v2/media/ghs-mktg/977fe8be-f2b8-4fbd-9ef5-…" at bounding box center [801, 11] width 187 height 24
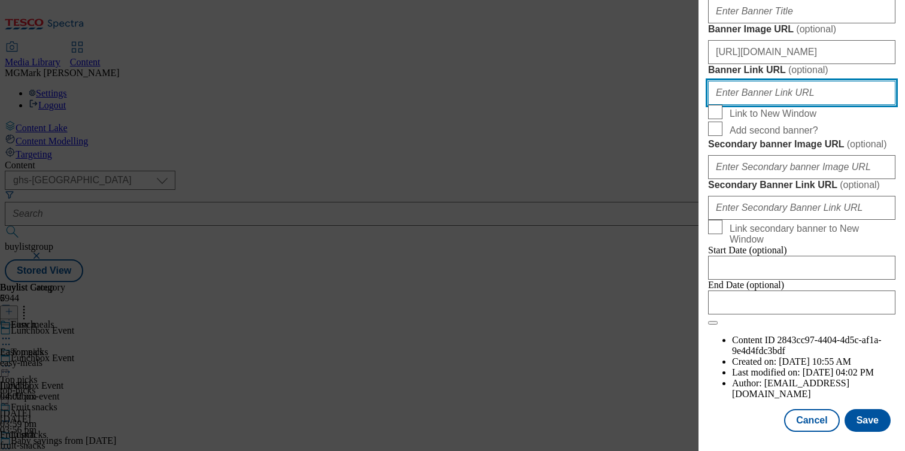
click at [768, 105] on input "Banner Link URL ( optional )" at bounding box center [801, 93] width 187 height 24
paste input "https://www.tesco.com/groceries/en-GB/zone/lunchbox"
drag, startPoint x: 823, startPoint y: 253, endPoint x: 594, endPoint y: 253, distance: 229.2
click at [594, 253] on div "Edit Buylist Locale Select locale English Welsh Tags 1 tags selected fnf market…" at bounding box center [452, 225] width 905 height 451
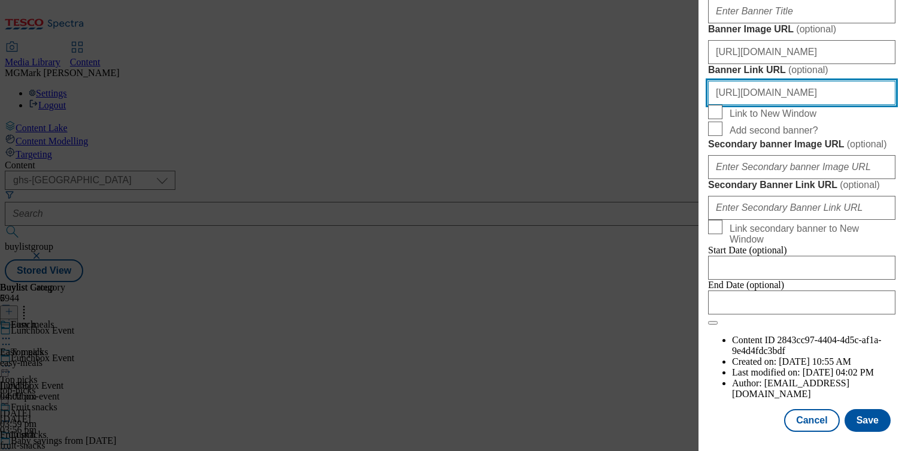
type input "https://www.tesco.com/groceries/en-GB/zone/lunchbox"
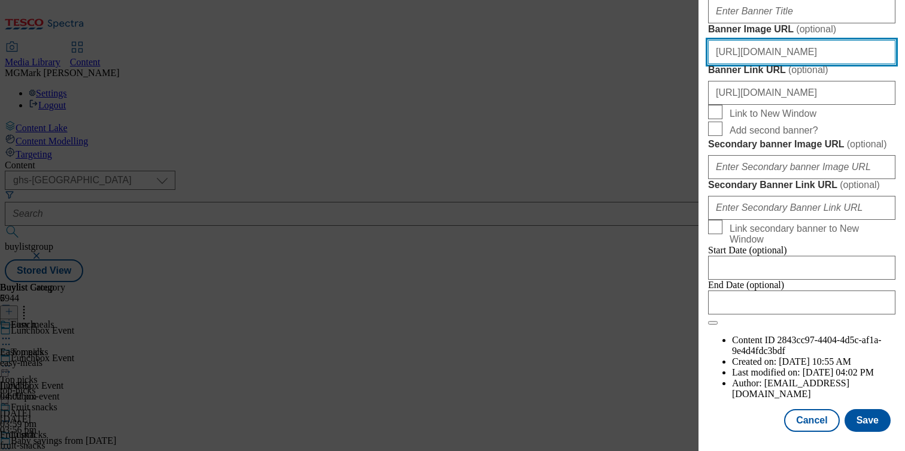
click at [795, 64] on input "https://www.tesco.com/groceries/en-GB/zone/lunchbox" at bounding box center [801, 52] width 187 height 24
paste input "digitalcontent.api.tesco.com/v2/media/ghs-mktg/977fe8be-f2b8-4fbd-9ef5-79e63c8c…"
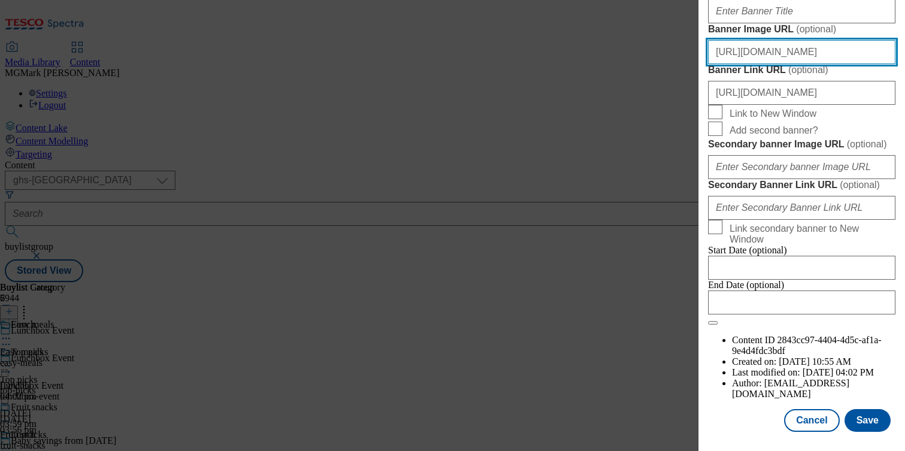
scroll to position [1345, 0]
type input "https://digitalcontent.api.tesco.com/v2/media/ghs-mktg/977fe8be-f2b8-4fbd-9ef5-…"
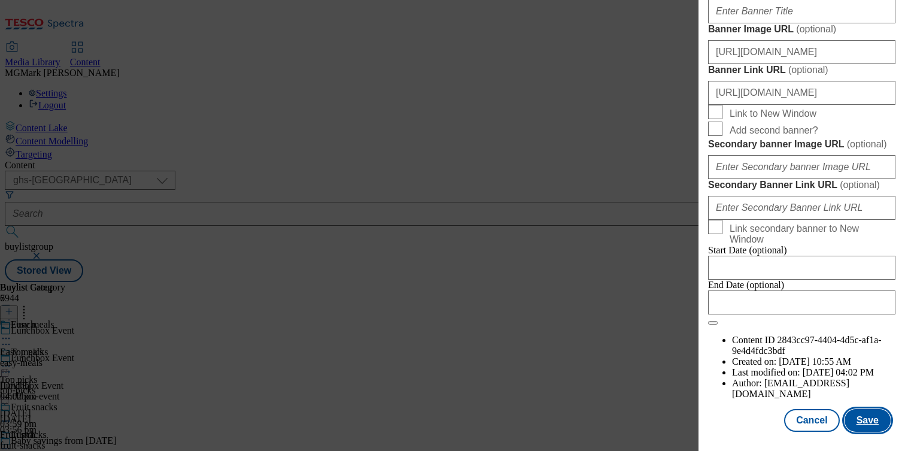
click at [872, 431] on button "Save" at bounding box center [867, 420] width 46 height 23
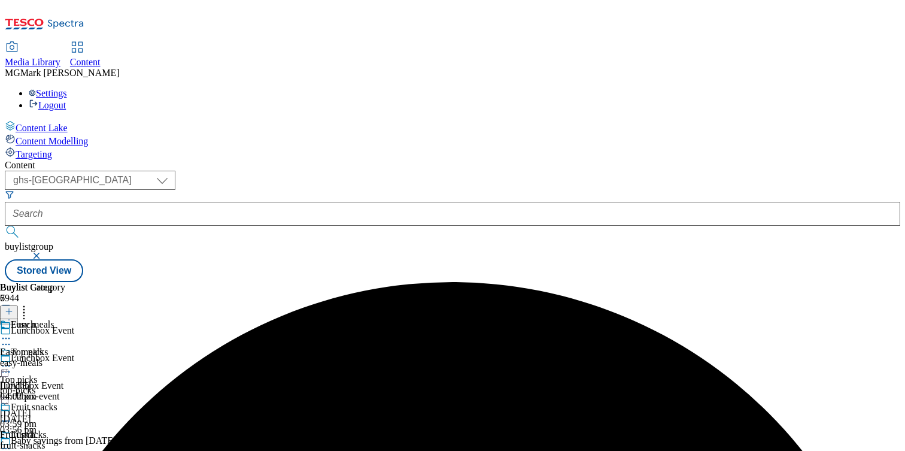
scroll to position [149, 0]
select select "evergreen"
select select "Banner"
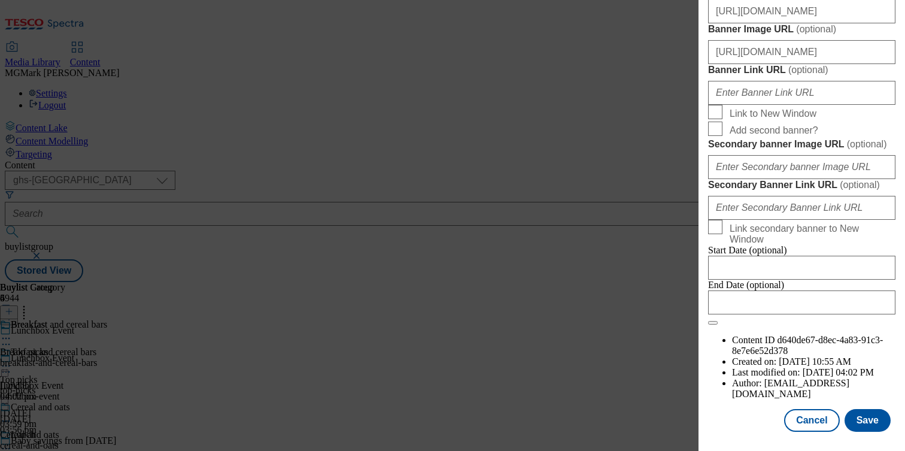
scroll to position [1005, 0]
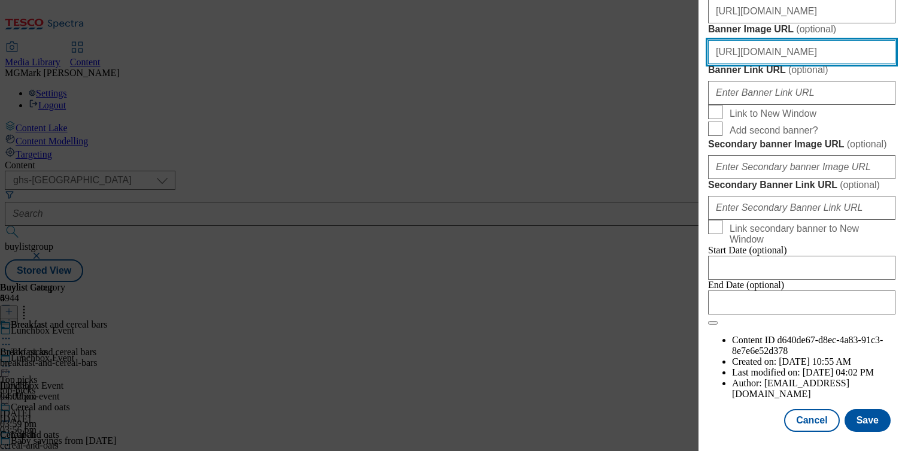
click at [758, 64] on input "https://www.tesco.com/groceries/en-GB/zone/lunchbox" at bounding box center [801, 52] width 187 height 24
paste input "digitalcontent.api.tesco.com/v2/media/ghs-mktg/977fe8be-f2b8-4fbd-9ef5-79e63c8c…"
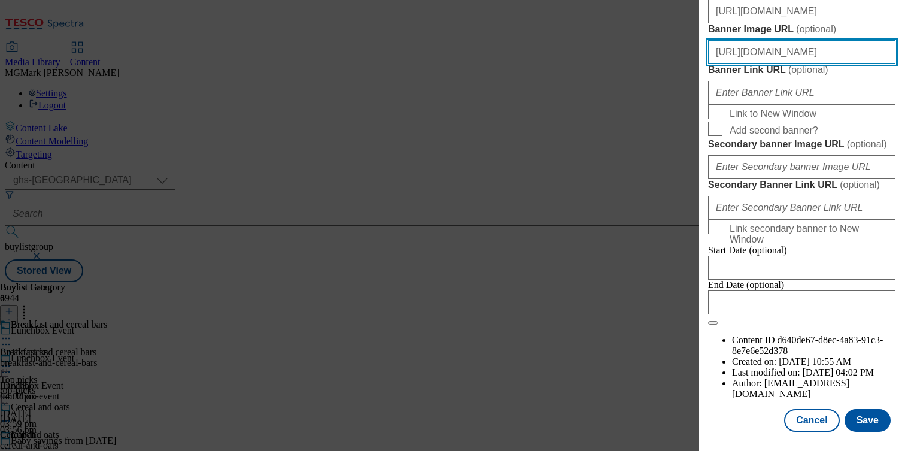
scroll to position [0, 258]
type input "https://digitalcontent.api.tesco.com/v2/media/ghs-mktg/977fe8be-f2b8-4fbd-9ef5-…"
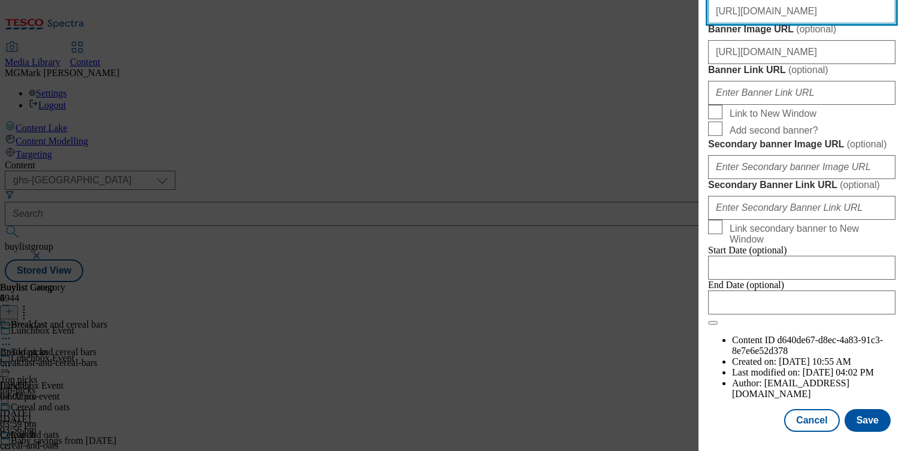
click at [746, 23] on input "https://digitalcontent.api.tesco.com/v2/media/ghs-mktg/977fe8be-f2b8-4fbd-9ef5-…" at bounding box center [801, 11] width 187 height 24
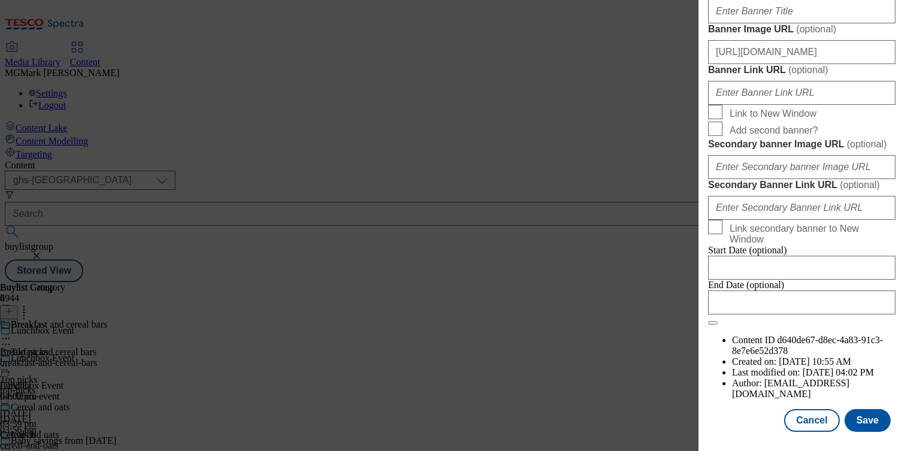
click at [781, 105] on div "Banner Link URL ( optional )" at bounding box center [801, 84] width 187 height 41
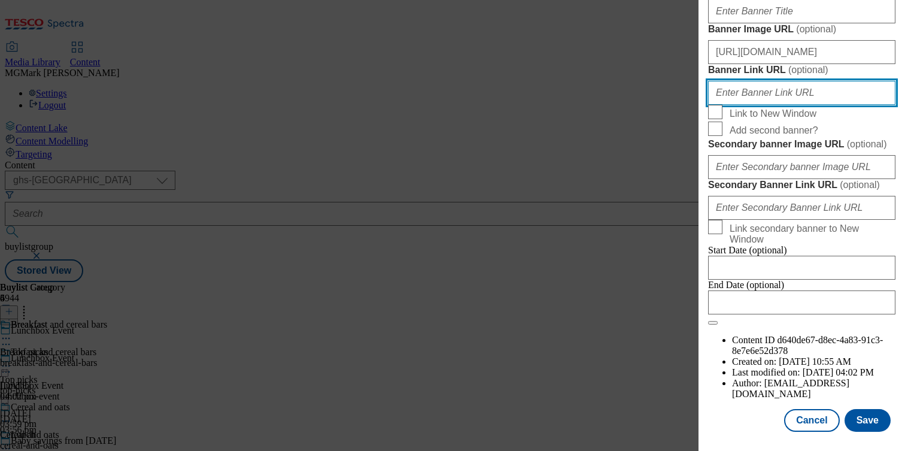
click at [781, 105] on input "Banner Link URL ( optional )" at bounding box center [801, 93] width 187 height 24
paste input "https://www.tesco.com/groceries/en-GB/zone/lunchbox"
type input "https://www.tesco.com/groceries/en-GB/zone/lunchbox"
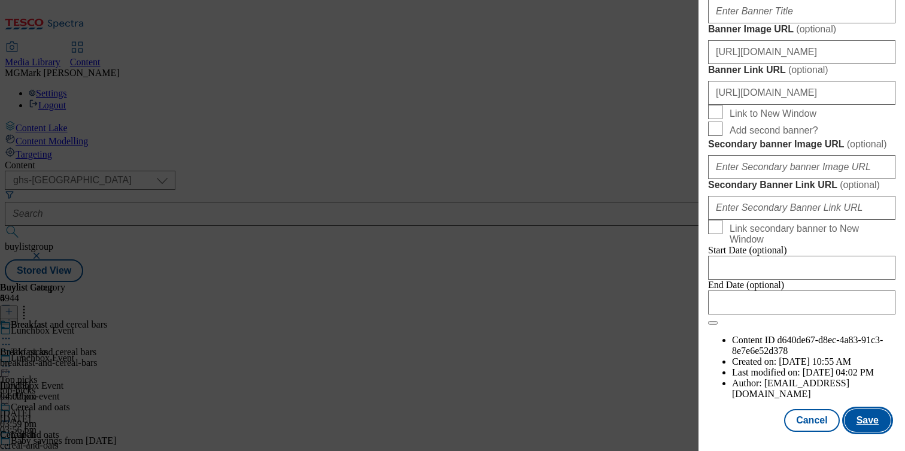
click at [869, 424] on button "Save" at bounding box center [867, 420] width 46 height 23
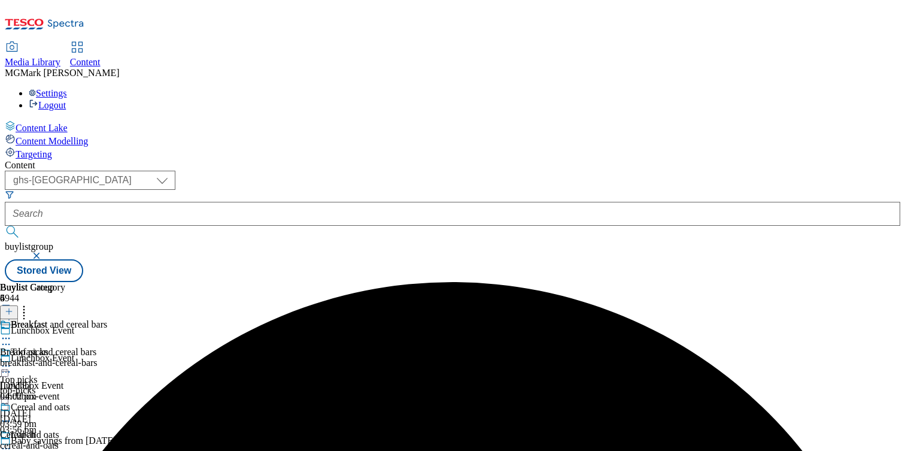
scroll to position [358, 0]
select select "evergreen"
select select "Banner"
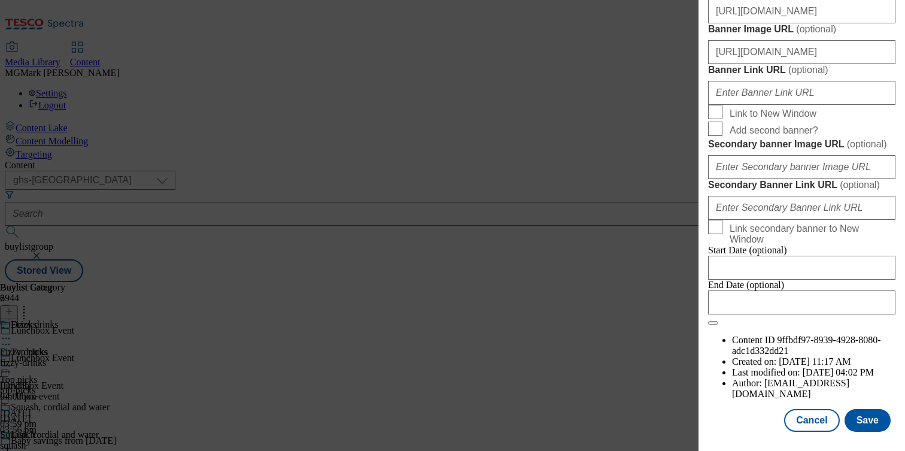
scroll to position [1114, 0]
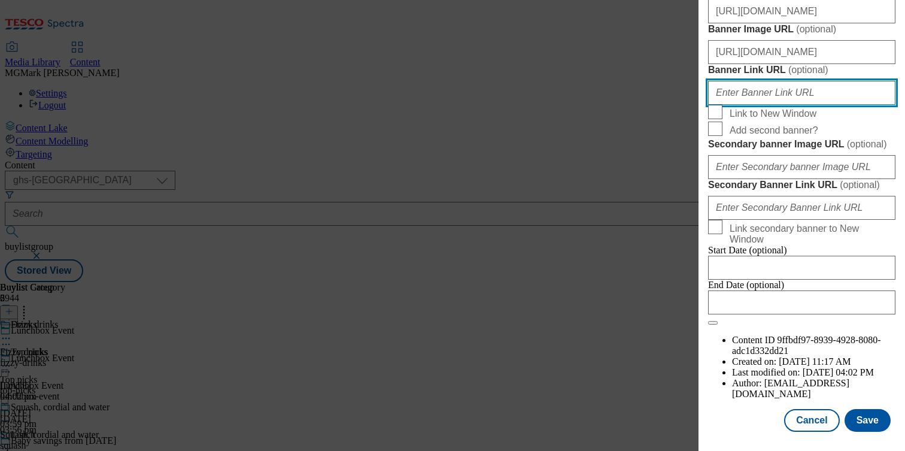
click at [771, 105] on input "Banner Link URL ( optional )" at bounding box center [801, 93] width 187 height 24
paste input "https://www.tesco.com/groceries/en-GB/zone/lunchbox"
type input "https://www.tesco.com/groceries/en-GB/zone/lunchbox"
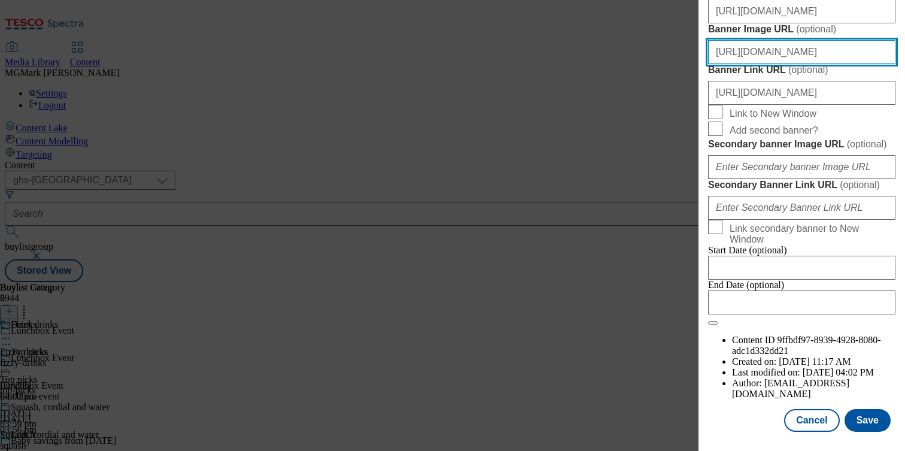
click at [749, 64] on input "https://www.tesco.com/groceries/en-GB/zone/lunchbox" at bounding box center [801, 52] width 187 height 24
paste input "digitalcontent.api.tesco.com/v2/media/ghs-mktg/977fe8be-f2b8-4fbd-9ef5-79e63c8c…"
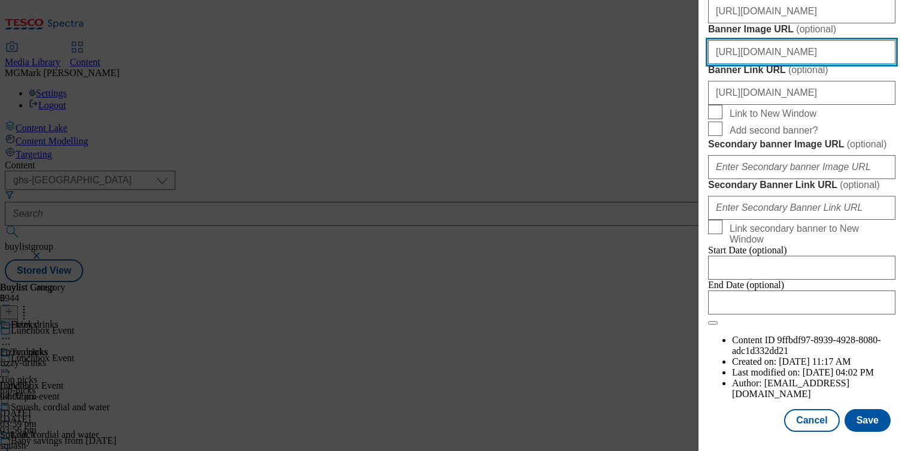
scroll to position [0, 258]
type input "https://digitalcontent.api.tesco.com/v2/media/ghs-mktg/977fe8be-f2b8-4fbd-9ef5-…"
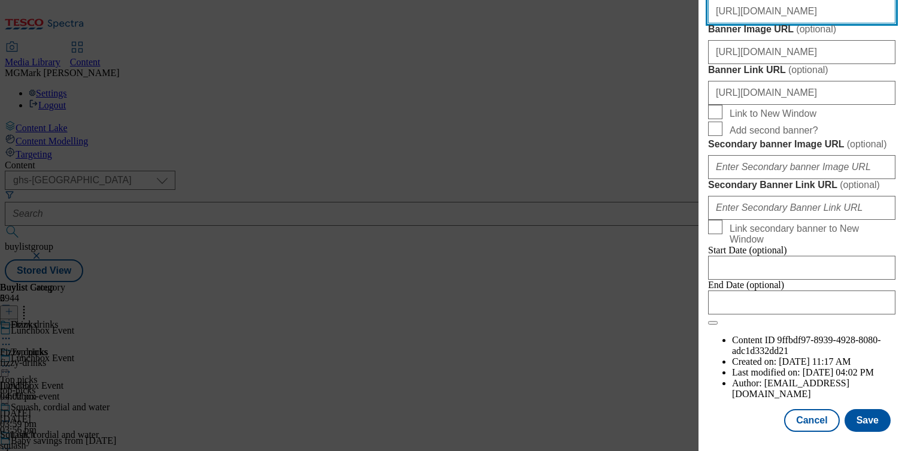
click at [762, 23] on input "https://digitalcontent.api.tesco.com/v2/media/ghs-mktg/977fe8be-f2b8-4fbd-9ef5-…" at bounding box center [801, 11] width 187 height 24
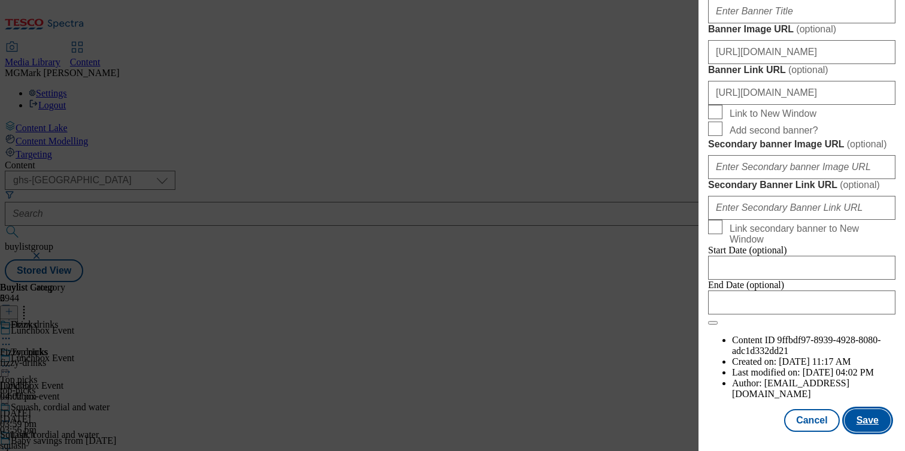
click at [871, 419] on button "Save" at bounding box center [867, 420] width 46 height 23
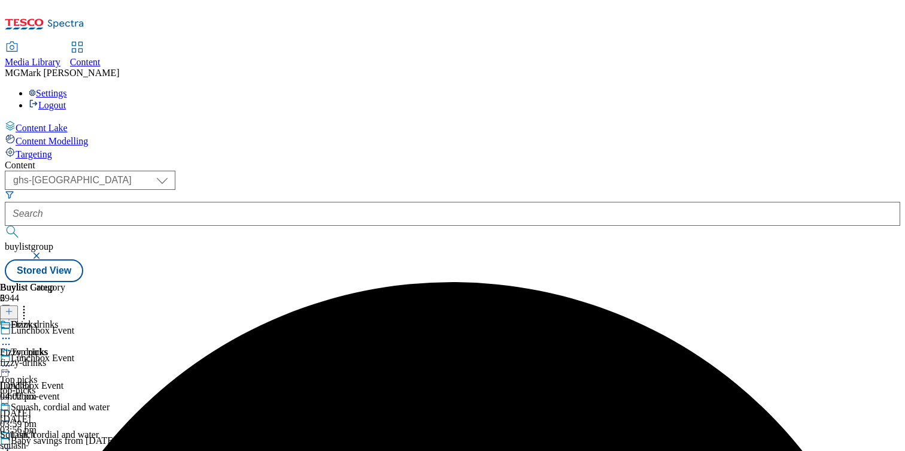
scroll to position [109, 0]
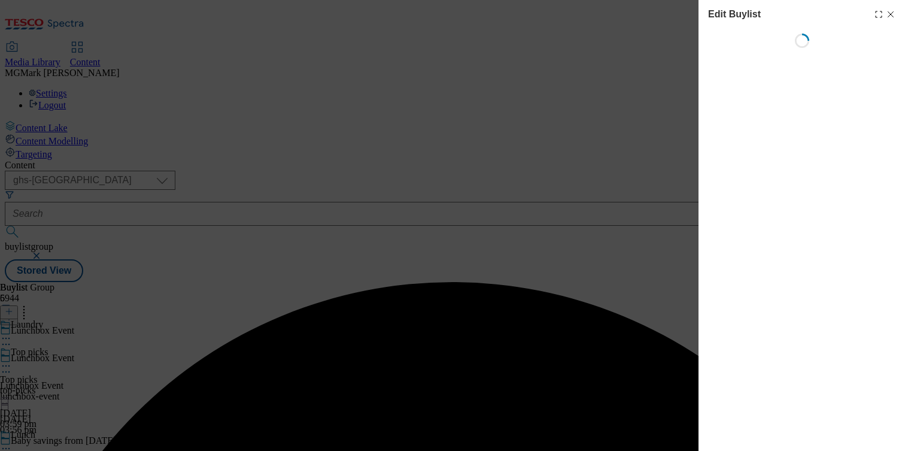
select select "evergreen"
select select "event"
select select "Banner"
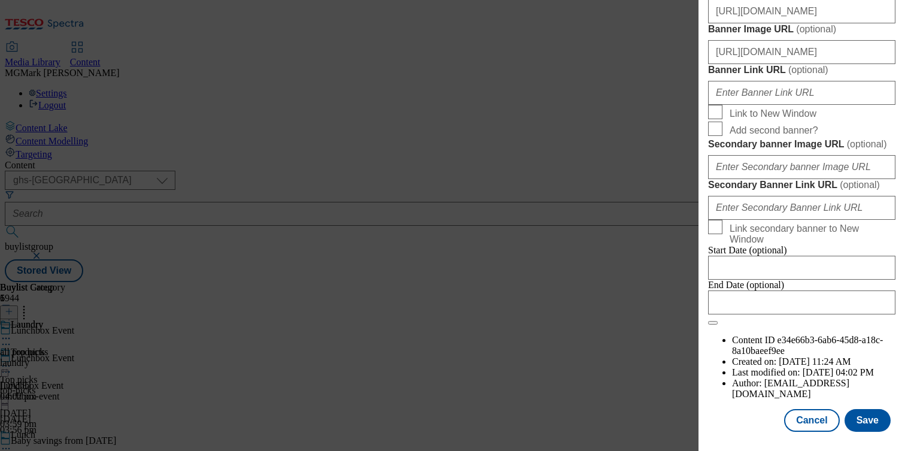
scroll to position [1176, 0]
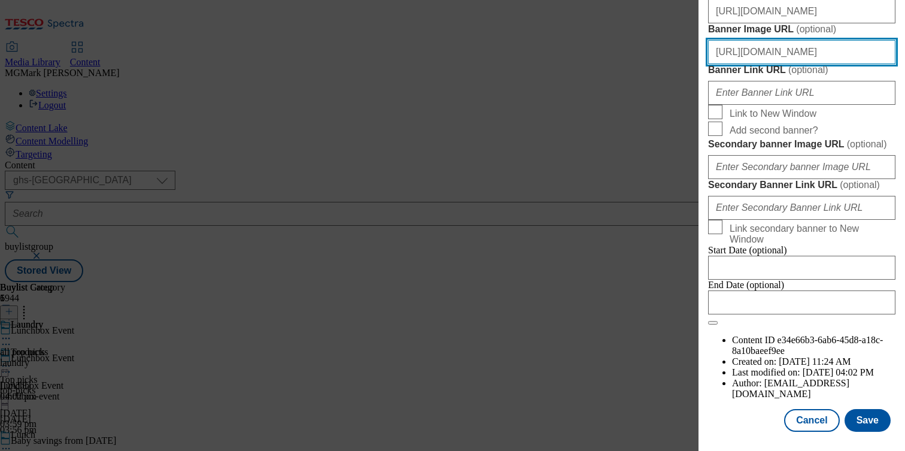
click at [767, 64] on input "https://www.tesco.com/groceries/en-GB/zone/lunchbox" at bounding box center [801, 52] width 187 height 24
paste input "digitalcontent.api.tesco.com/v2/media/ghs-mktg/977fe8be-f2b8-4fbd-9ef5-79e63c8c…"
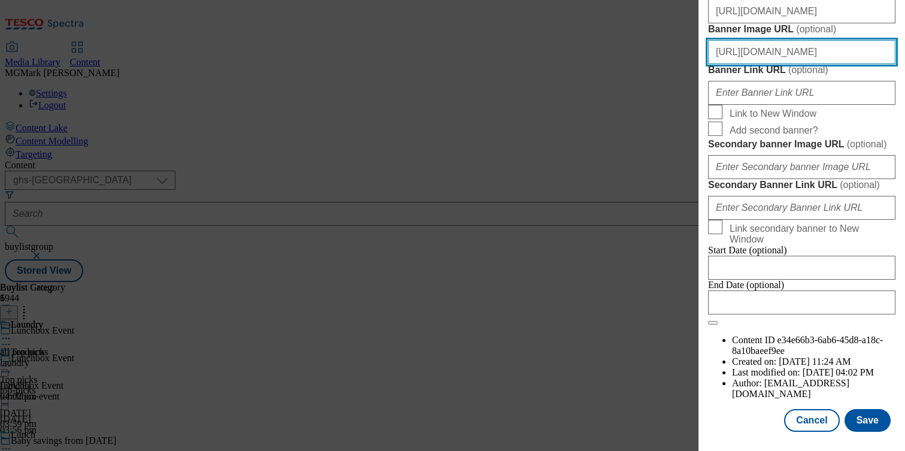
type input "https://digitalcontent.api.tesco.com/v2/media/ghs-mktg/977fe8be-f2b8-4fbd-9ef5-…"
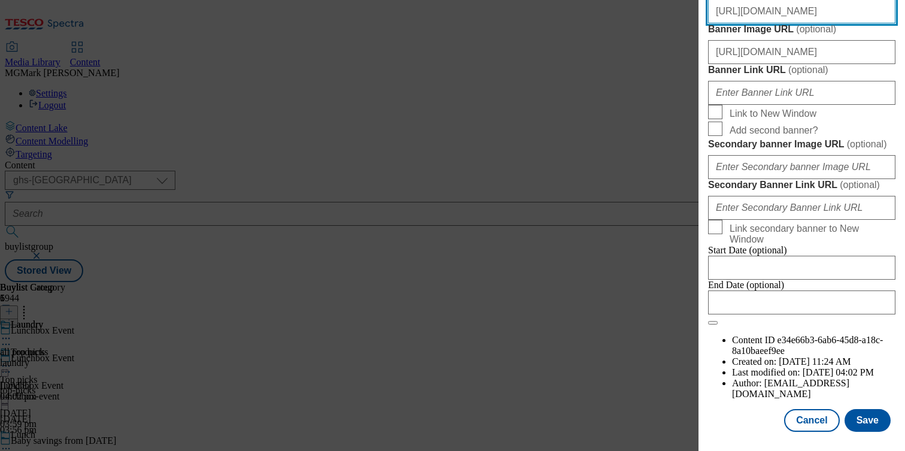
click at [728, 23] on input "https://digitalcontent.api.tesco.com/v2/media/ghs-mktg/977fe8be-f2b8-4fbd-9ef5-…" at bounding box center [801, 11] width 187 height 24
click at [727, 23] on input "https://digitalcontent.api.tesco.com/v2/media/ghs-mktg/977fe8be-f2b8-4fbd-9ef5-…" at bounding box center [801, 11] width 187 height 24
click at [726, 23] on input "https://digitalcontent.api.tesco.com/v2/media/ghs-mktg/977fe8be-f2b8-4fbd-9ef5-…" at bounding box center [801, 11] width 187 height 24
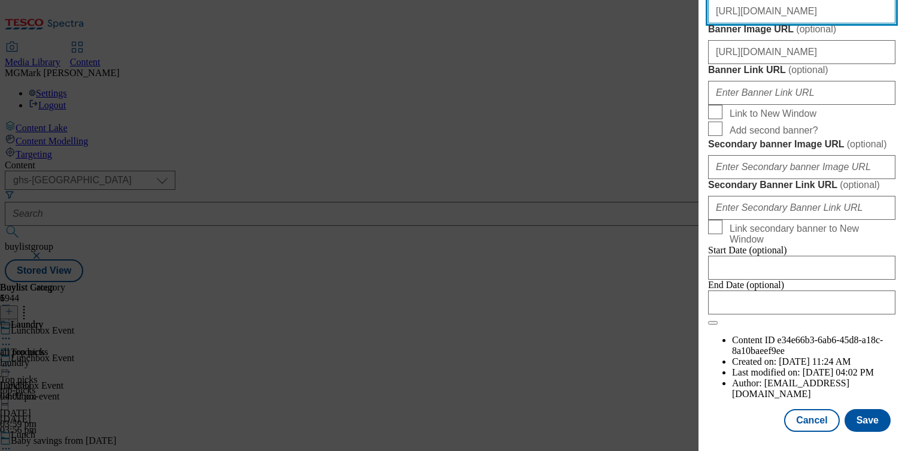
click at [726, 23] on input "https://digitalcontent.api.tesco.com/v2/media/ghs-mktg/977fe8be-f2b8-4fbd-9ef5-…" at bounding box center [801, 11] width 187 height 24
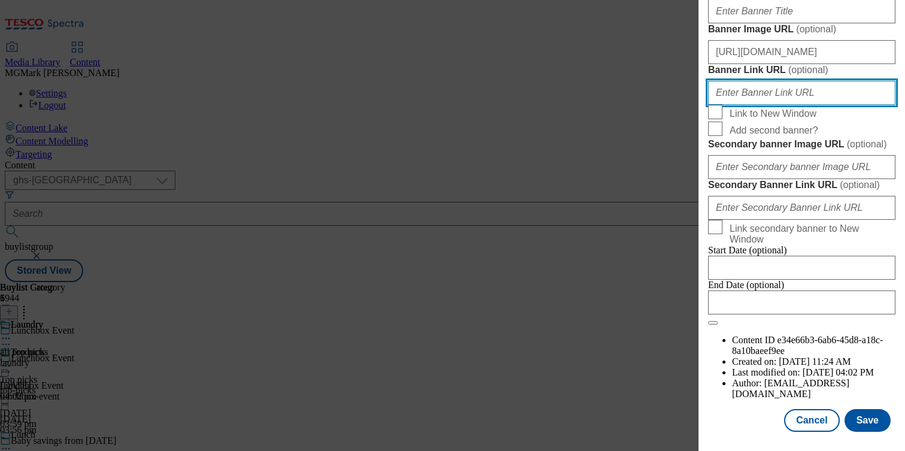
click at [784, 105] on input "Banner Link URL ( optional )" at bounding box center [801, 93] width 187 height 24
paste input "https://www.tesco.com/groceries/en-GB/zone/lunchbox"
type input "https://www.tesco.com/groceries/en-GB/zone/lunchbox"
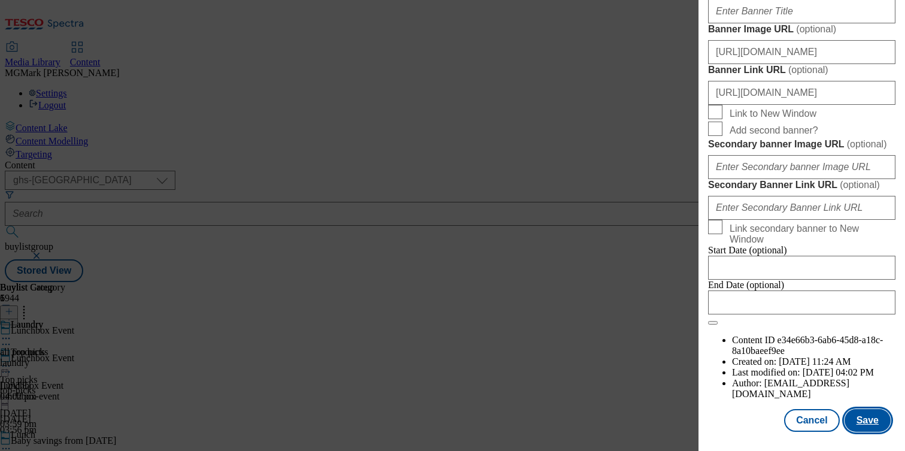
click at [872, 424] on button "Save" at bounding box center [867, 420] width 46 height 23
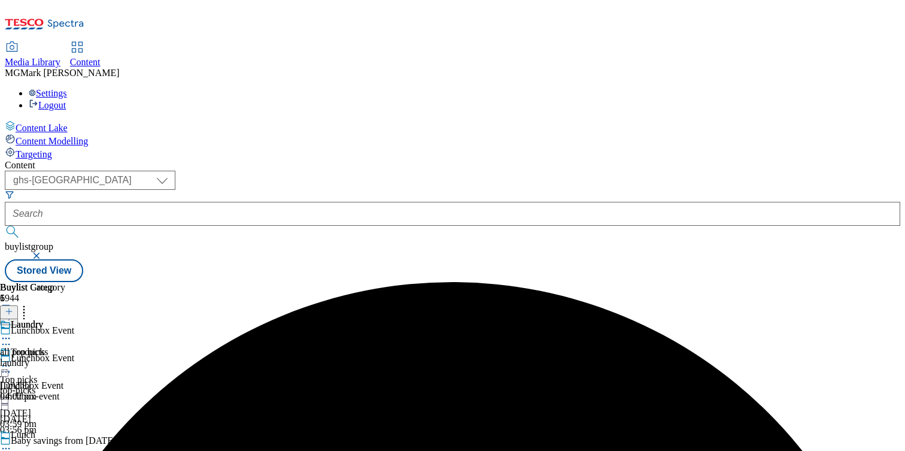
scroll to position [109, 0]
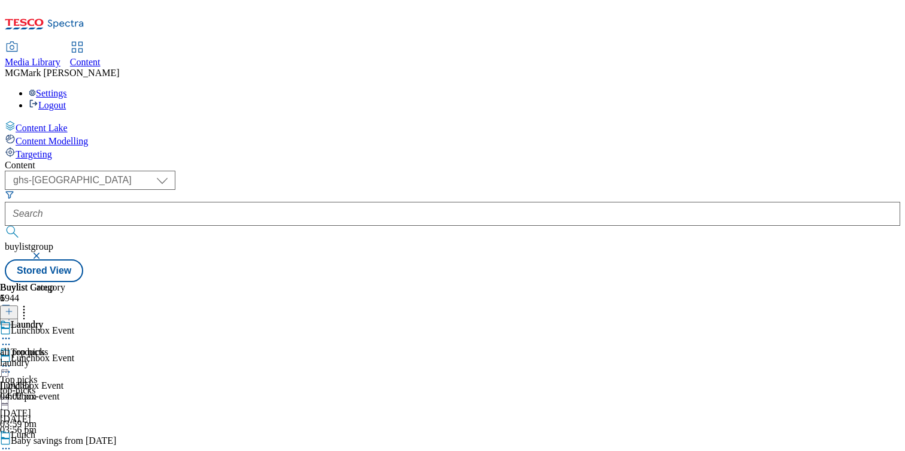
scroll to position [358, 0]
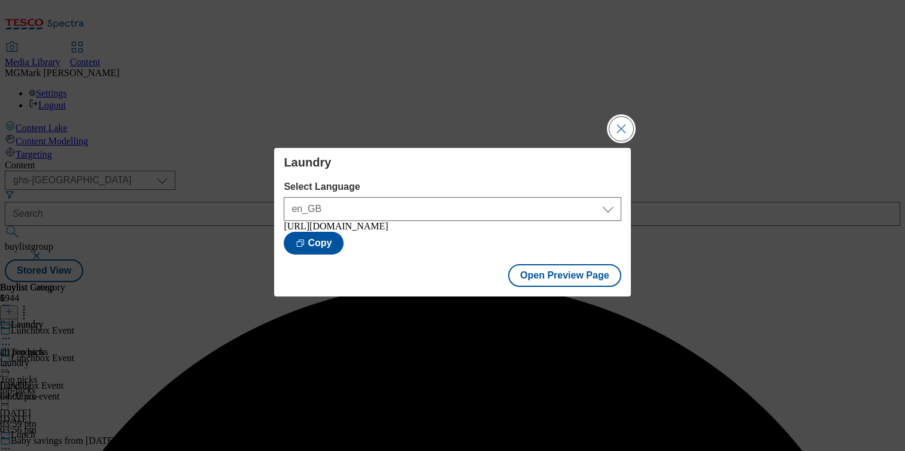
click at [621, 124] on button "Close Modal" at bounding box center [621, 129] width 24 height 24
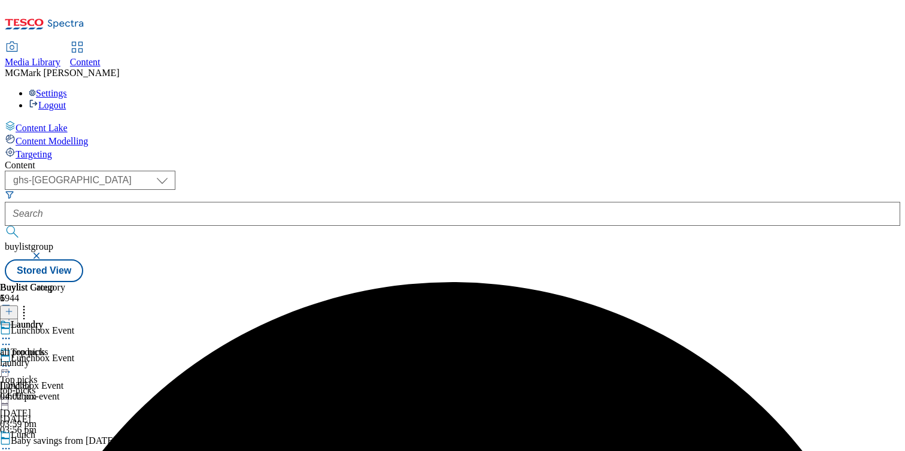
click at [12, 360] on icon at bounding box center [6, 366] width 12 height 12
click at [65, 319] on div "Laundry all products laundry 12 Aug 2025 04:02 pm" at bounding box center [32, 360] width 65 height 83
click at [12, 442] on icon at bounding box center [6, 448] width 12 height 12
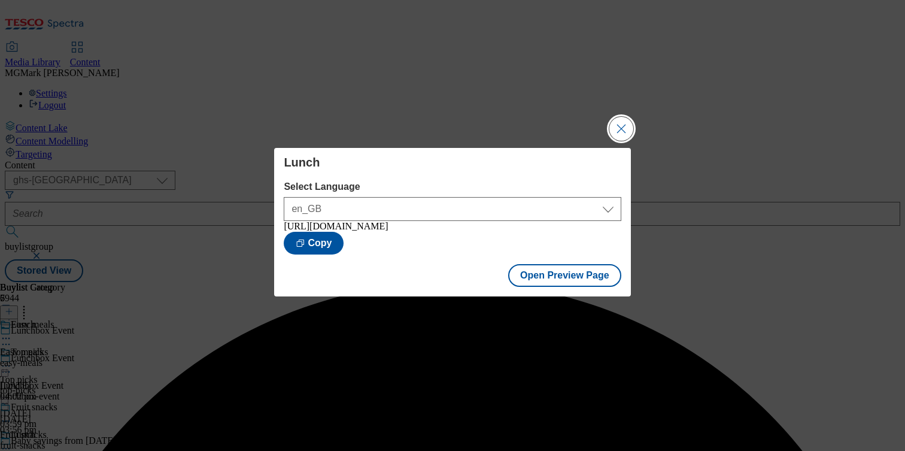
click at [617, 124] on button "Close Modal" at bounding box center [621, 129] width 24 height 24
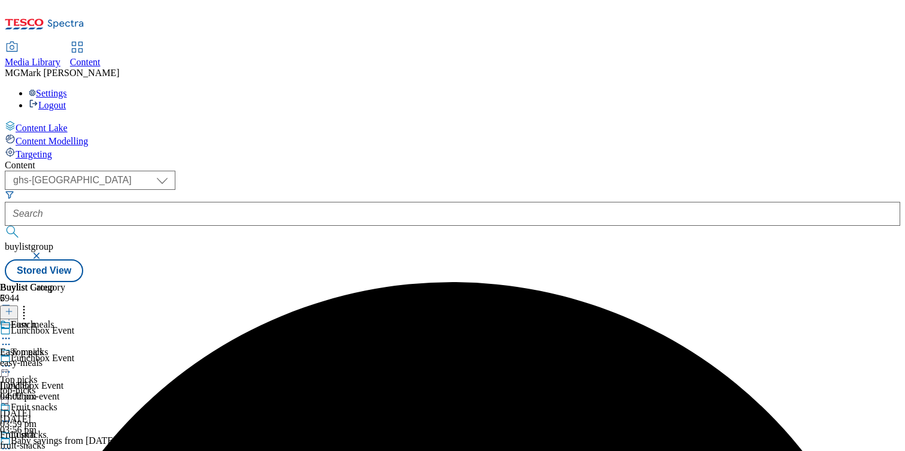
scroll to position [267, 0]
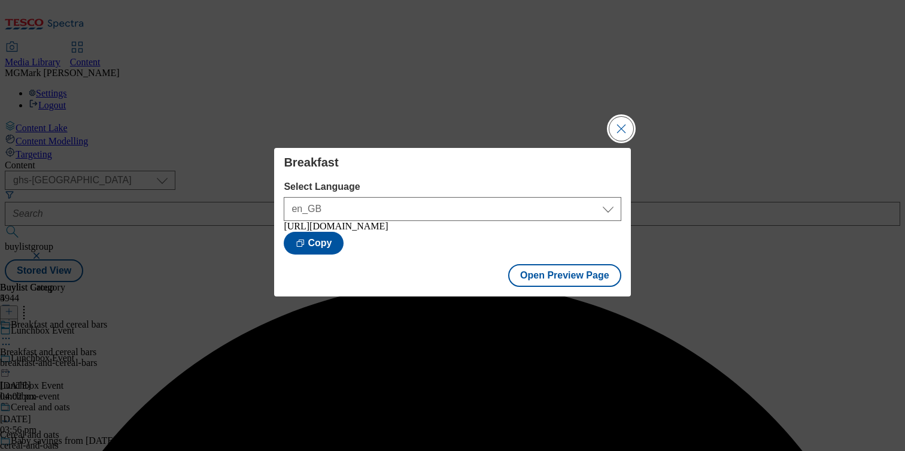
click at [622, 126] on button "Close Modal" at bounding box center [621, 129] width 24 height 24
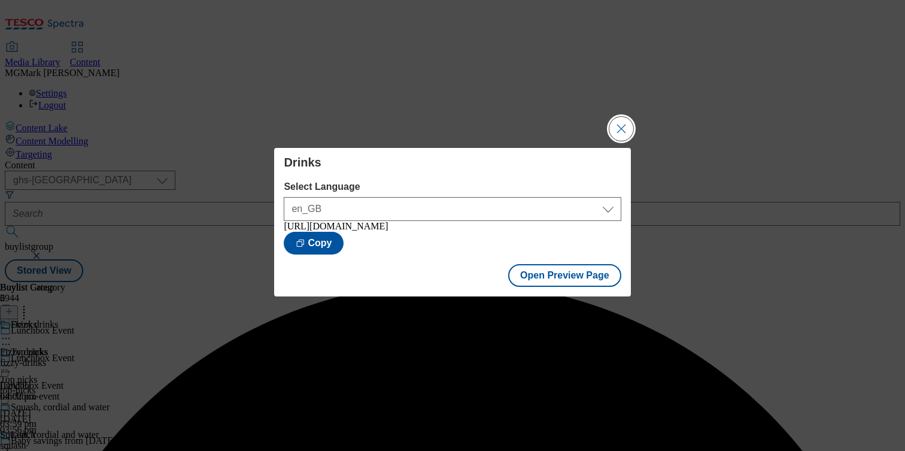
click at [617, 132] on button "Close Modal" at bounding box center [621, 129] width 24 height 24
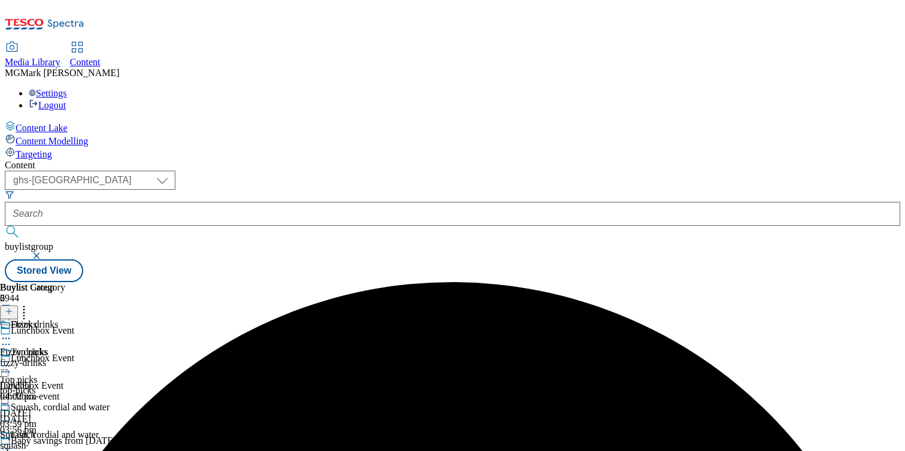
scroll to position [109, 0]
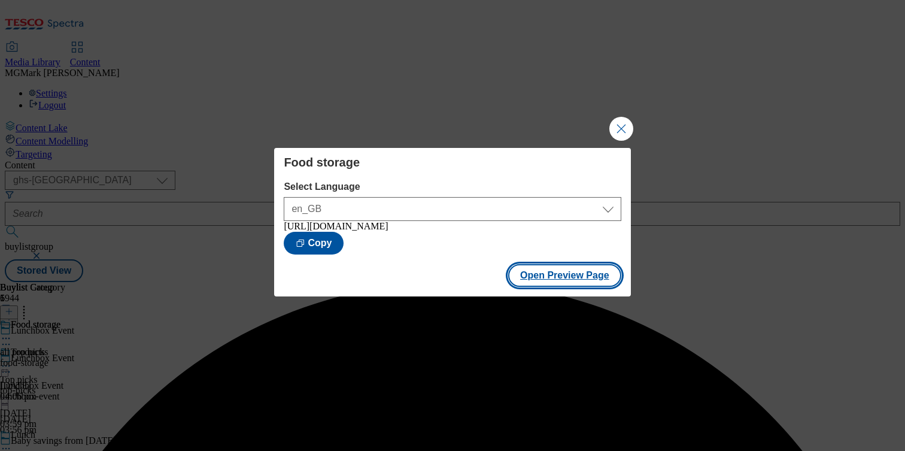
click at [607, 278] on button "Open Preview Page" at bounding box center [564, 275] width 113 height 23
